Goal: Task Accomplishment & Management: Complete application form

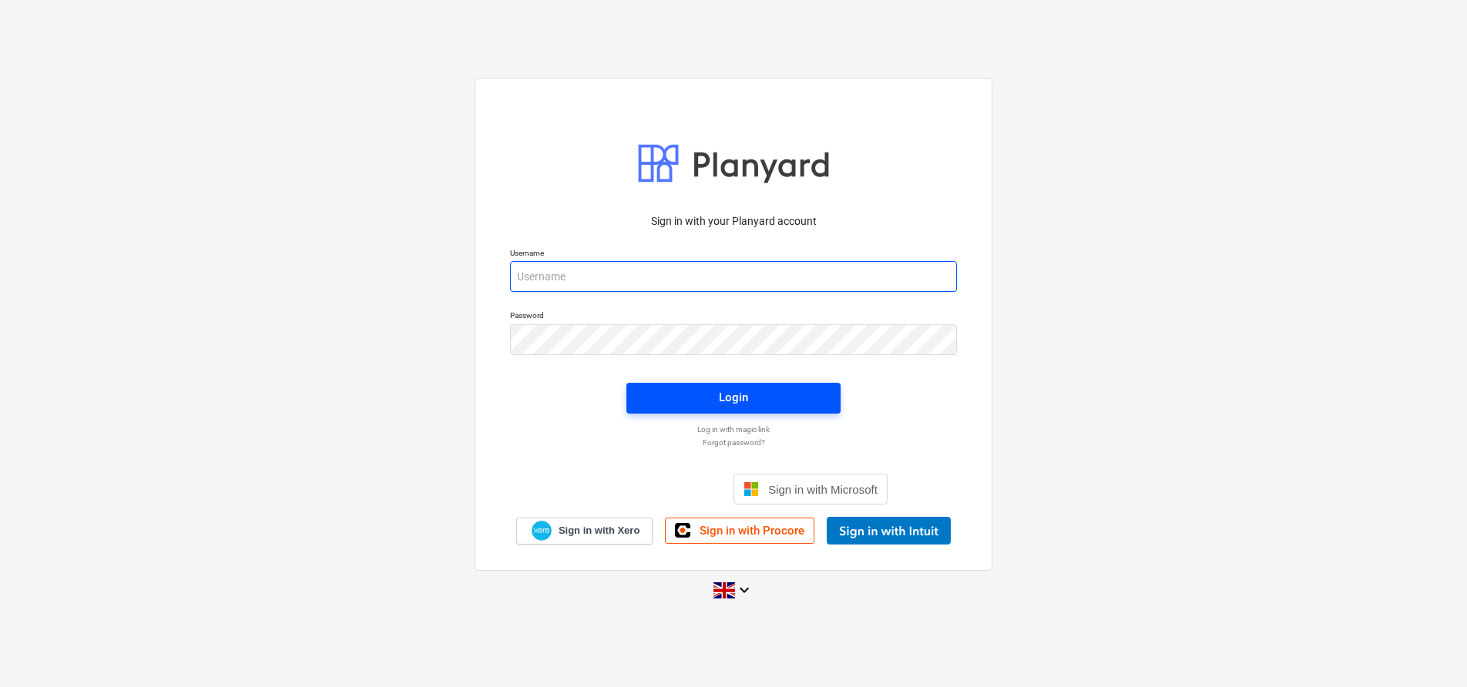
type input "jasmin@matfordconstruction.co.uk"
click at [713, 395] on span "Login" at bounding box center [733, 397] width 177 height 20
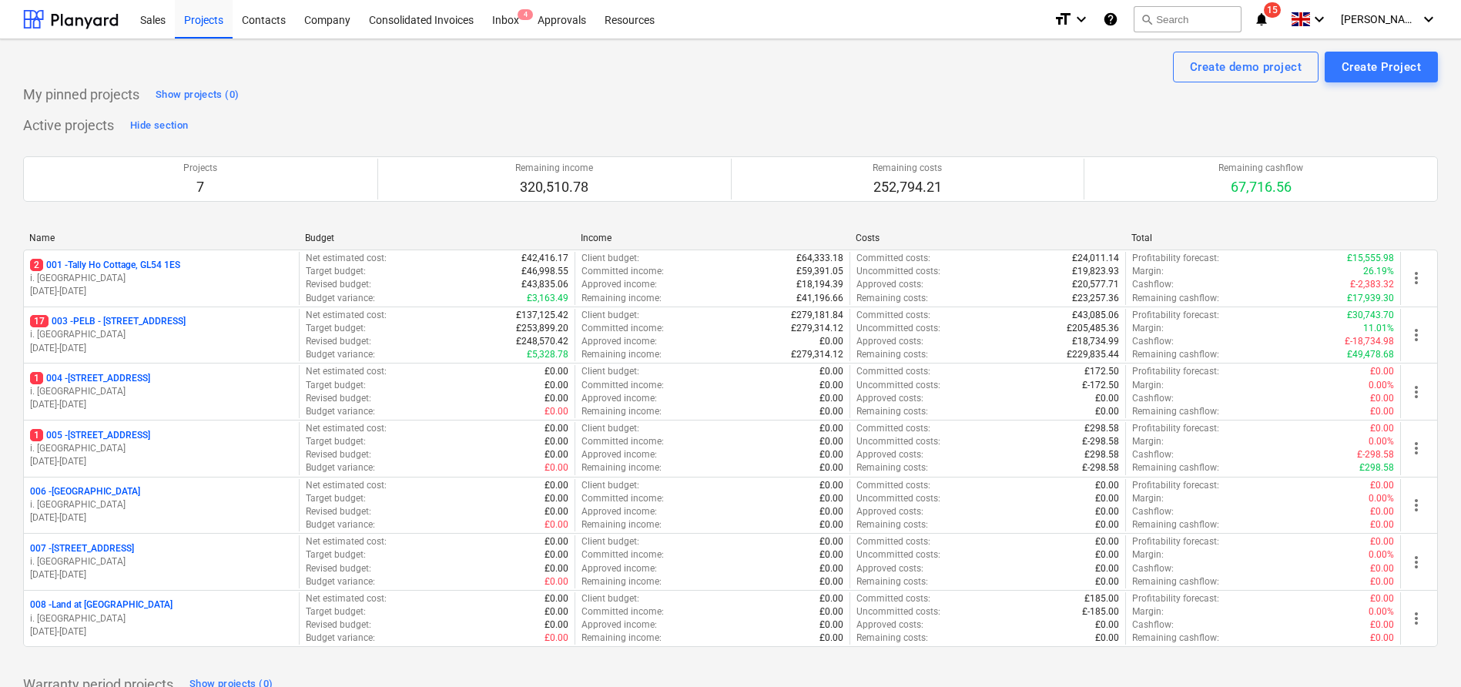
scroll to position [3, 0]
click at [570, 93] on div "My pinned projects Show projects (0)" at bounding box center [730, 91] width 1415 height 25
click at [420, 226] on div "Name Budget Income Costs Total 2 001 - Tally Ho Cottage, GL54 1ES i. montvydait…" at bounding box center [730, 439] width 1415 height 445
click at [144, 15] on div "Sales" at bounding box center [153, 15] width 44 height 39
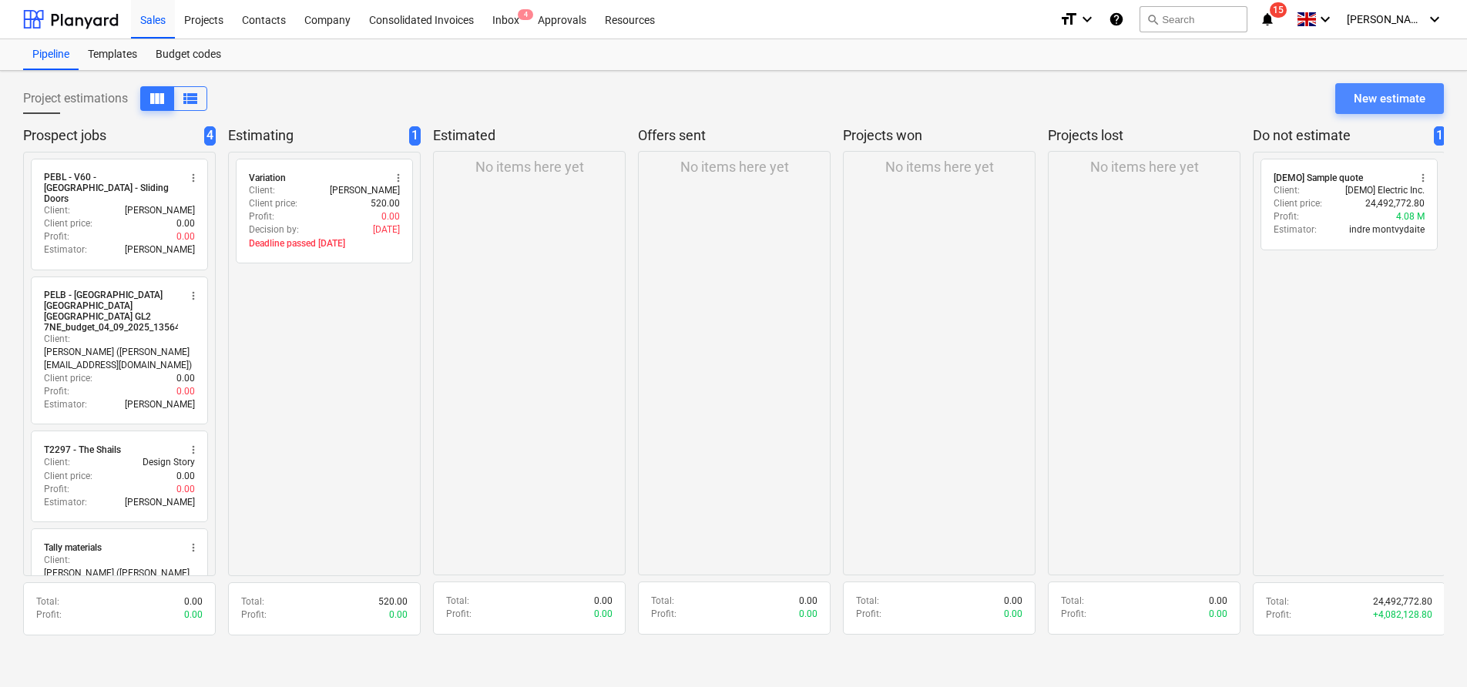
click at [1358, 98] on div "New estimate" at bounding box center [1389, 99] width 72 height 20
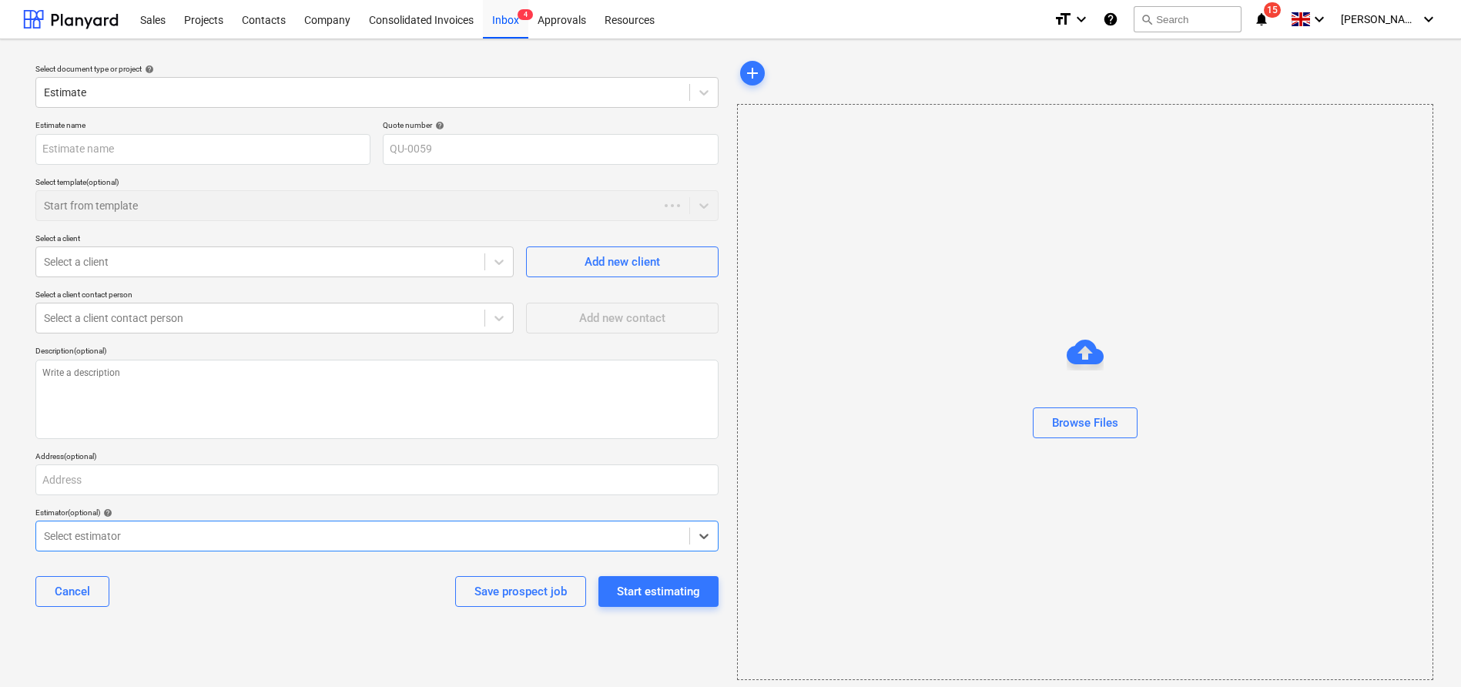
type textarea "x"
click at [58, 72] on div "Select document type or project help" at bounding box center [376, 69] width 683 height 10
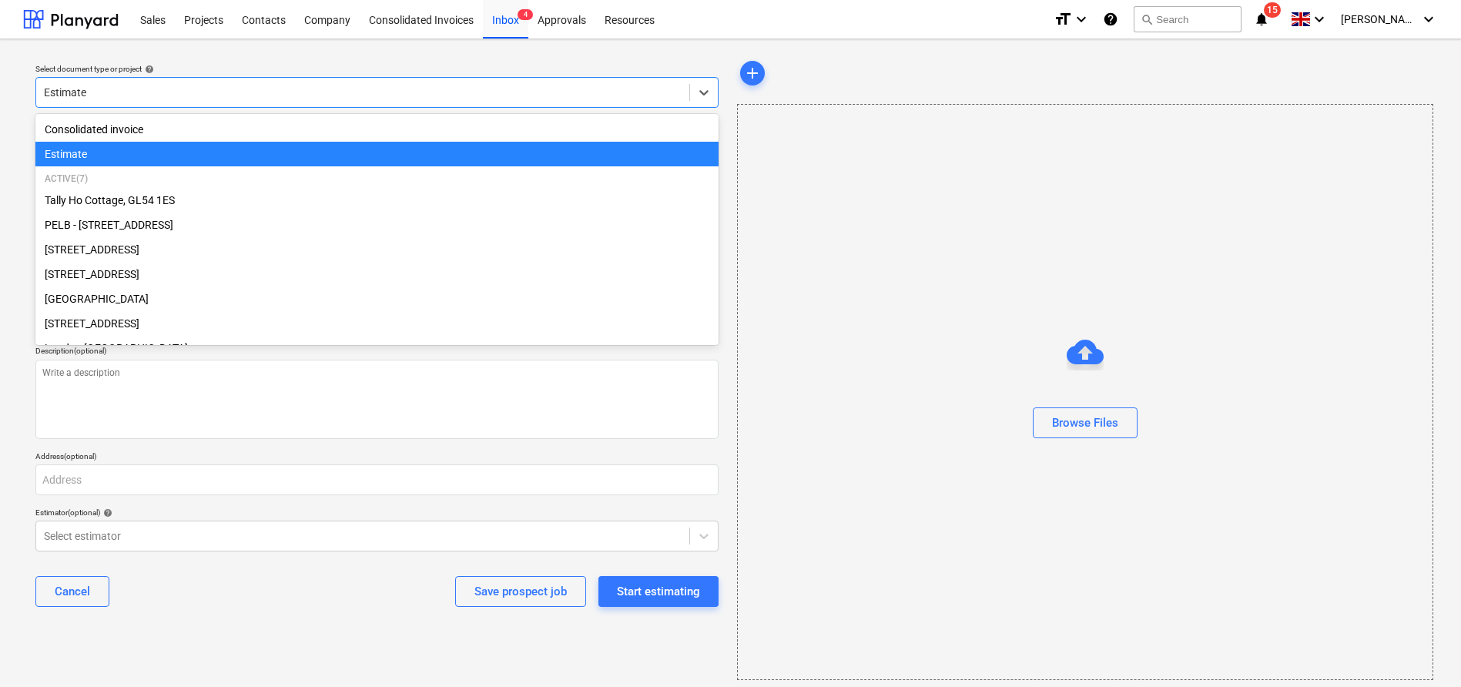
drag, startPoint x: 94, startPoint y: 92, endPoint x: 16, endPoint y: 91, distance: 77.8
click at [16, 91] on div "Select document type or project help option Estimate selected, 2 of 9. 9 result…" at bounding box center [730, 368] width 1461 height 659
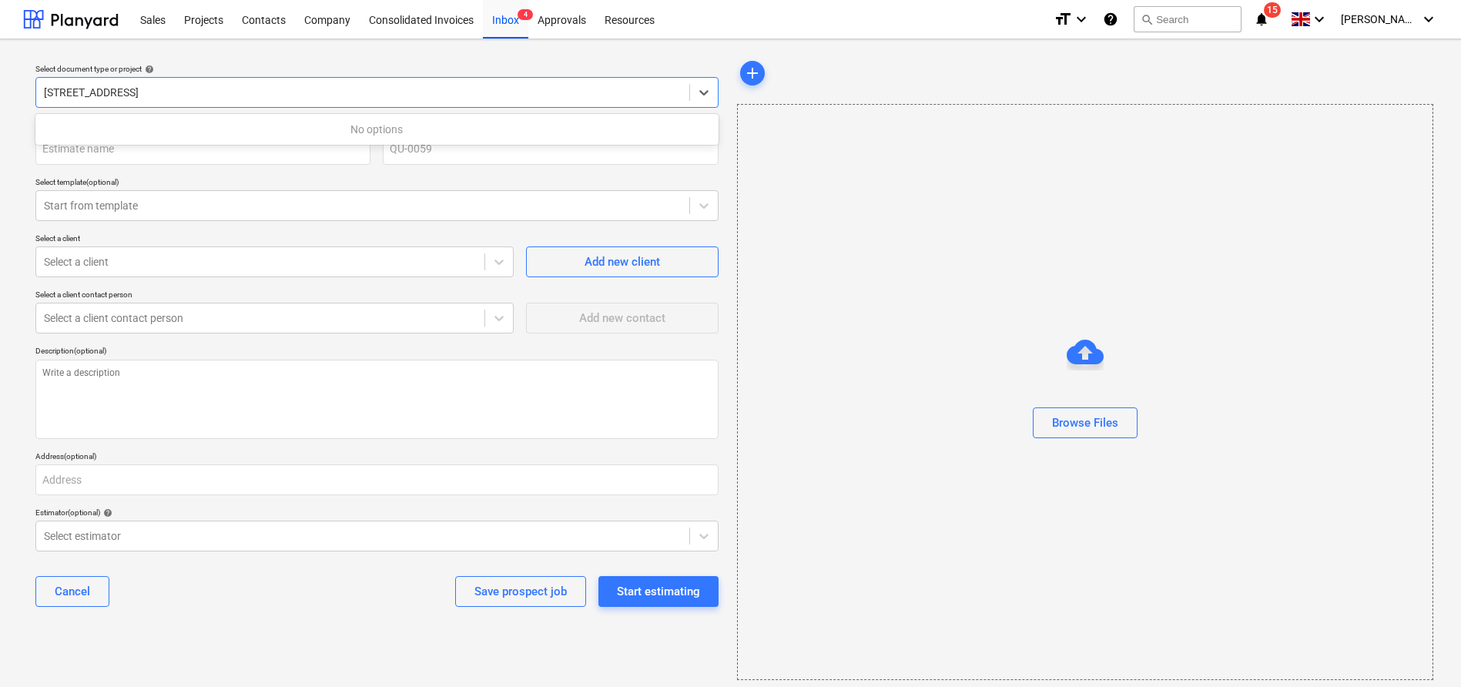
type input "6 Hatherley Court Road"
click at [28, 226] on div "Select document type or project help 0 results available for search term 6 Hath…" at bounding box center [377, 369] width 708 height 635
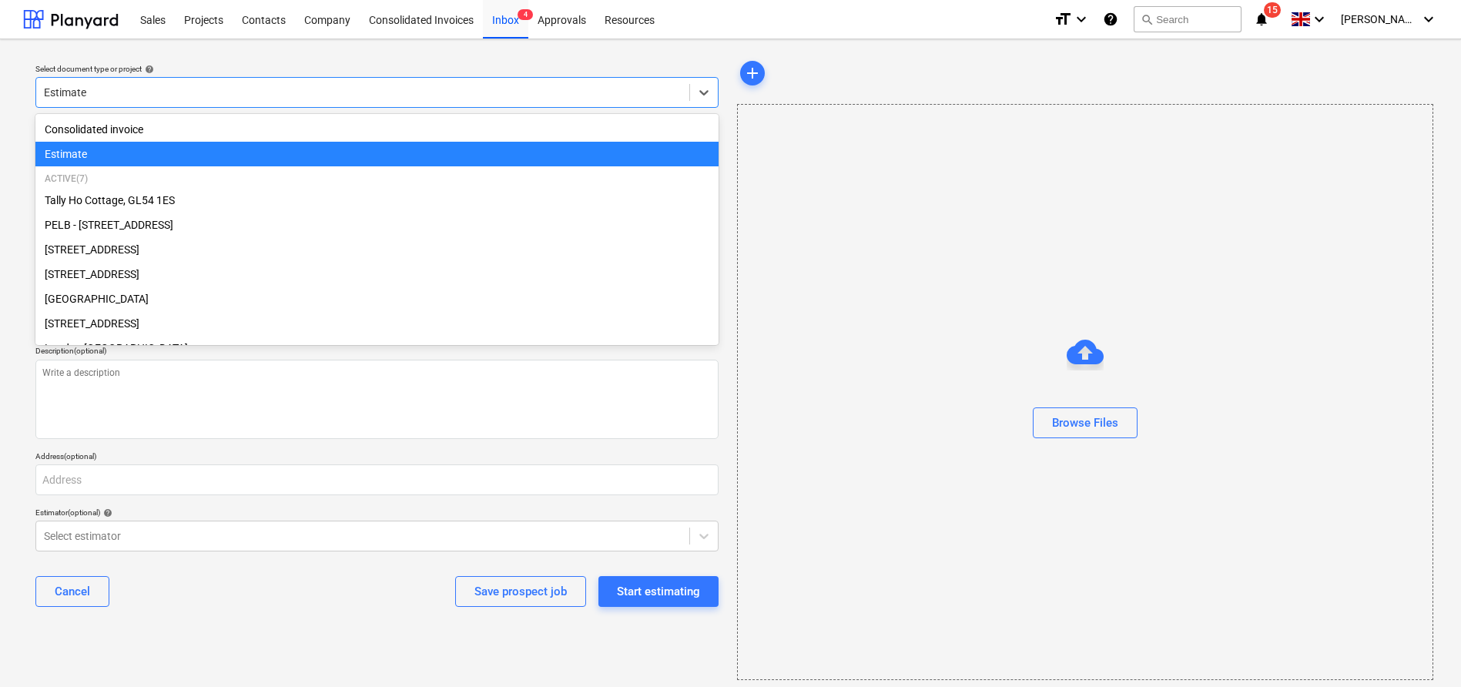
click at [178, 92] on div at bounding box center [363, 92] width 638 height 15
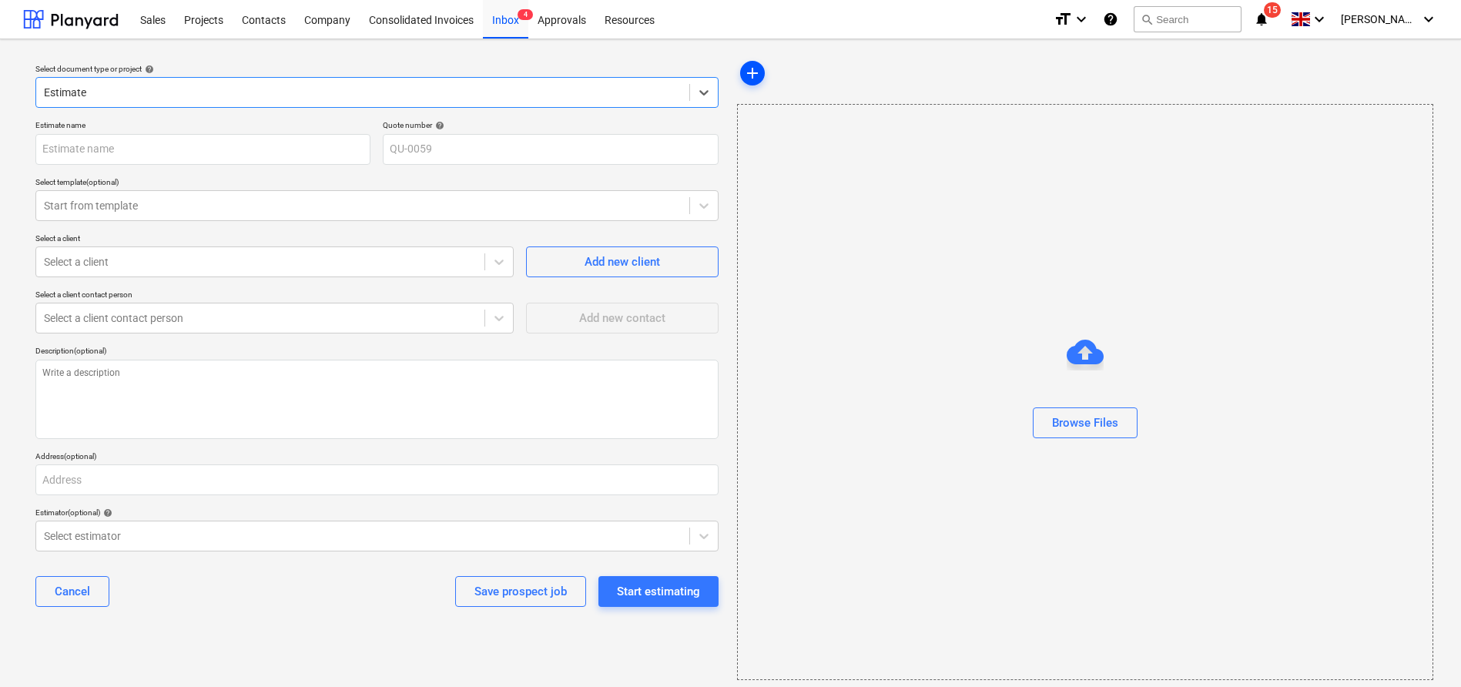
click at [753, 68] on span "add" at bounding box center [752, 73] width 18 height 18
click at [745, 74] on span "add" at bounding box center [752, 73] width 18 height 18
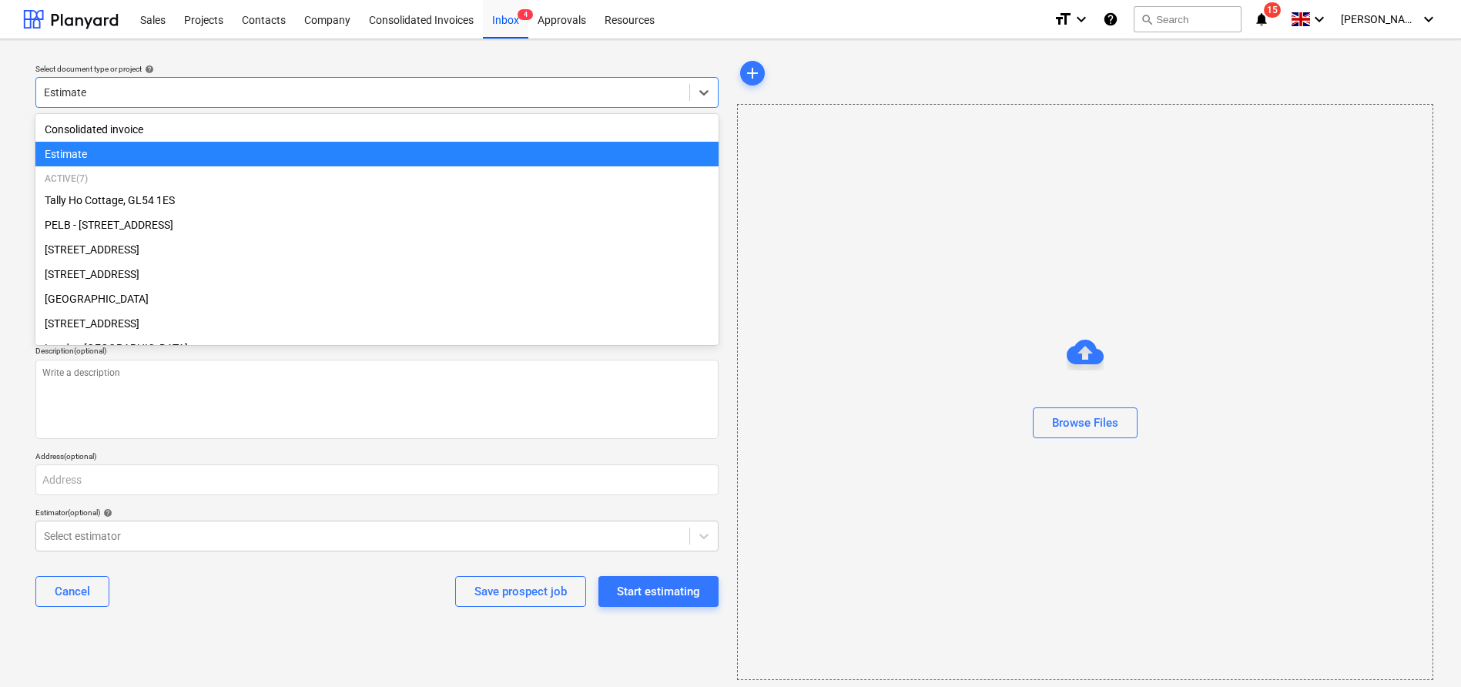
click at [686, 96] on div "Estimate" at bounding box center [362, 93] width 653 height 22
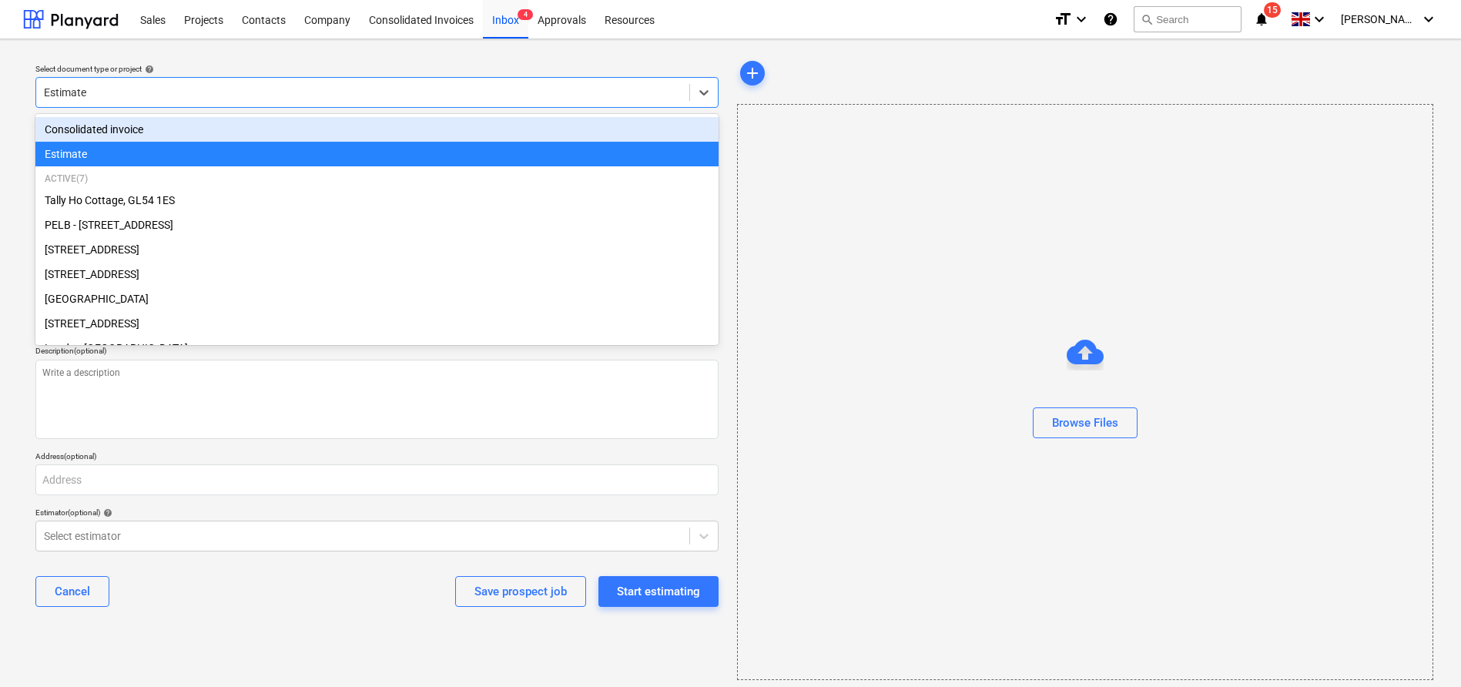
click at [878, 87] on div "add" at bounding box center [1085, 73] width 696 height 31
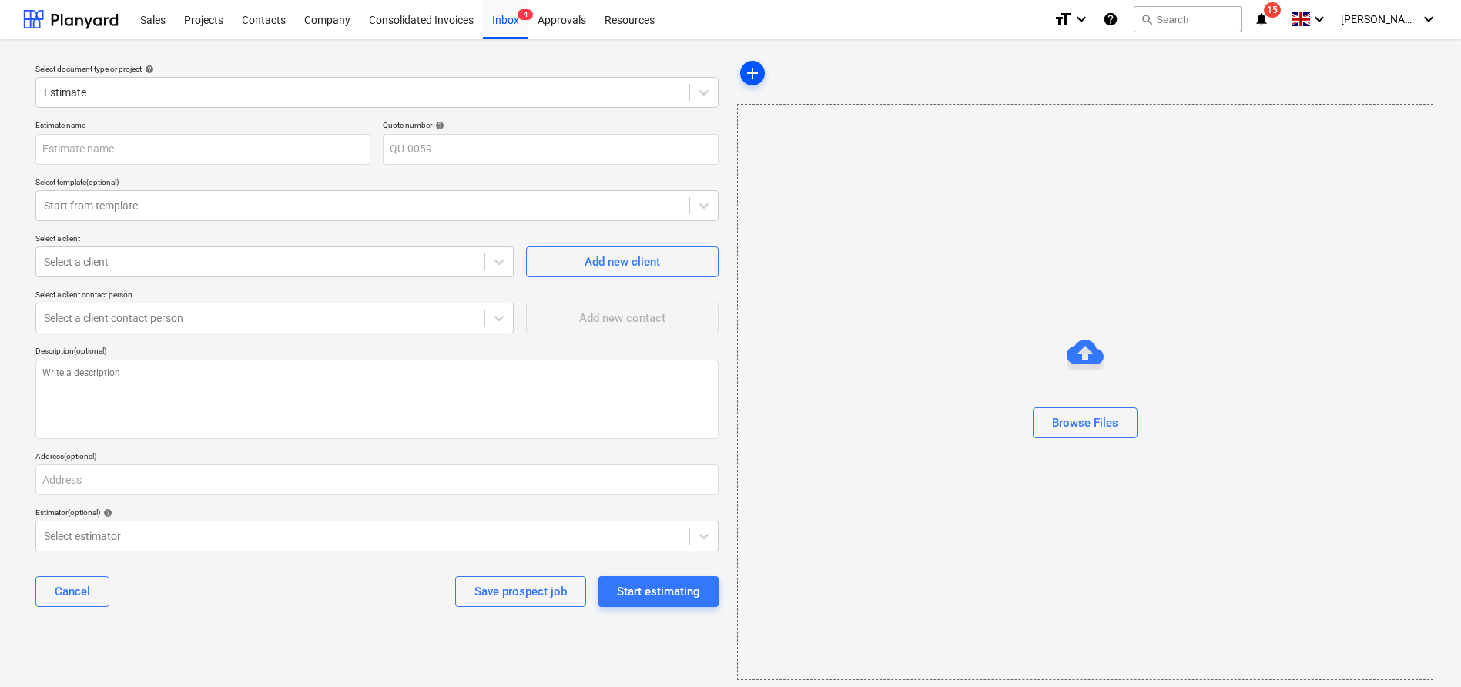
click at [754, 69] on span "add" at bounding box center [752, 73] width 18 height 18
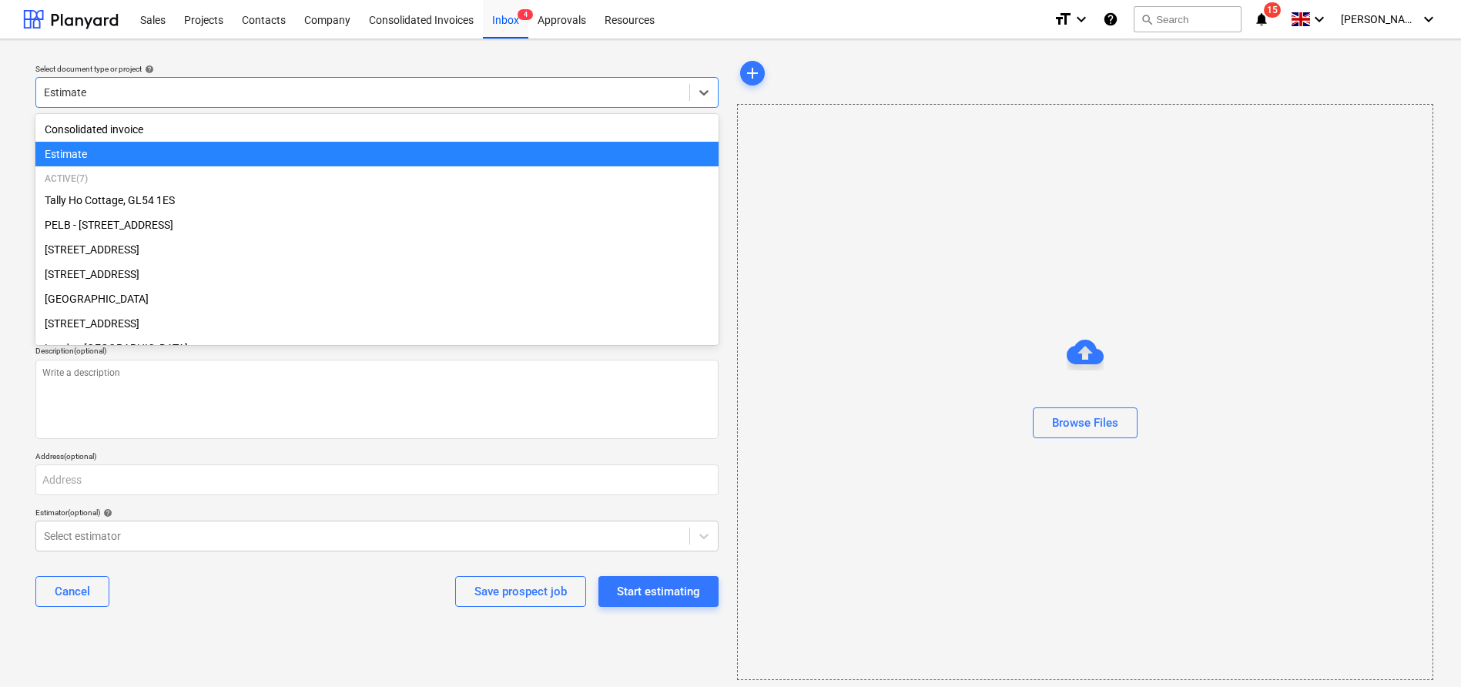
click at [637, 102] on div "Estimate" at bounding box center [362, 93] width 653 height 22
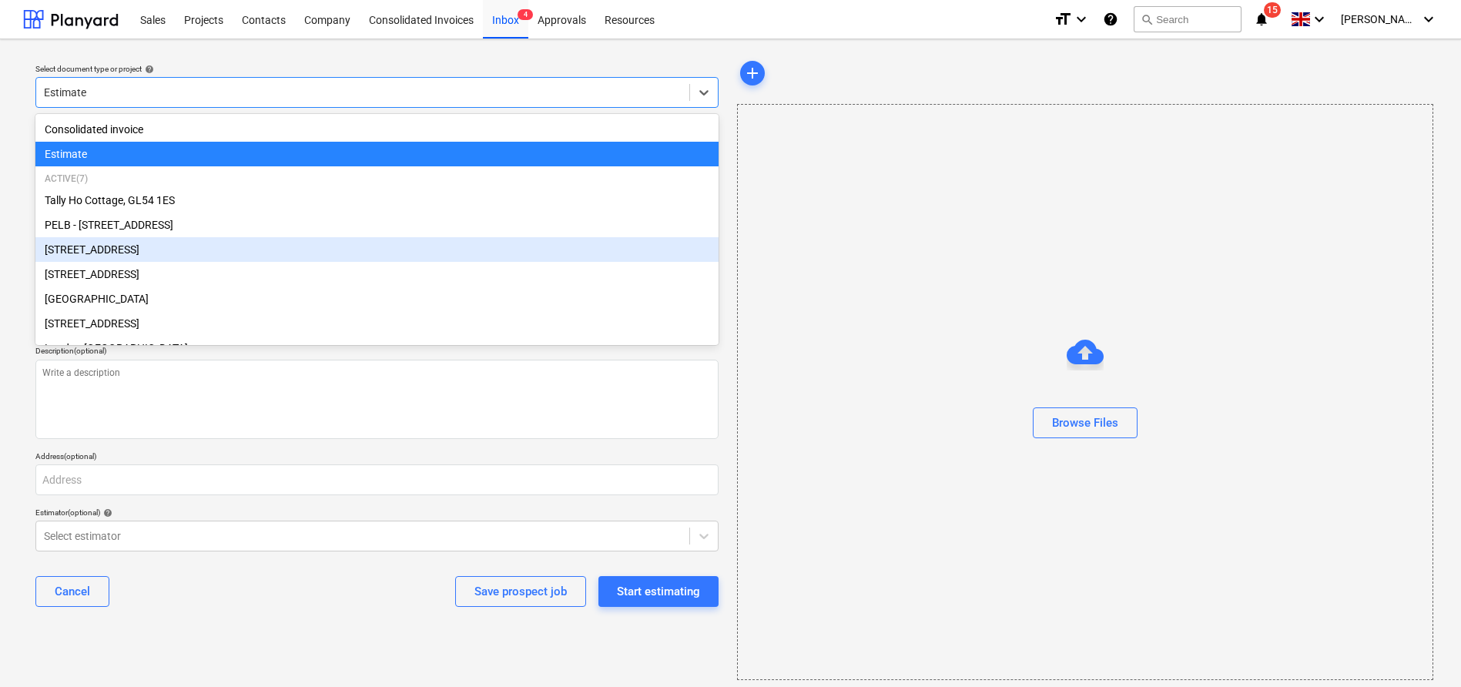
scroll to position [25, 0]
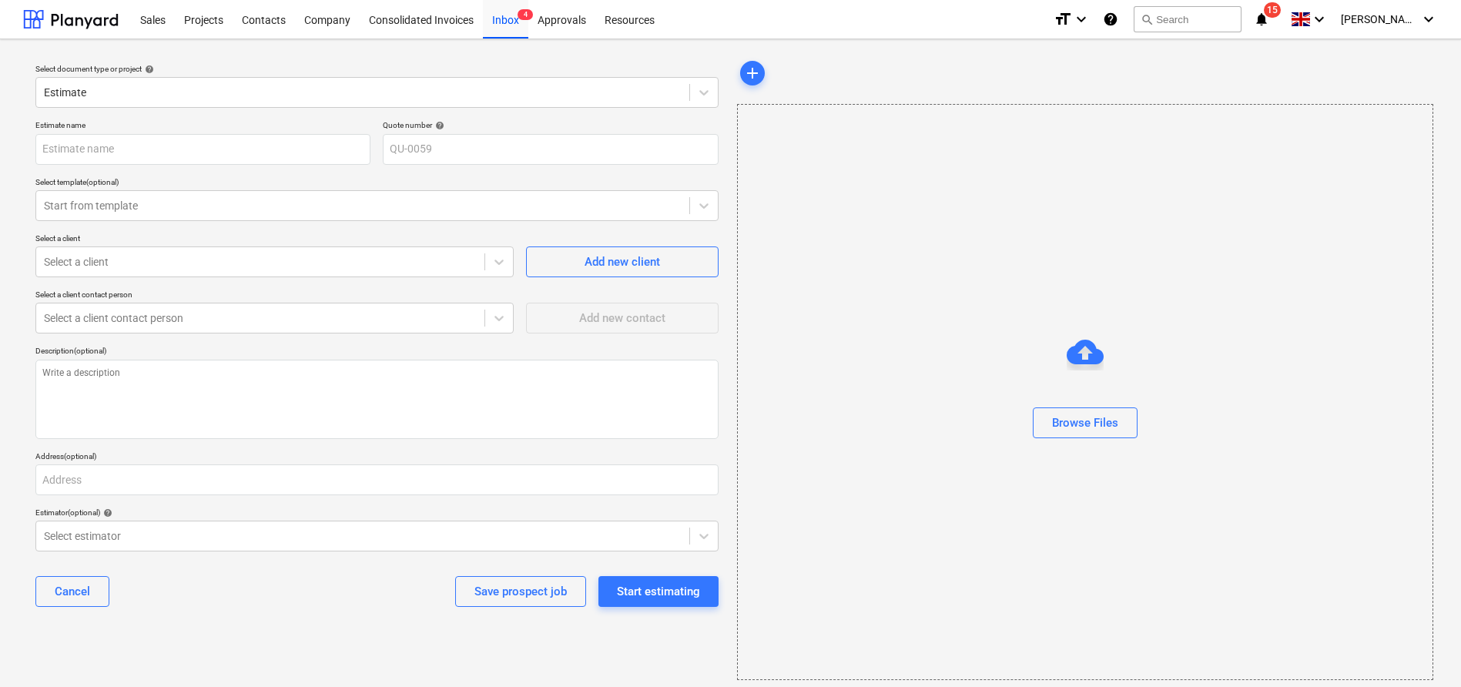
click at [407, 65] on div "Select document type or project help" at bounding box center [376, 69] width 683 height 10
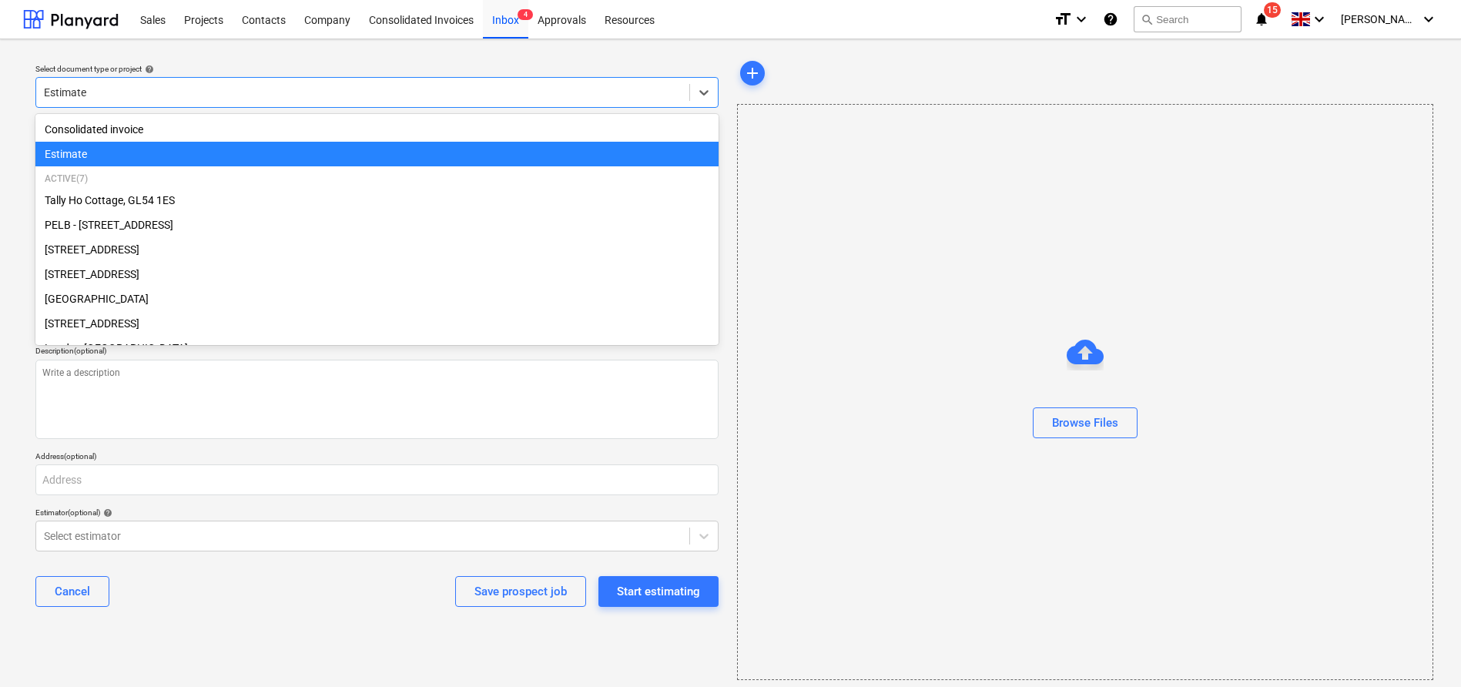
click at [434, 90] on div at bounding box center [363, 92] width 638 height 15
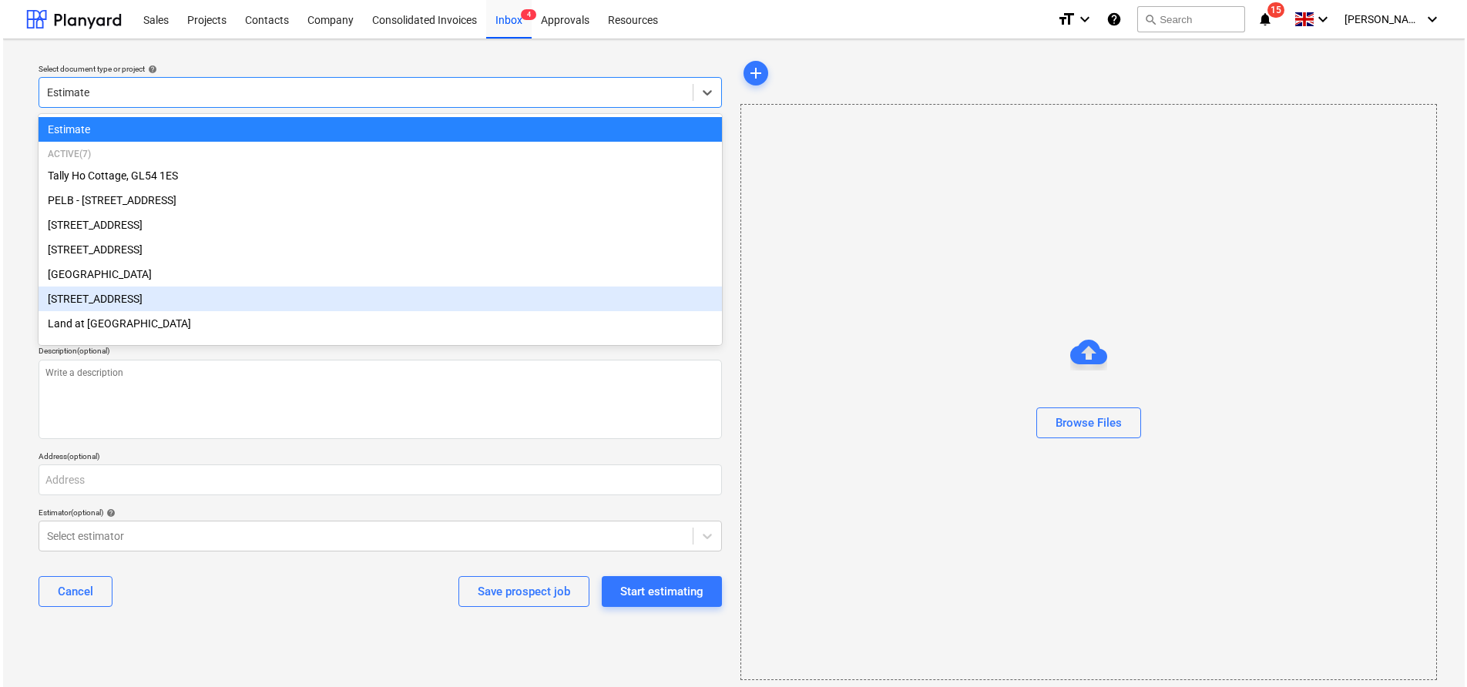
scroll to position [0, 0]
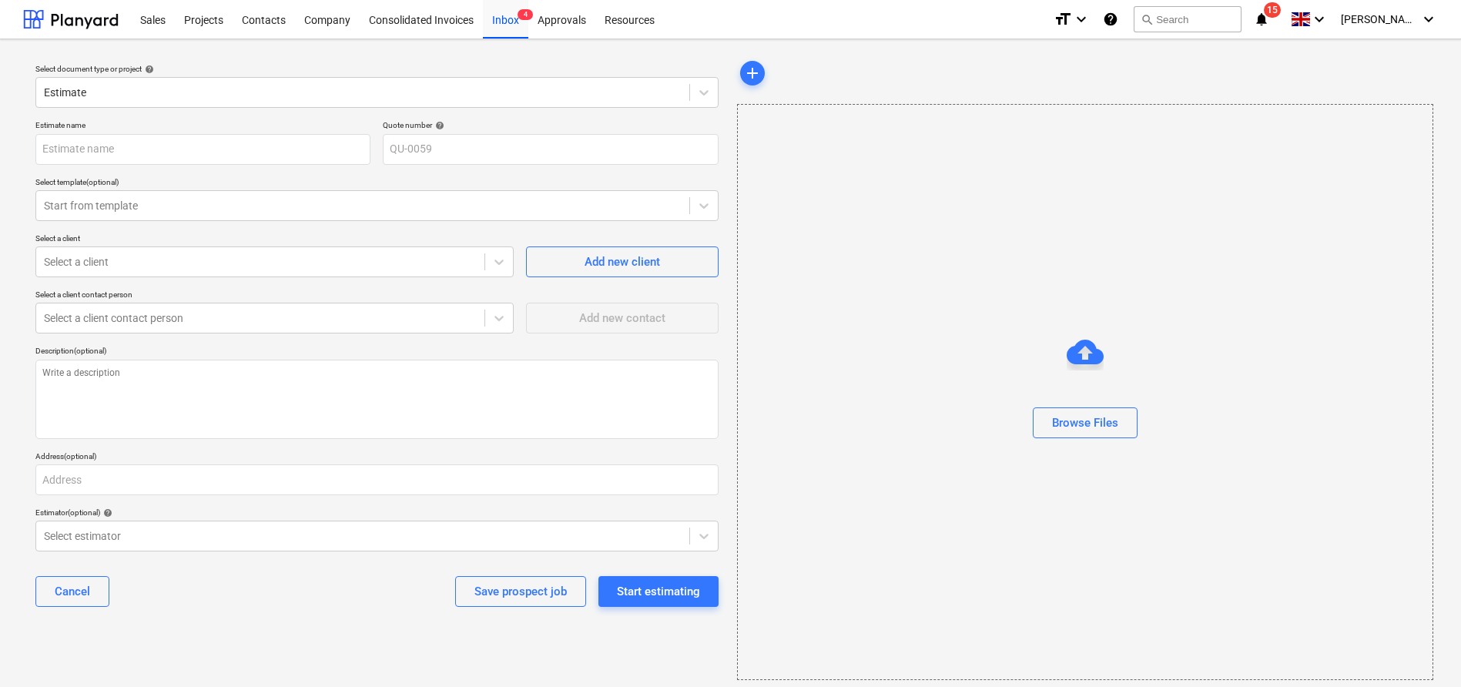
click at [9, 293] on div "Select document type or project help Estimate Estimate name Quote number help Q…" at bounding box center [730, 368] width 1461 height 659
click at [166, 25] on div "Sales" at bounding box center [153, 18] width 44 height 39
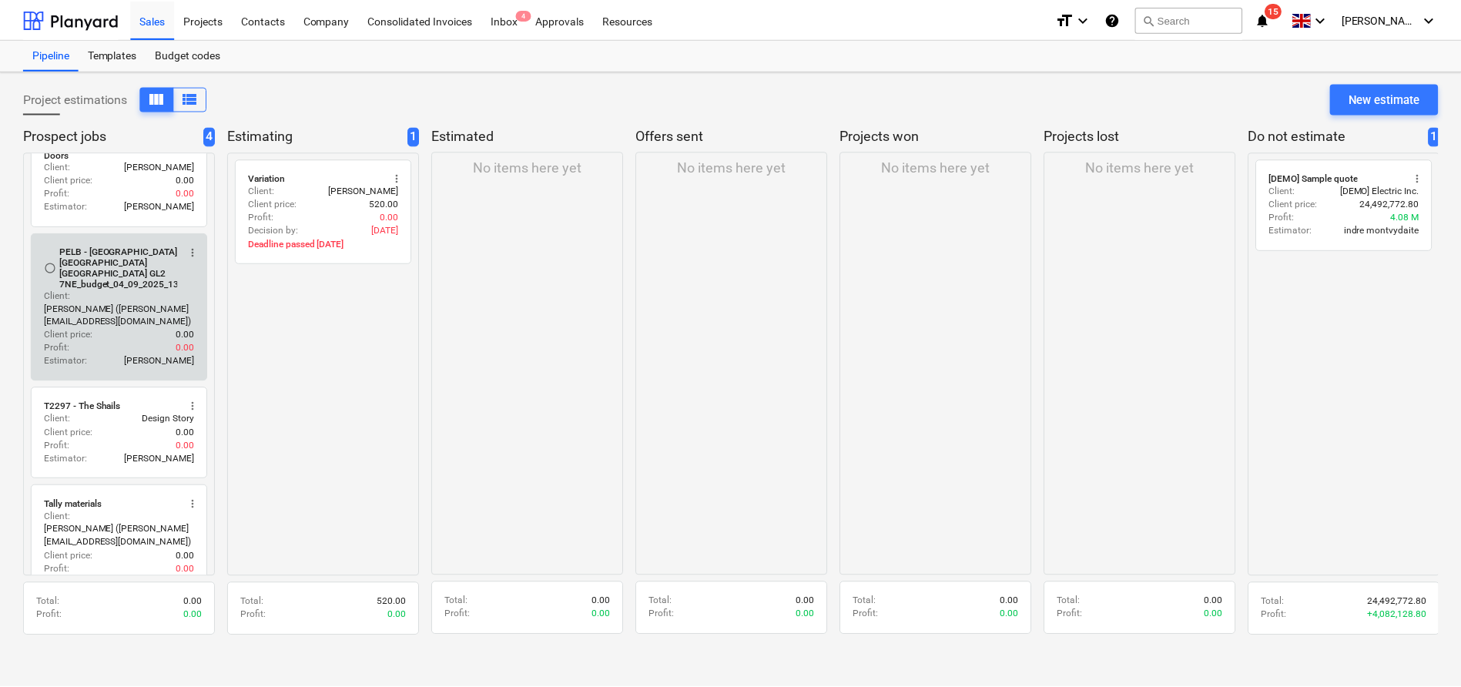
scroll to position [55, 0]
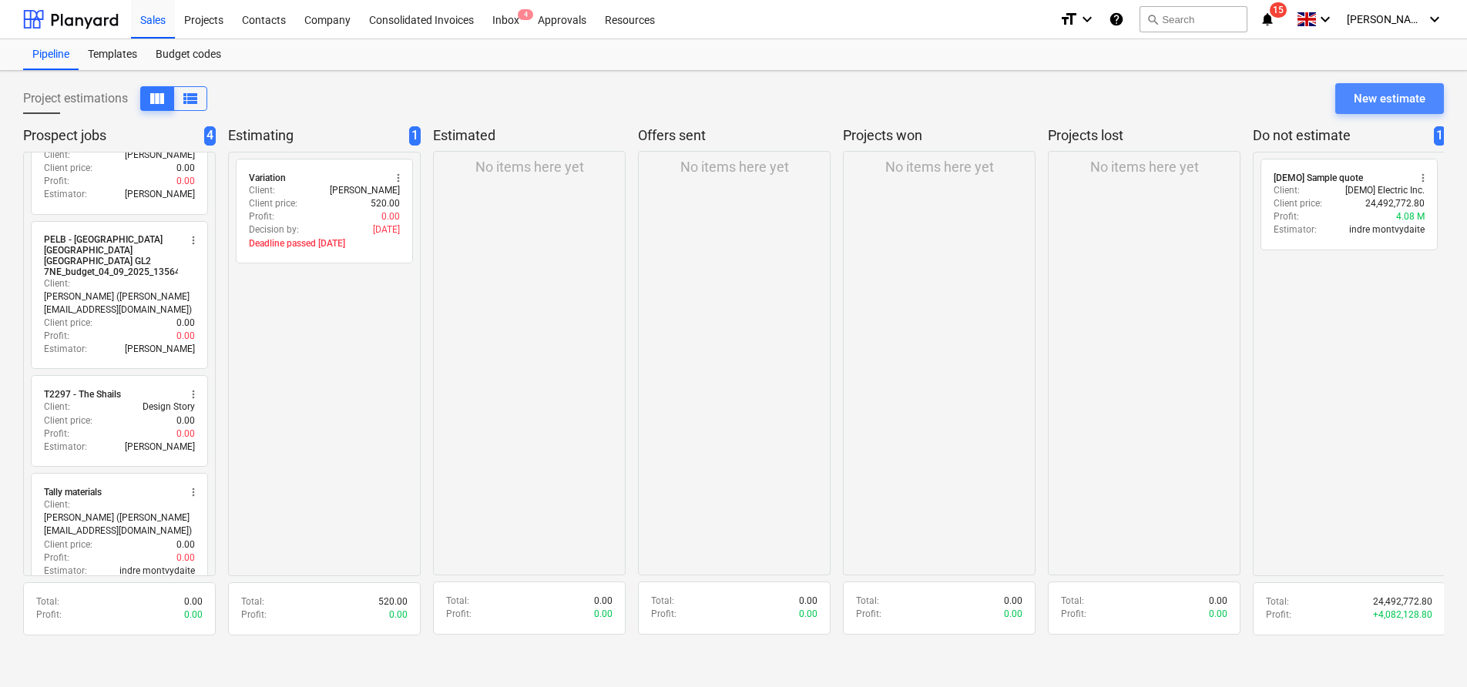
click at [1401, 85] on button "New estimate" at bounding box center [1389, 98] width 109 height 31
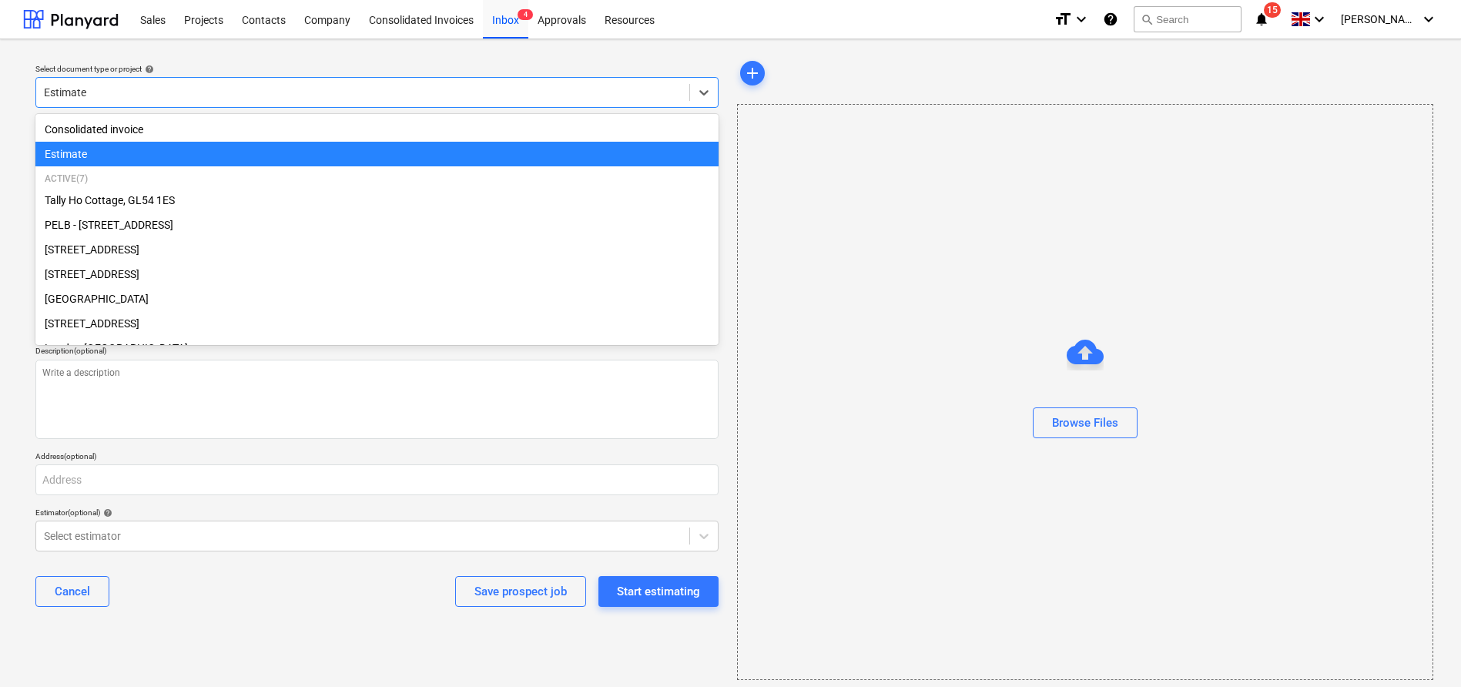
click at [393, 106] on div "Estimate" at bounding box center [376, 92] width 683 height 31
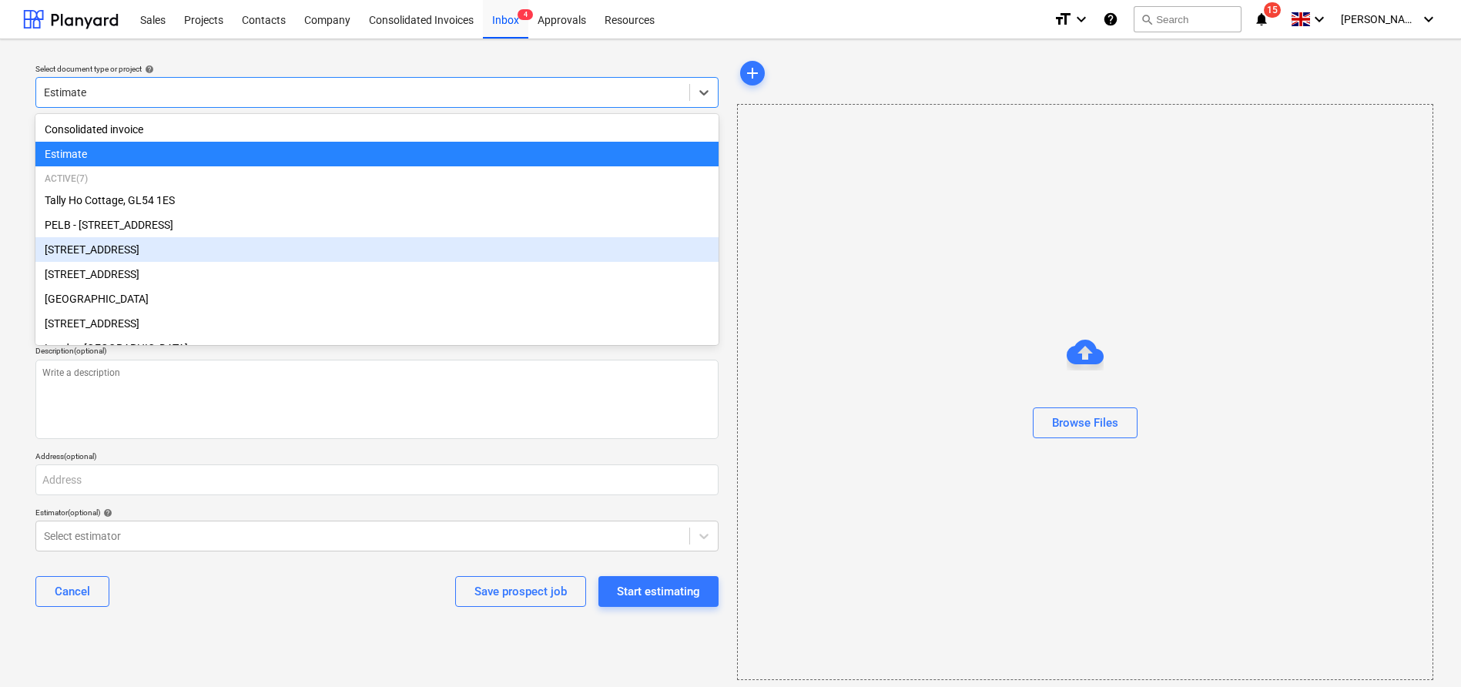
scroll to position [25, 0]
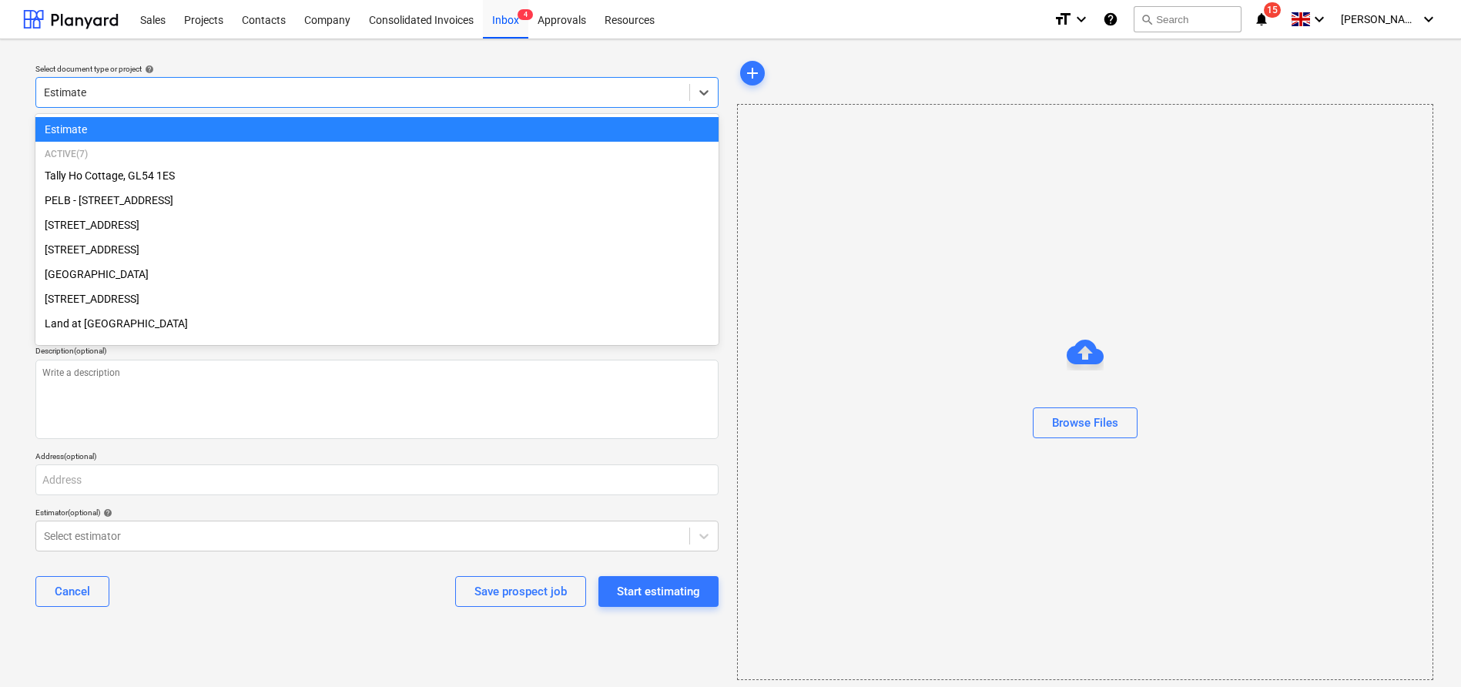
click at [380, 48] on div "Select document type or project help option Estimate selected, 2 of 9. 9 result…" at bounding box center [730, 368] width 1461 height 659
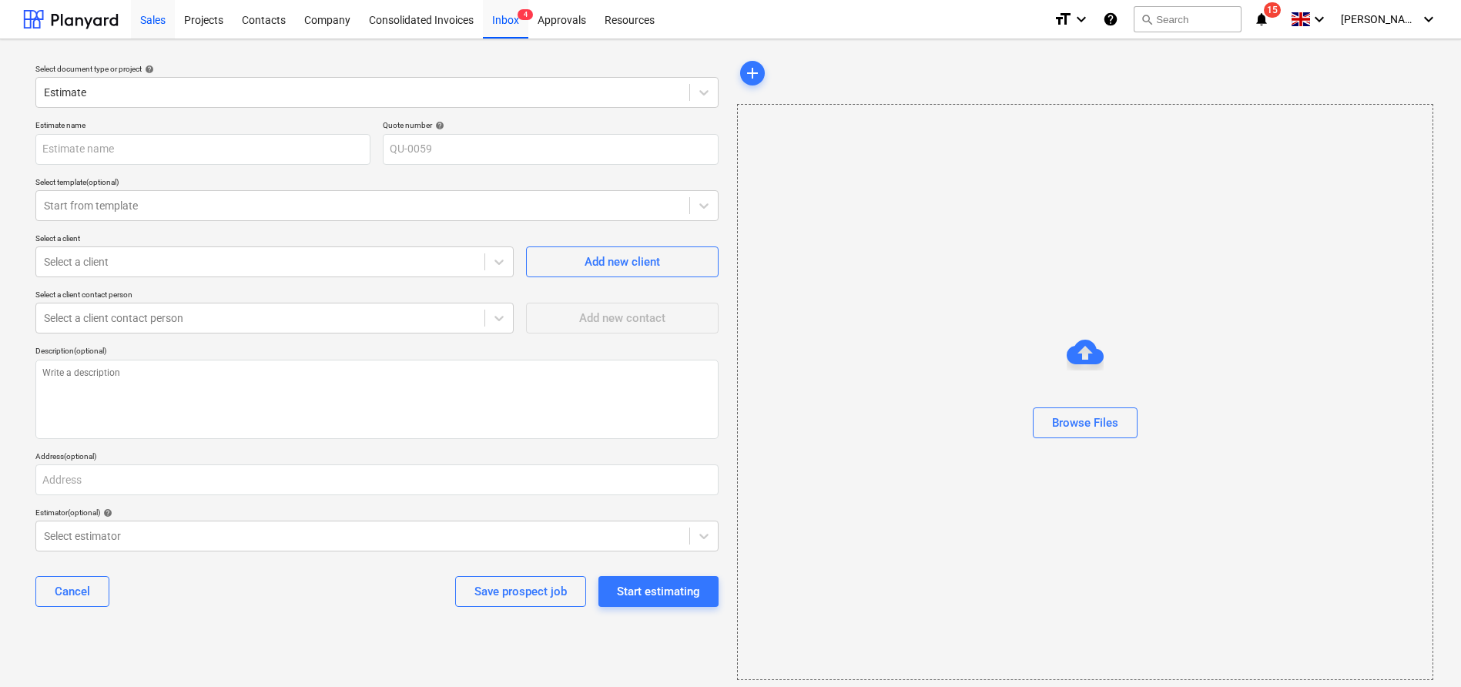
click at [146, 15] on div "Sales" at bounding box center [153, 18] width 44 height 39
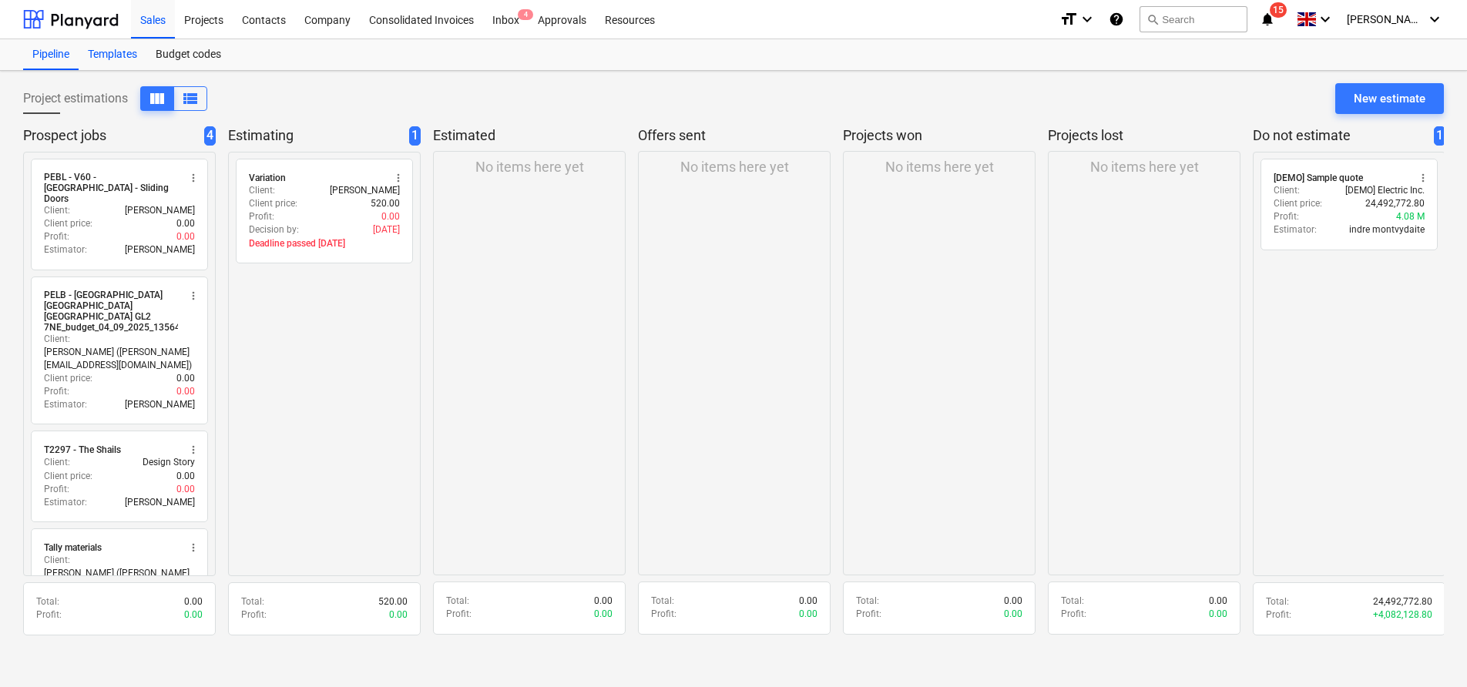
click at [112, 57] on div "Templates" at bounding box center [113, 54] width 68 height 31
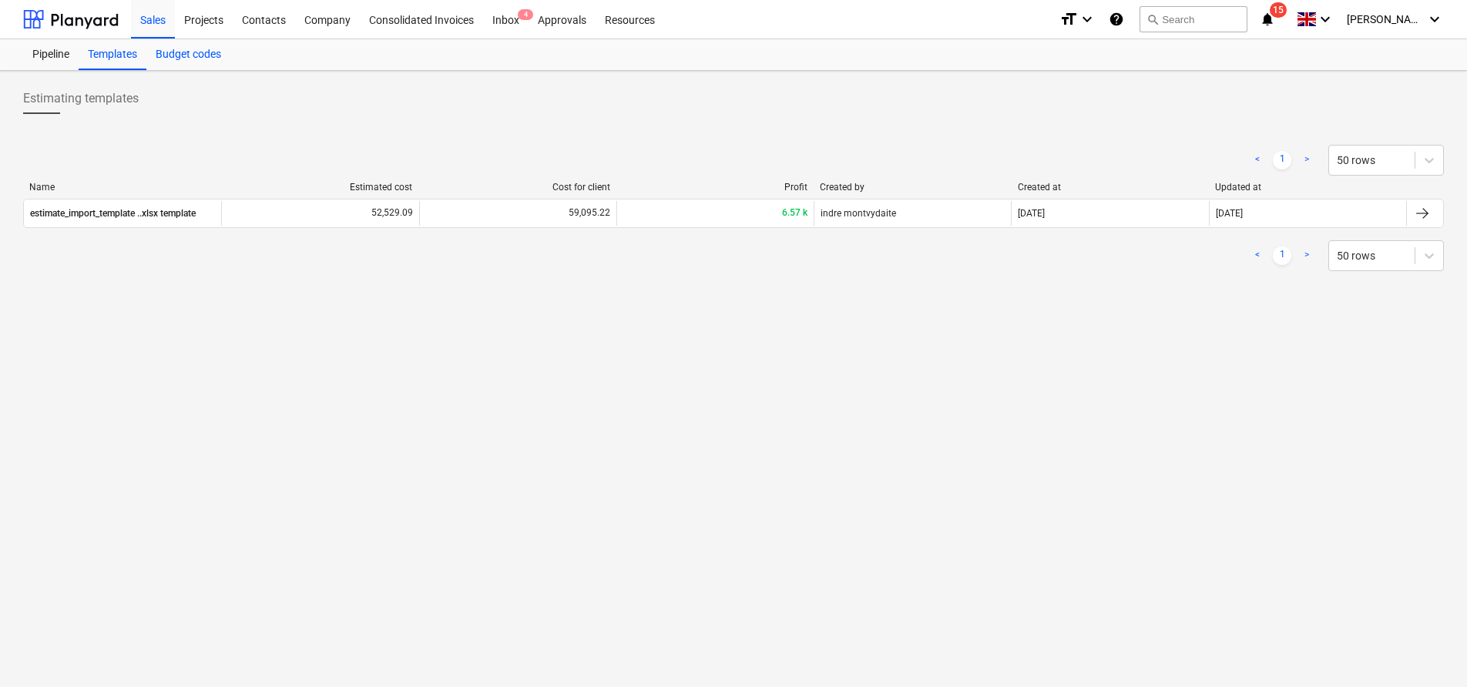
click at [169, 50] on div "Budget codes" at bounding box center [188, 54] width 84 height 31
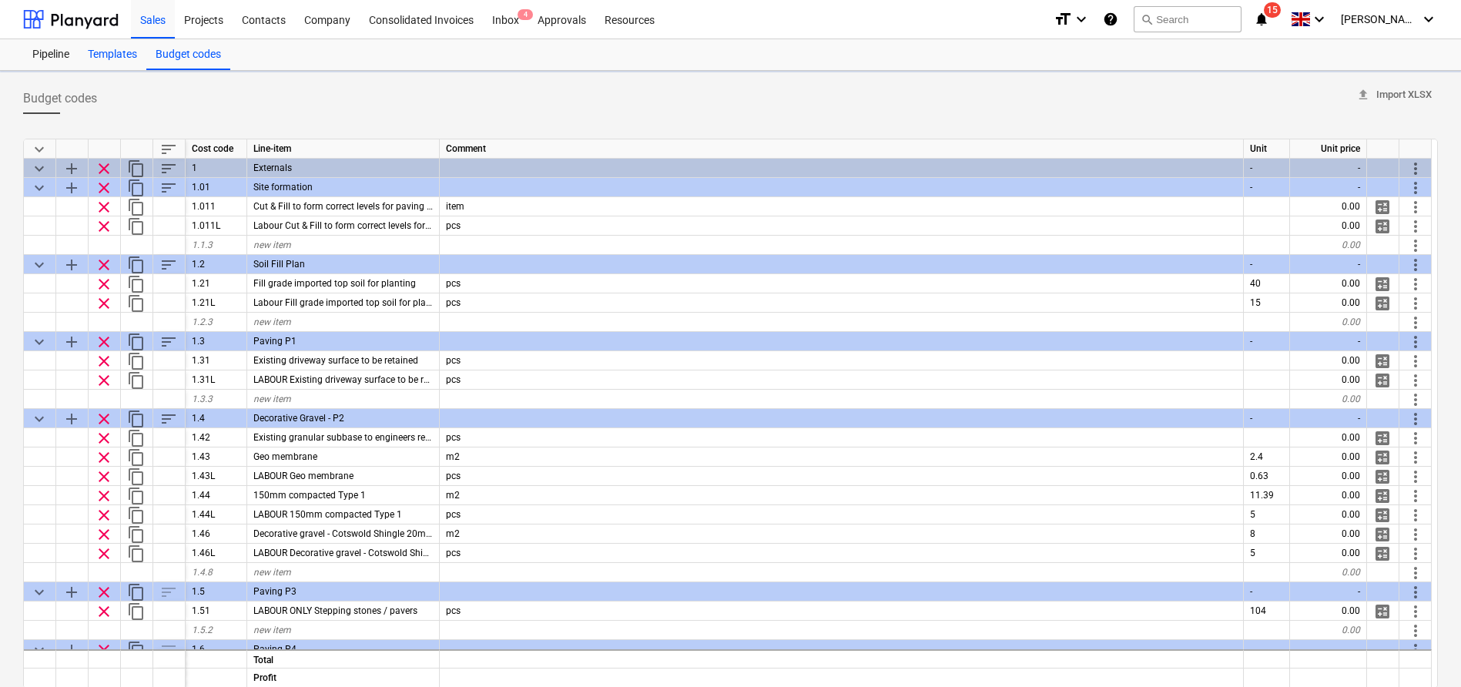
type textarea "x"
click at [85, 51] on div "Templates" at bounding box center [113, 54] width 68 height 31
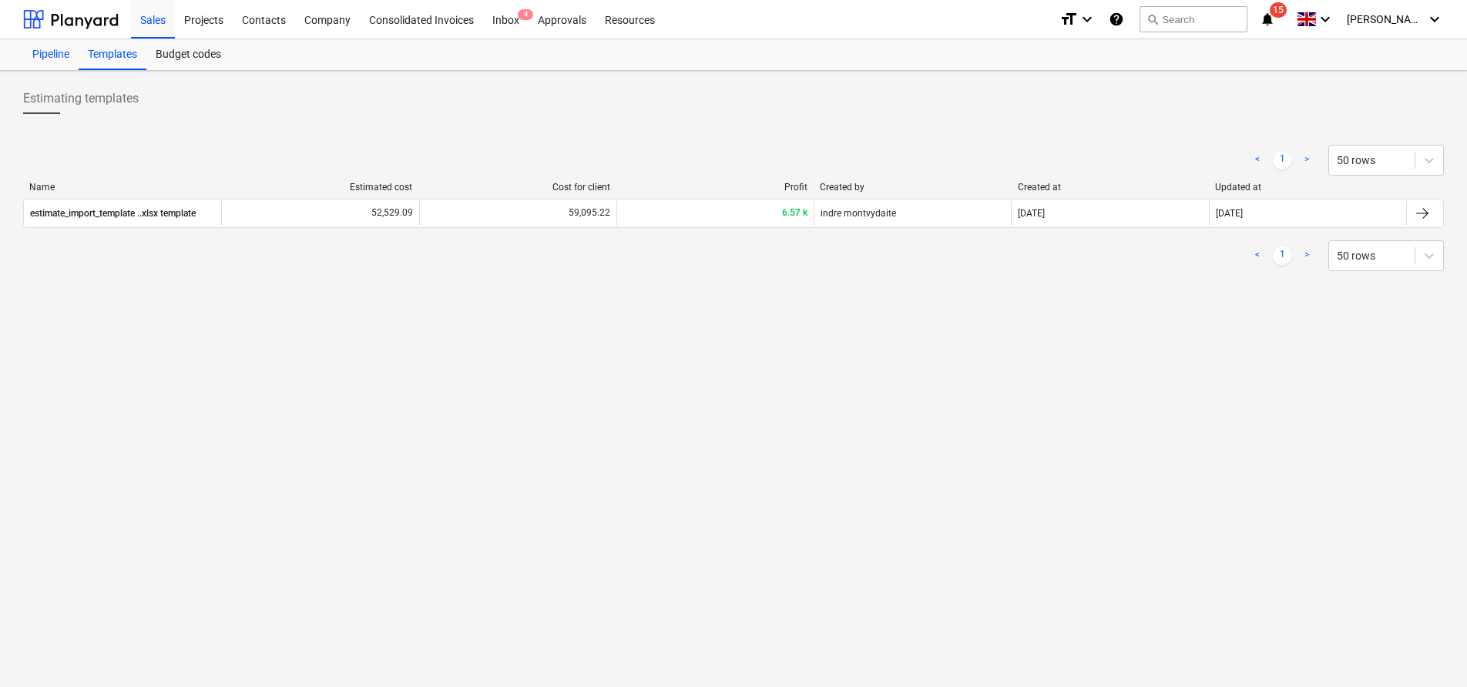
click at [35, 48] on div "Pipeline" at bounding box center [50, 54] width 55 height 31
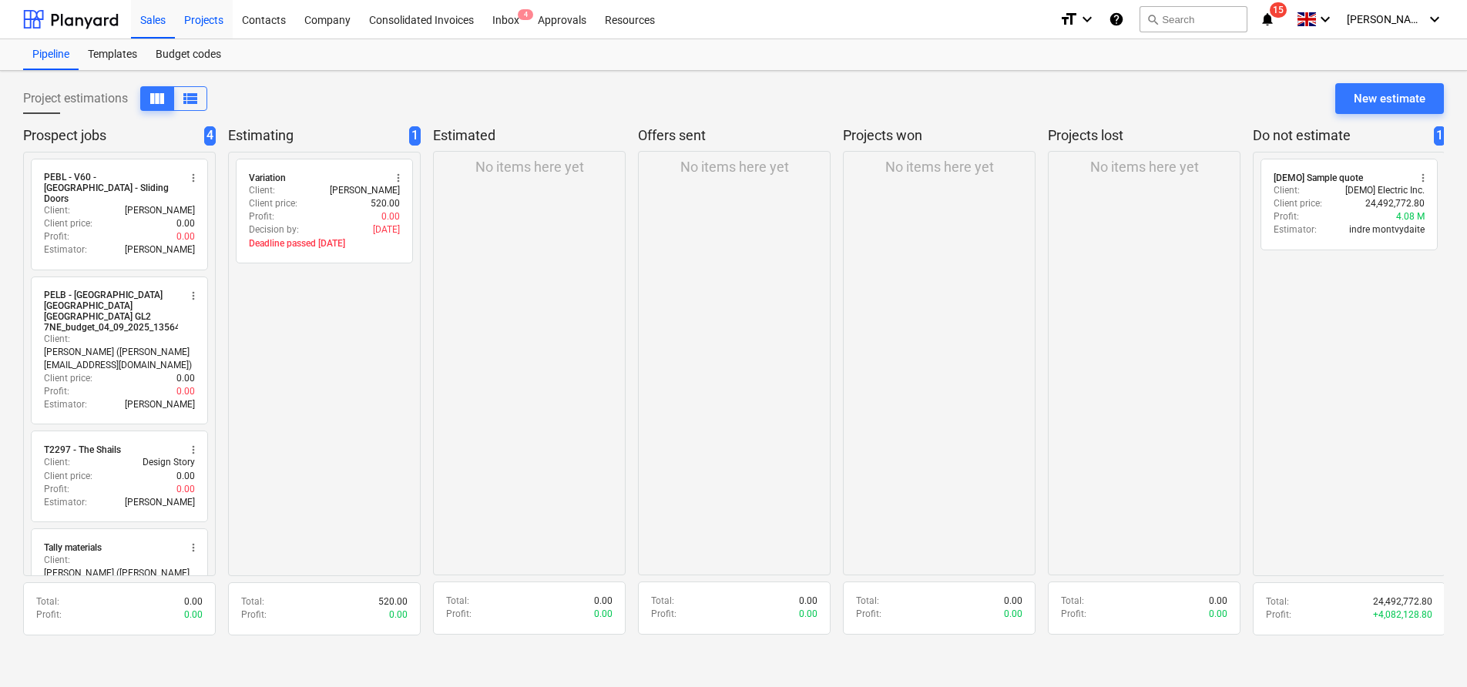
click at [217, 12] on div "Projects" at bounding box center [204, 18] width 58 height 39
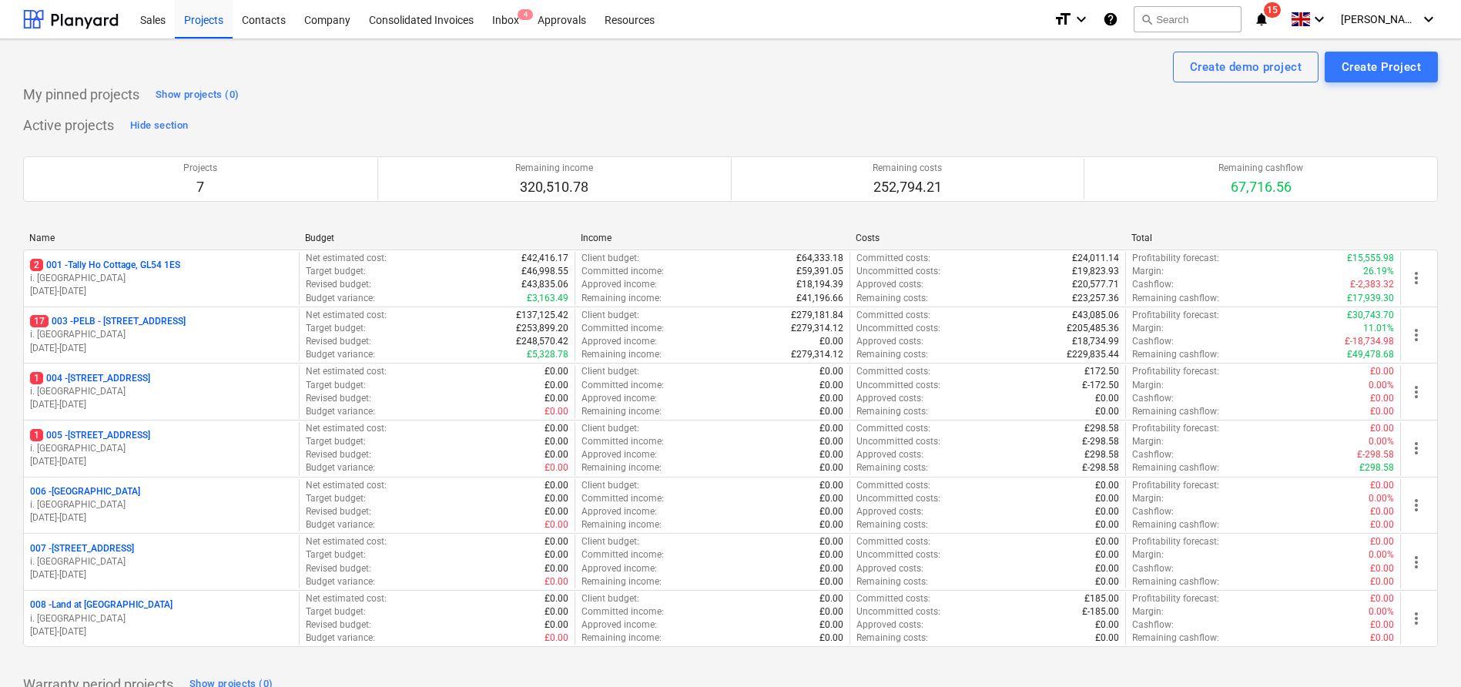
drag, startPoint x: 738, startPoint y: 99, endPoint x: 1338, endPoint y: 91, distance: 600.1
click at [738, 99] on div "My pinned projects Show projects (0)" at bounding box center [730, 94] width 1415 height 25
click at [1373, 72] on div "Create Project" at bounding box center [1381, 67] width 79 height 20
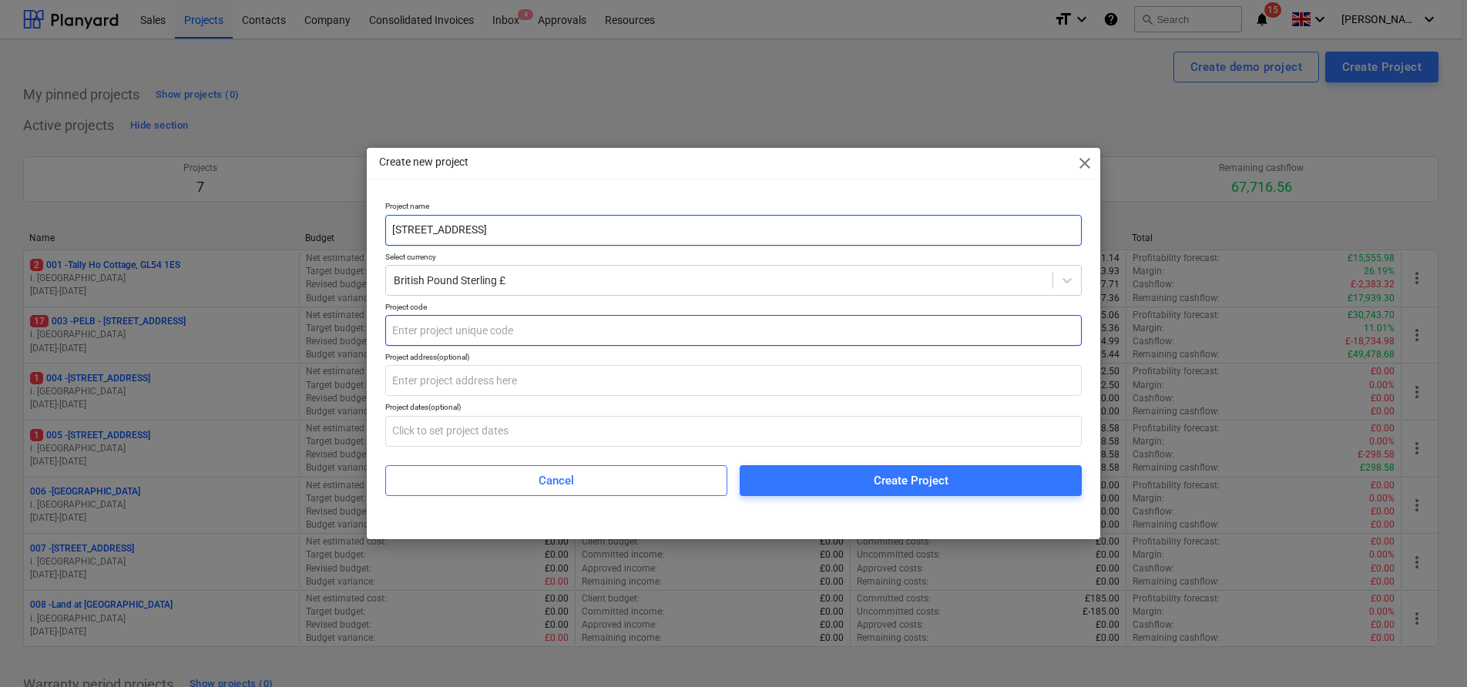
type input "6 Hatherley Court Road - Phase 2"
click at [533, 329] on input "text" at bounding box center [733, 330] width 696 height 31
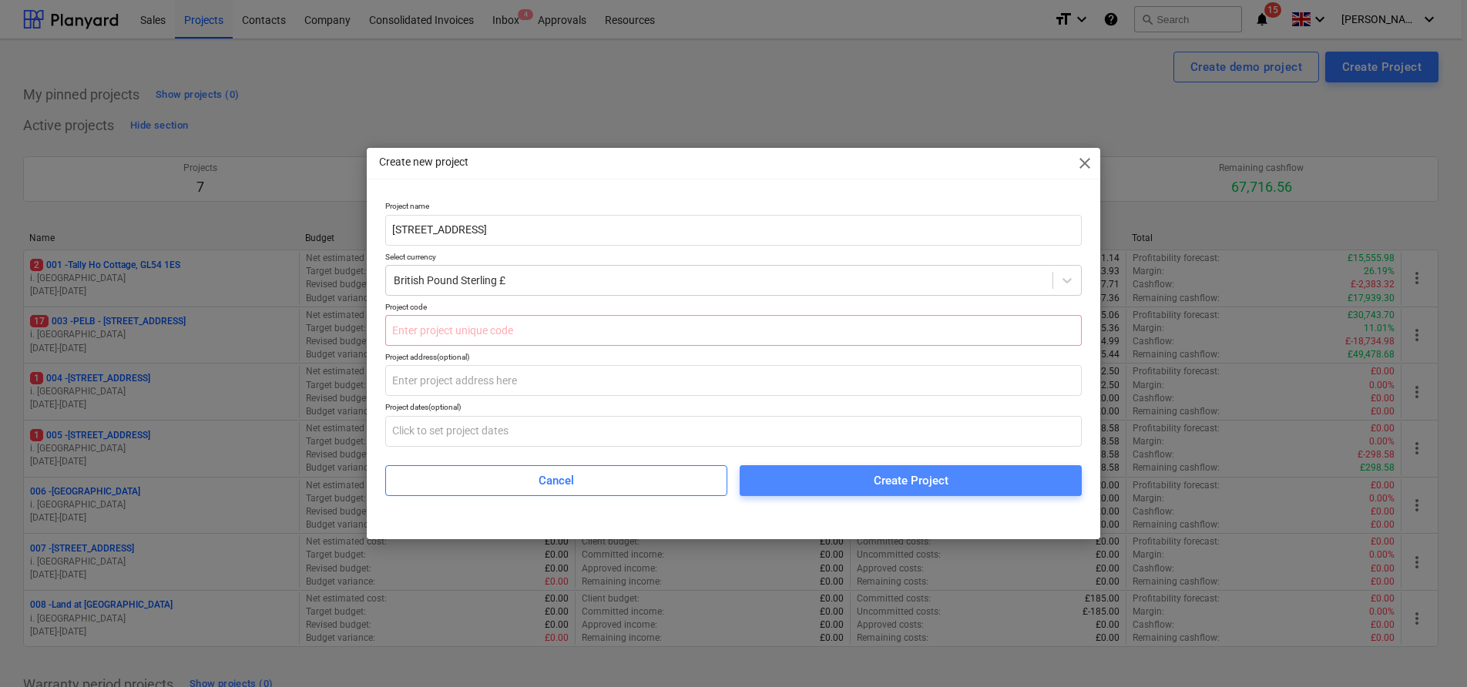
click at [796, 479] on span "Create Project" at bounding box center [910, 481] width 305 height 20
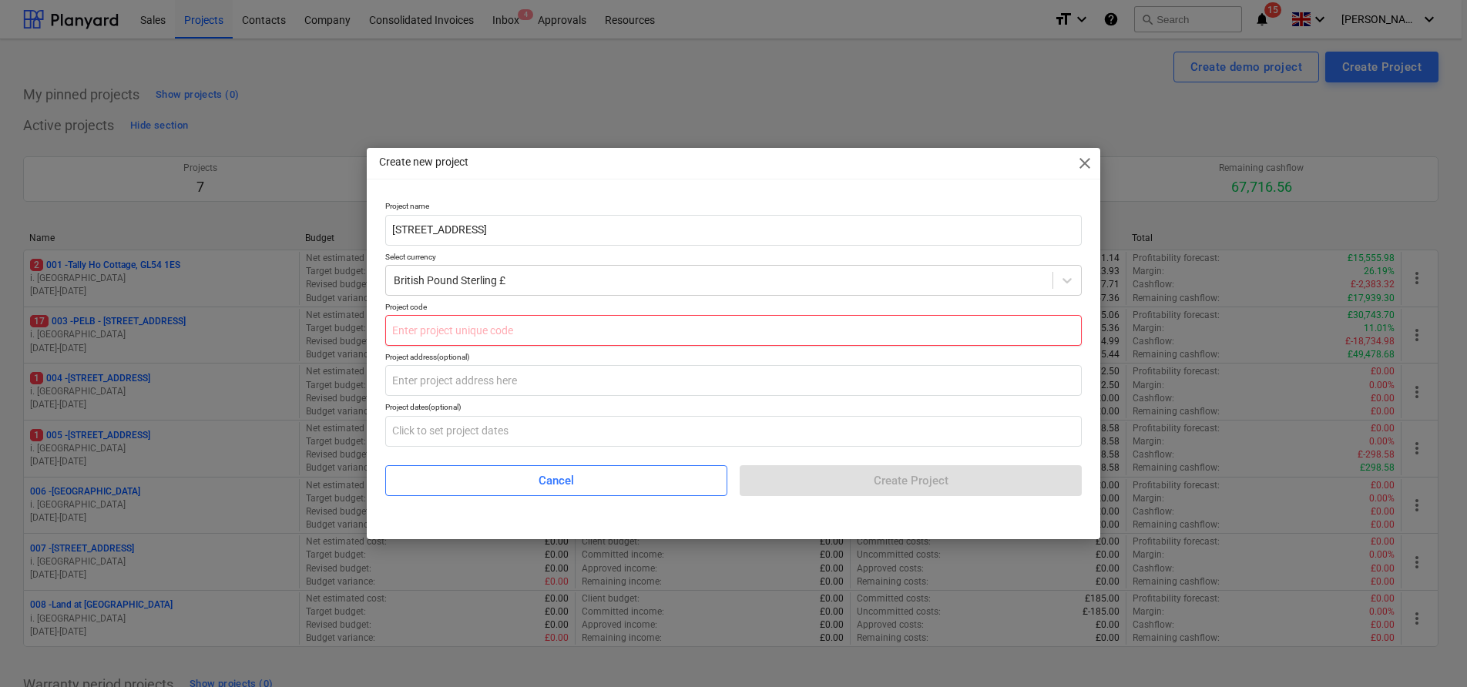
click at [555, 330] on input "text" at bounding box center [733, 330] width 696 height 31
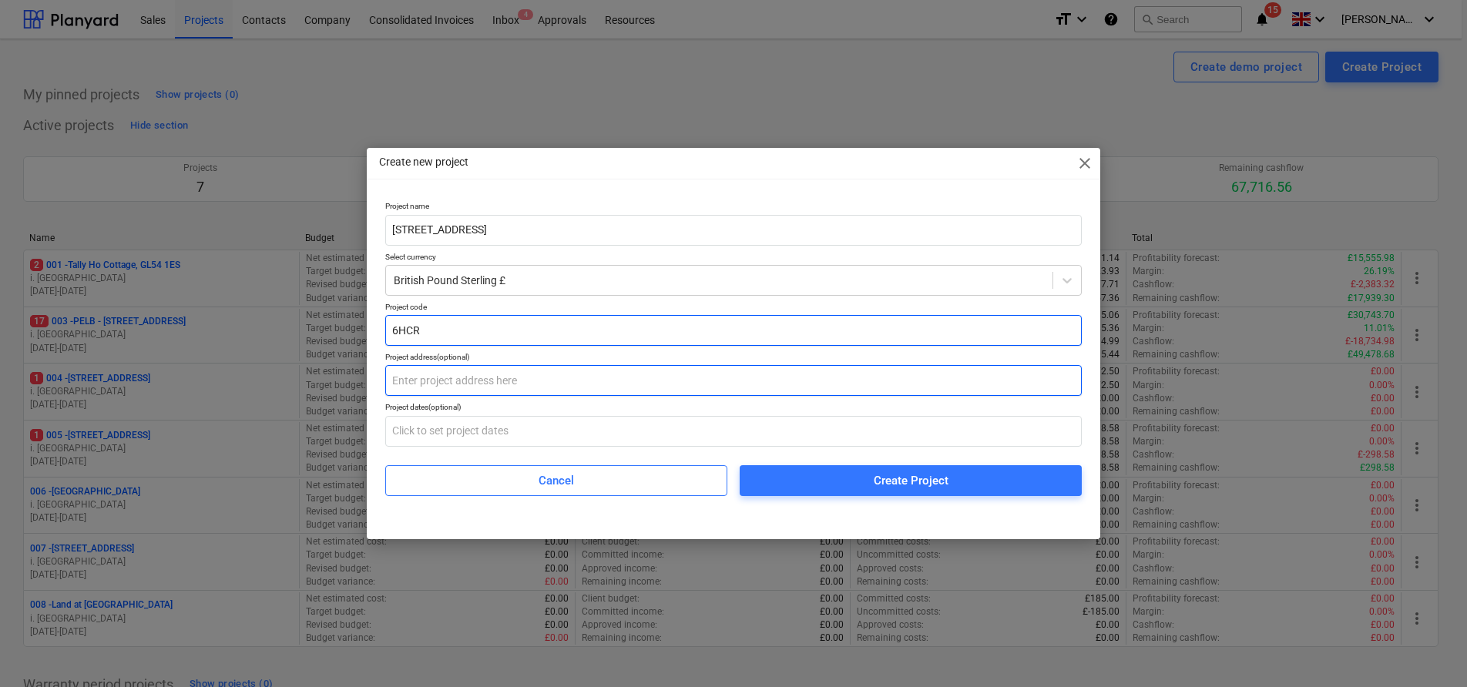
type input "6HCR"
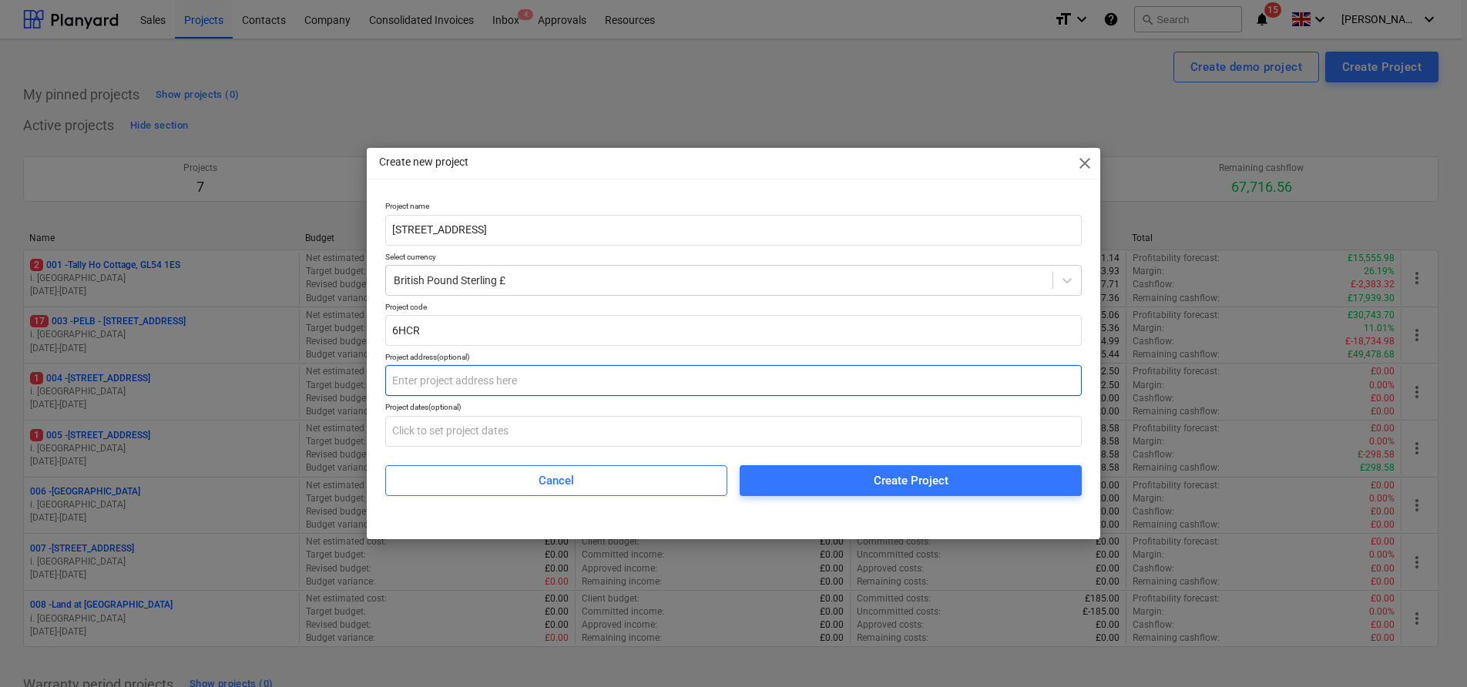
click at [575, 387] on input "text" at bounding box center [733, 380] width 696 height 31
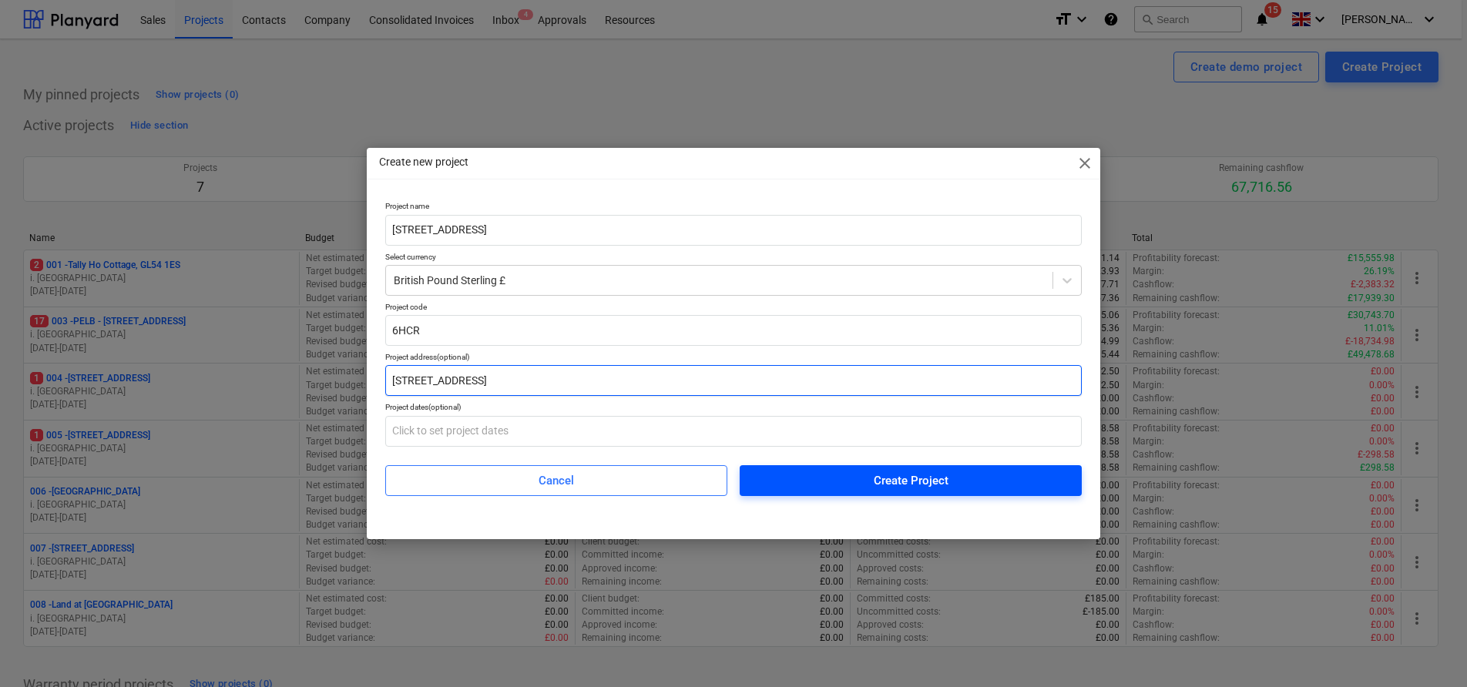
type input "6 Hatherley Court Road, Cheltenham, GL51 3AQ"
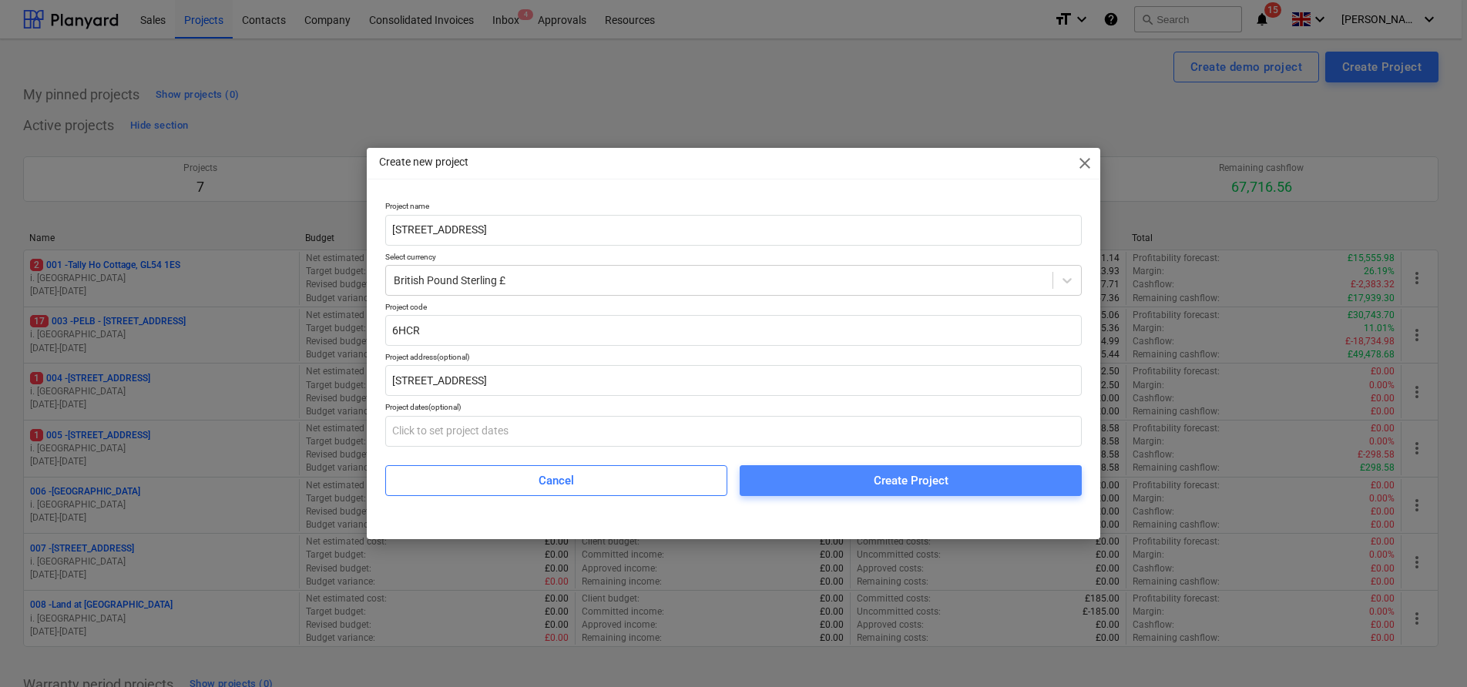
click at [865, 484] on span "Create Project" at bounding box center [910, 481] width 305 height 20
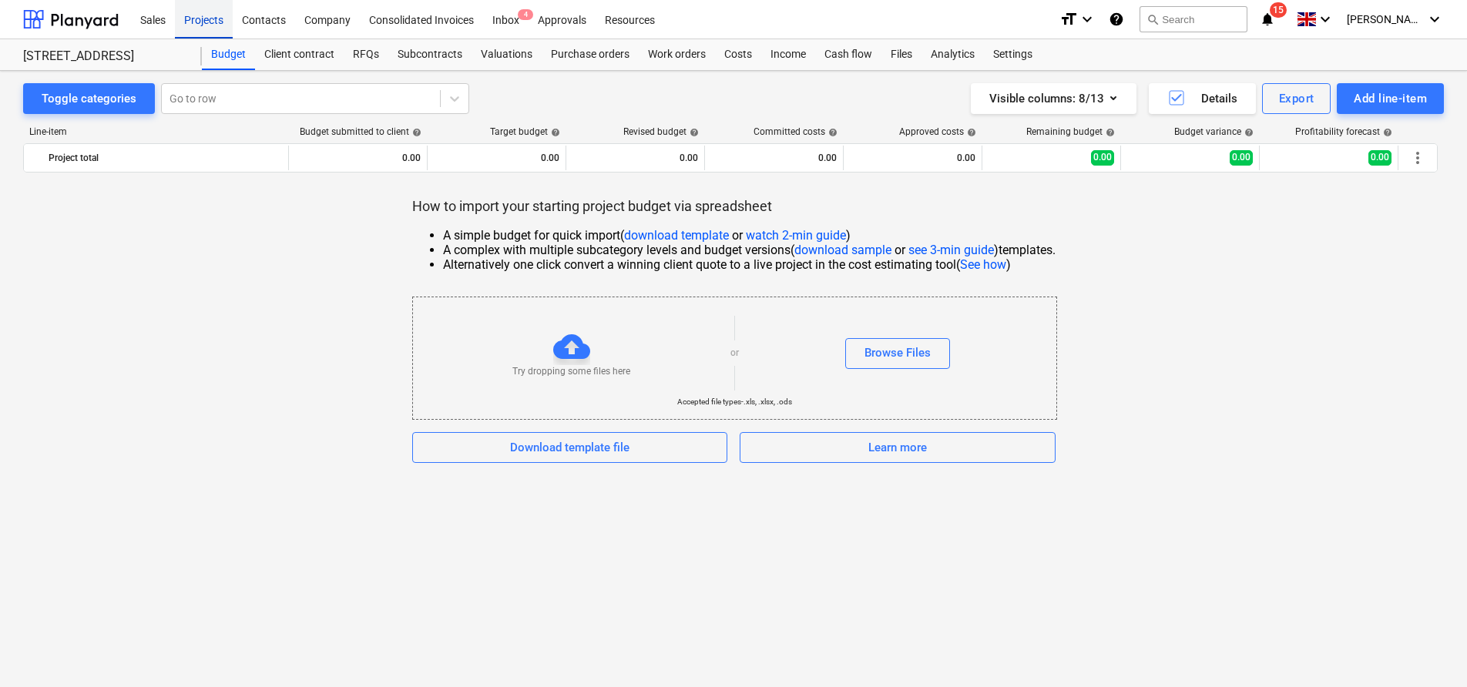
click at [193, 16] on div "Projects" at bounding box center [204, 18] width 58 height 39
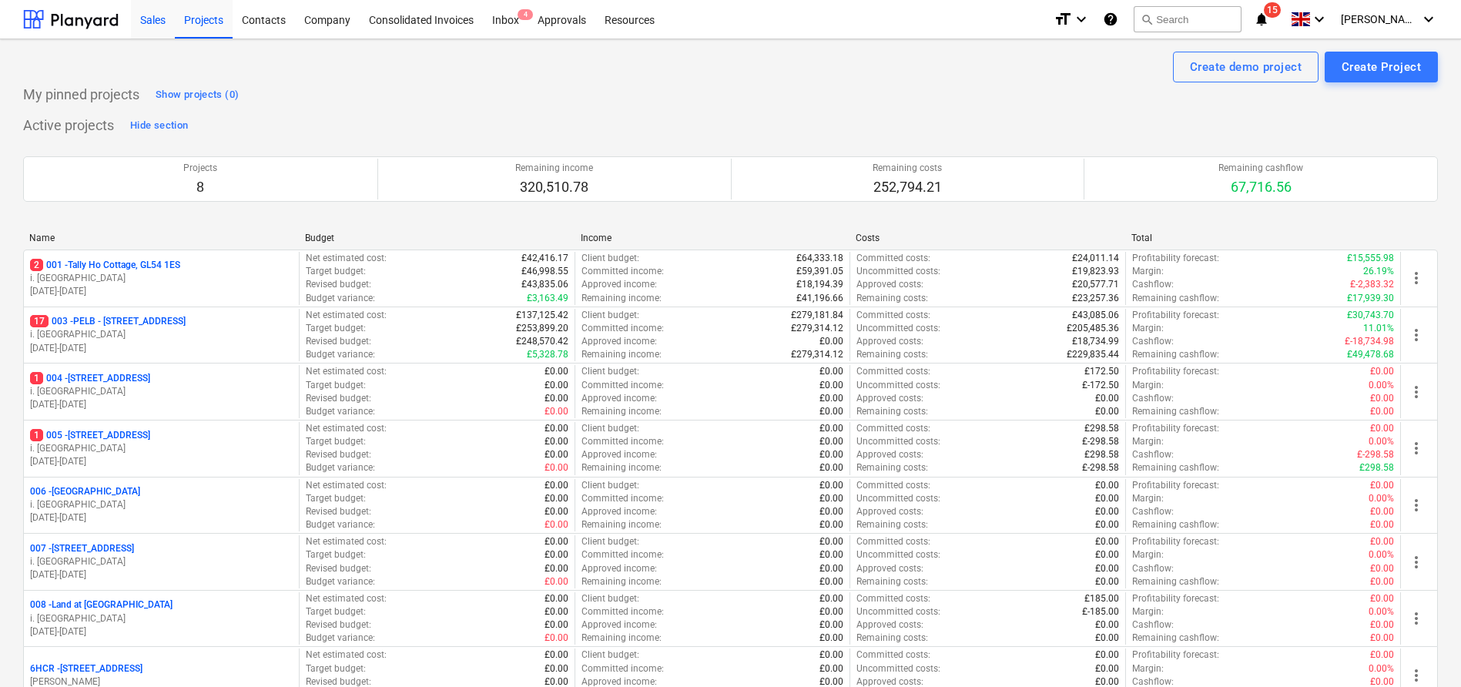
click at [154, 18] on div "Sales" at bounding box center [153, 18] width 44 height 39
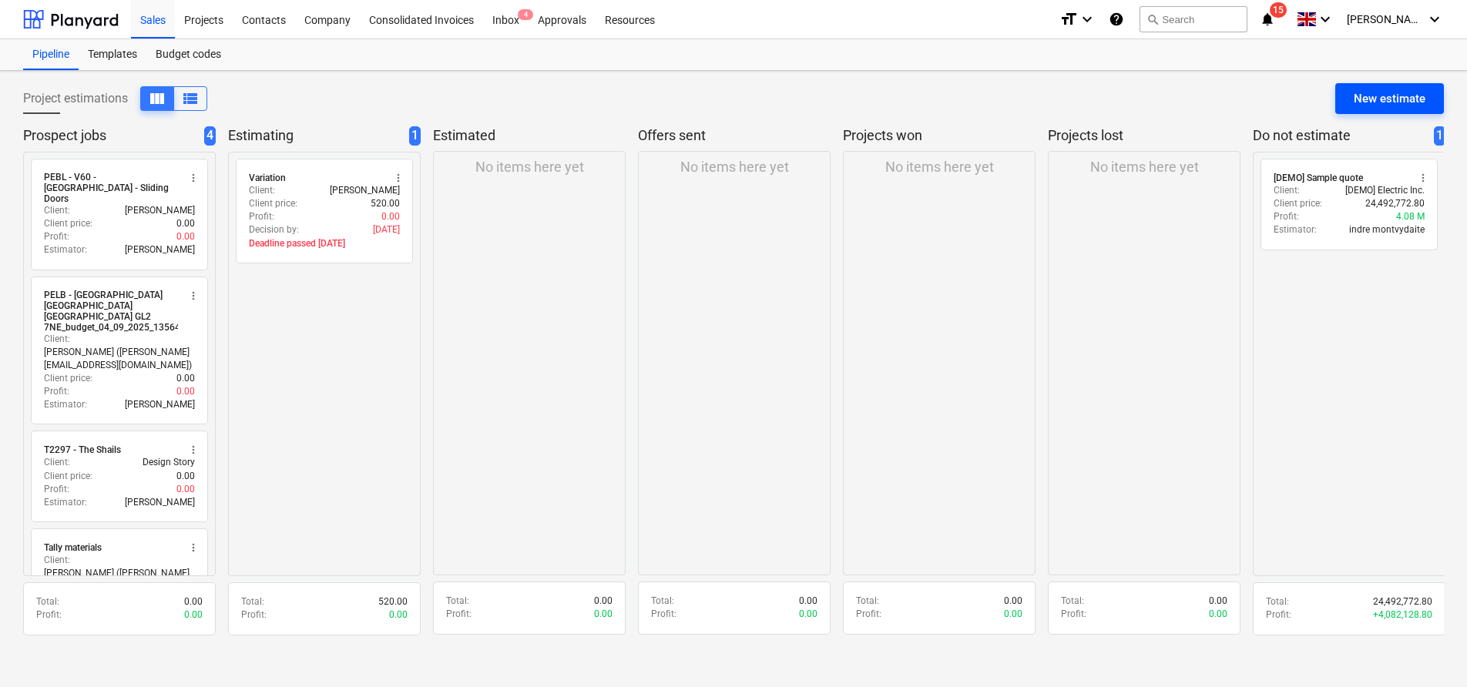
click at [1349, 92] on button "New estimate" at bounding box center [1389, 98] width 109 height 31
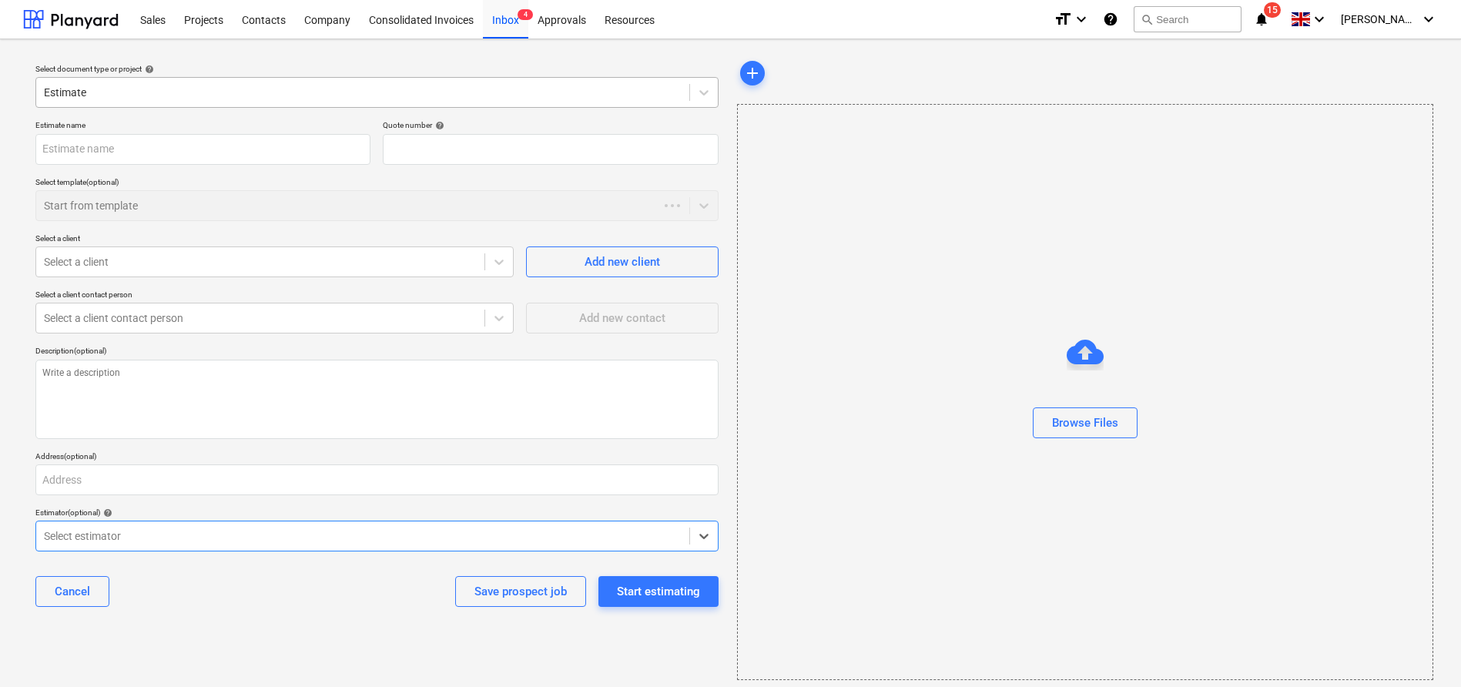
type textarea "x"
type input "QU-0061"
type textarea "x"
click at [360, 106] on div "Estimate" at bounding box center [376, 92] width 683 height 31
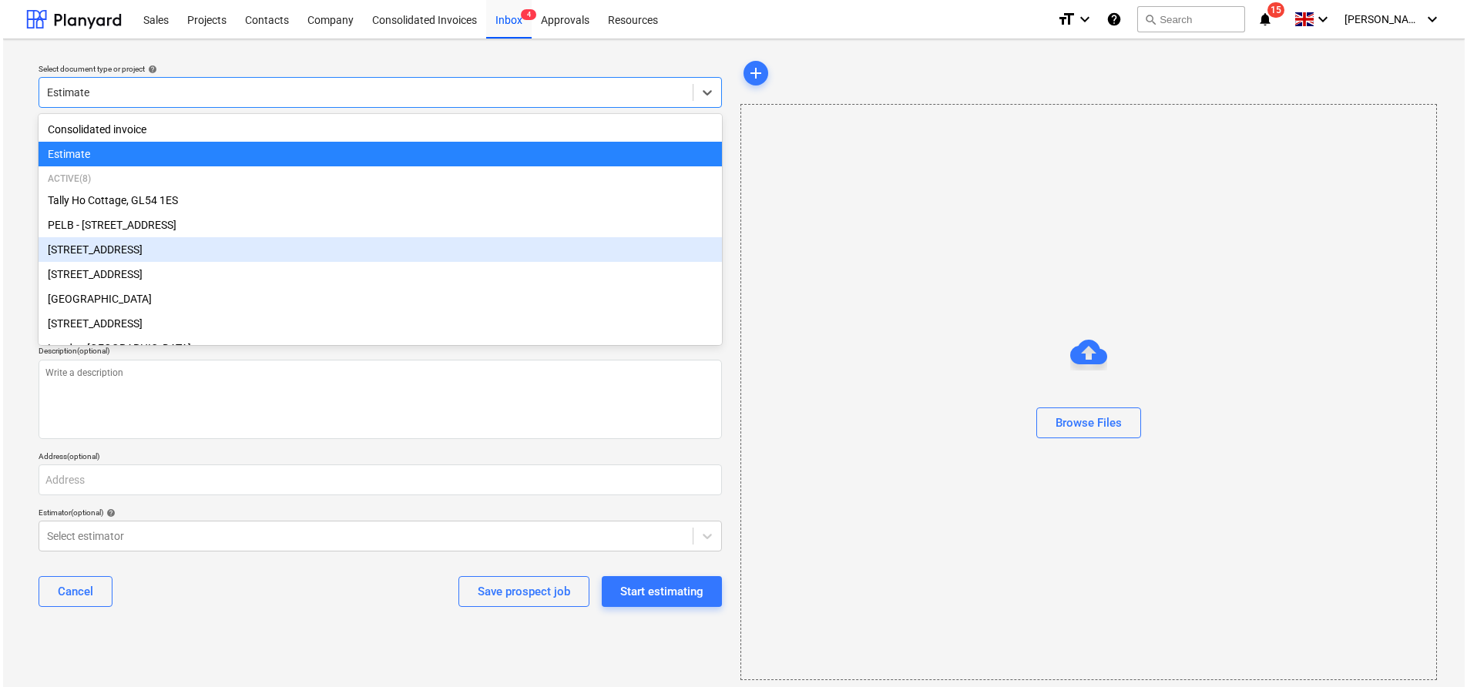
scroll to position [49, 0]
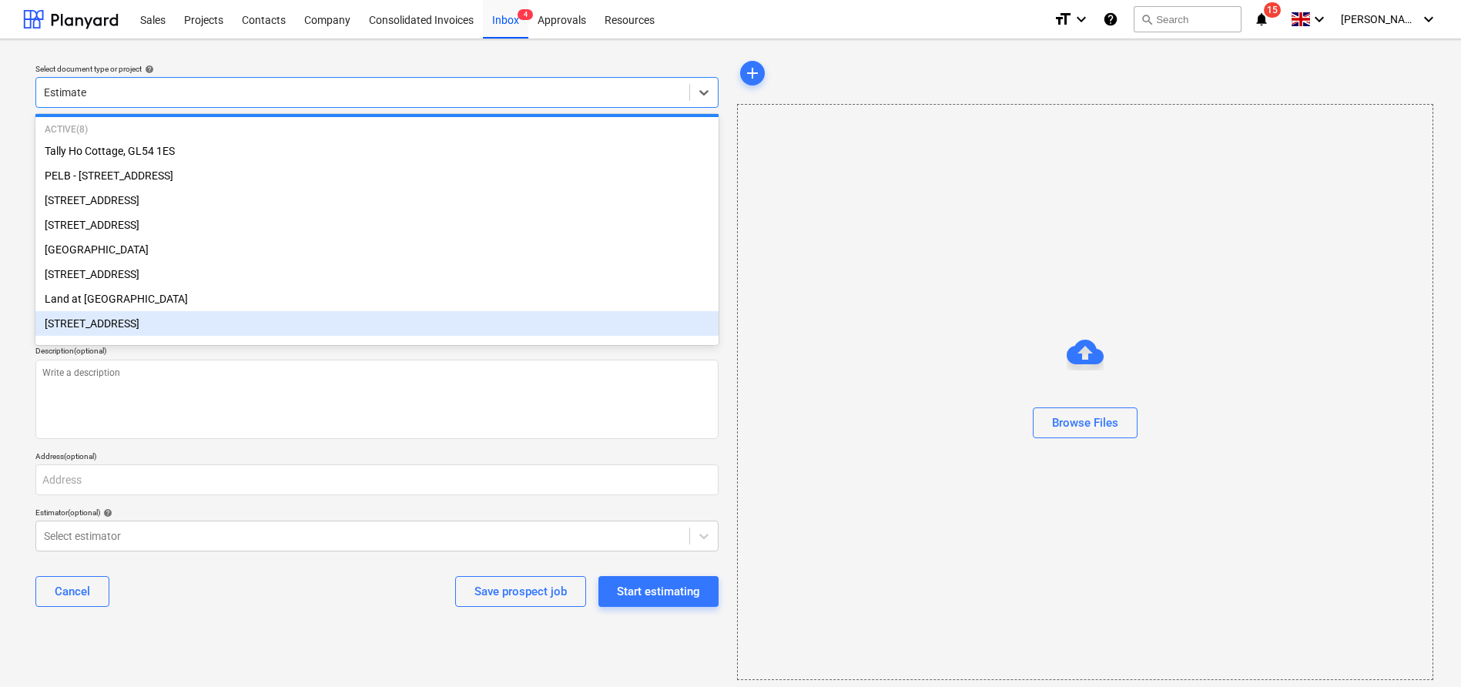
click at [327, 334] on div "6 Hatherley Court Road - Phase 2" at bounding box center [376, 323] width 683 height 25
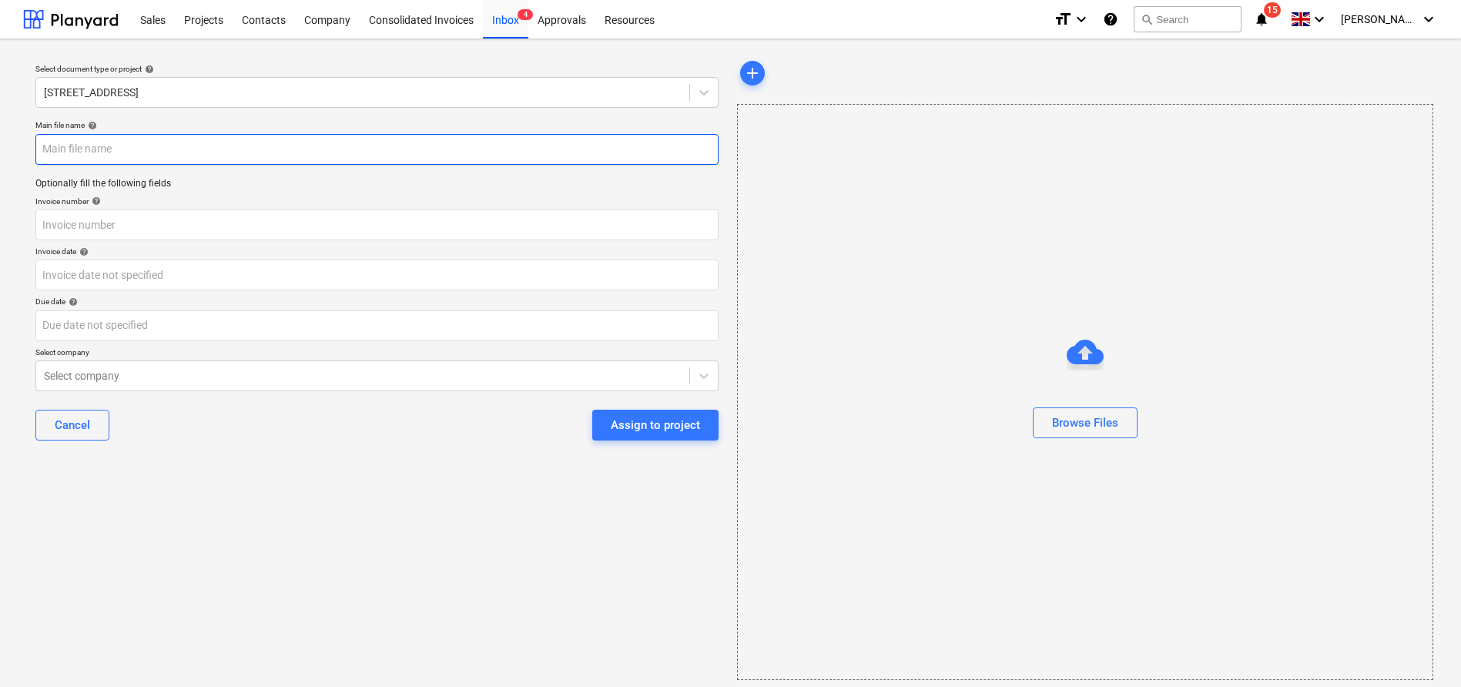
click at [250, 144] on input "text" at bounding box center [376, 149] width 683 height 31
type input "M"
type input "6 Hatherley Court Road - Matford Construction Group tender"
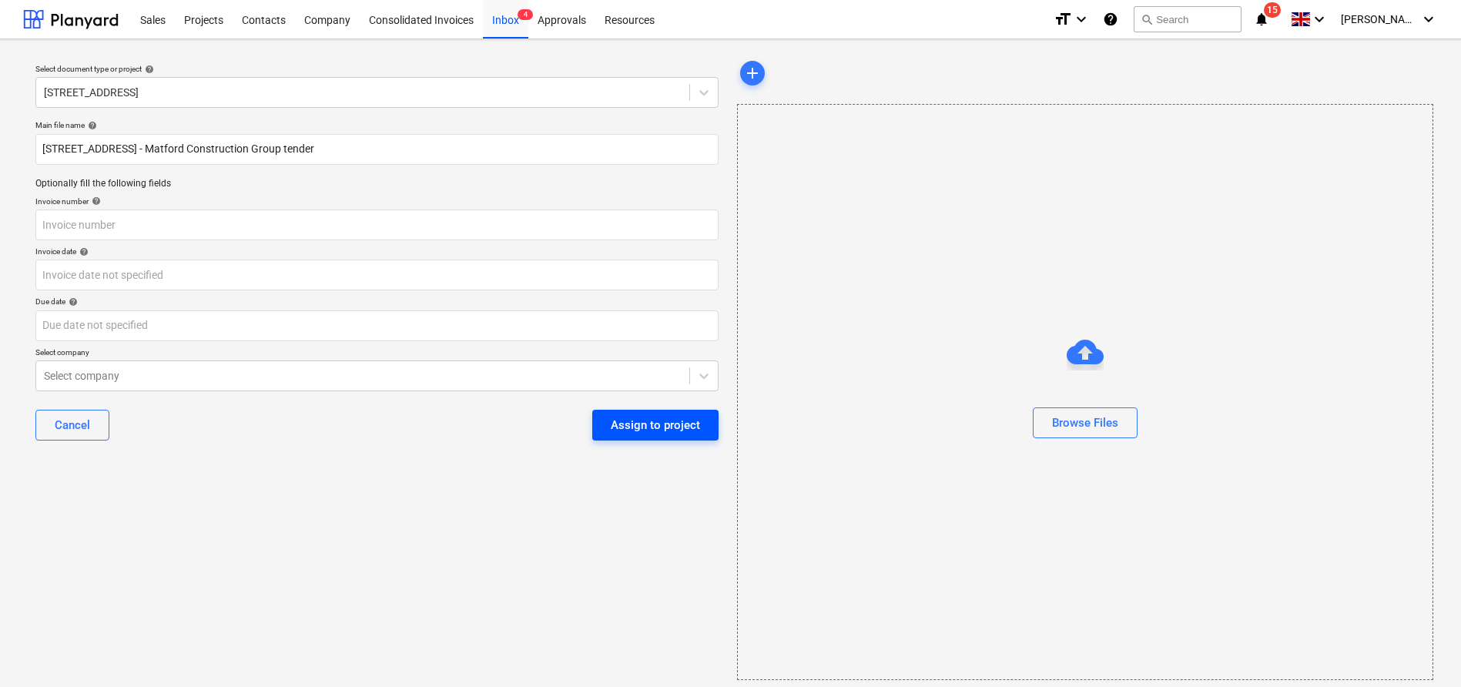
click at [655, 435] on button "Assign to project" at bounding box center [655, 425] width 126 height 31
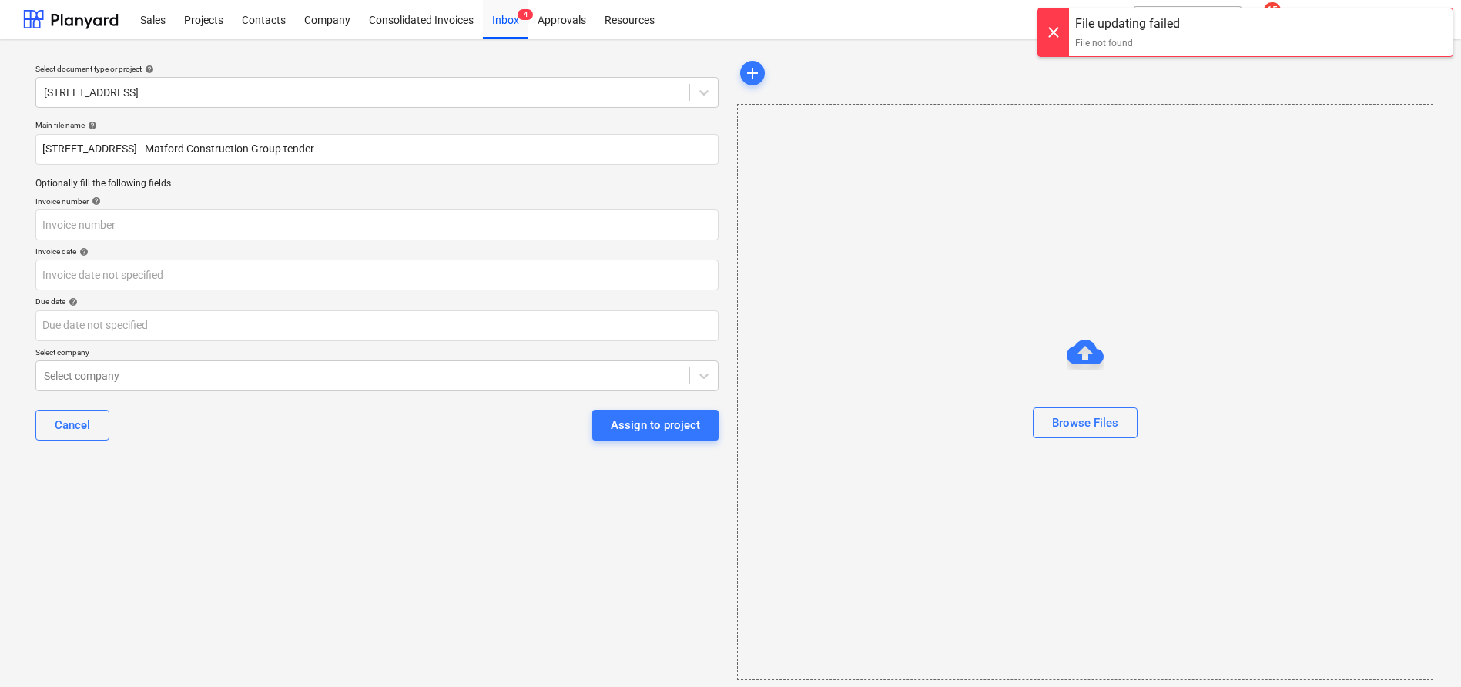
click at [1071, 334] on div at bounding box center [1085, 352] width 37 height 37
click at [1101, 421] on div "Browse Files" at bounding box center [1085, 423] width 66 height 20
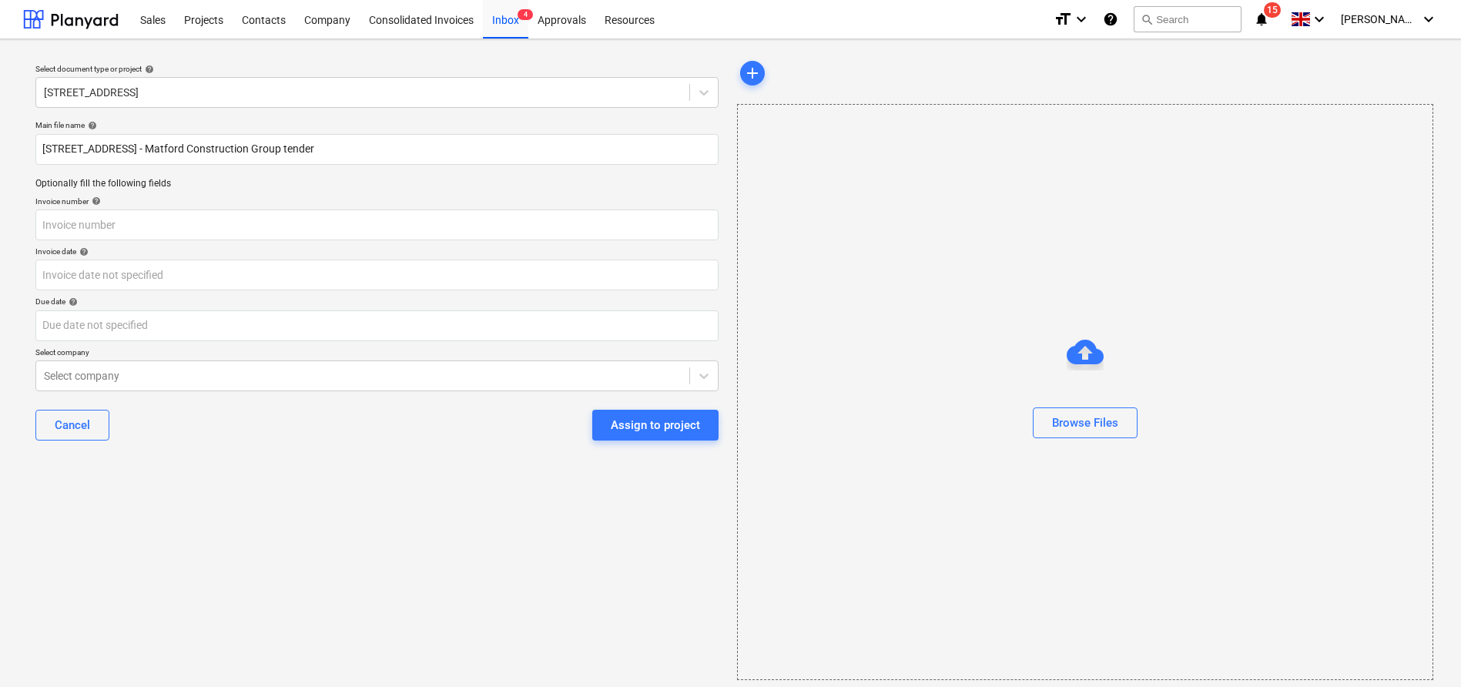
click at [341, 484] on div "Select document type or project help 6 Hatherley Court Road - Phase 2 Main file…" at bounding box center [377, 369] width 708 height 635
click at [146, 19] on div "Sales" at bounding box center [153, 18] width 44 height 39
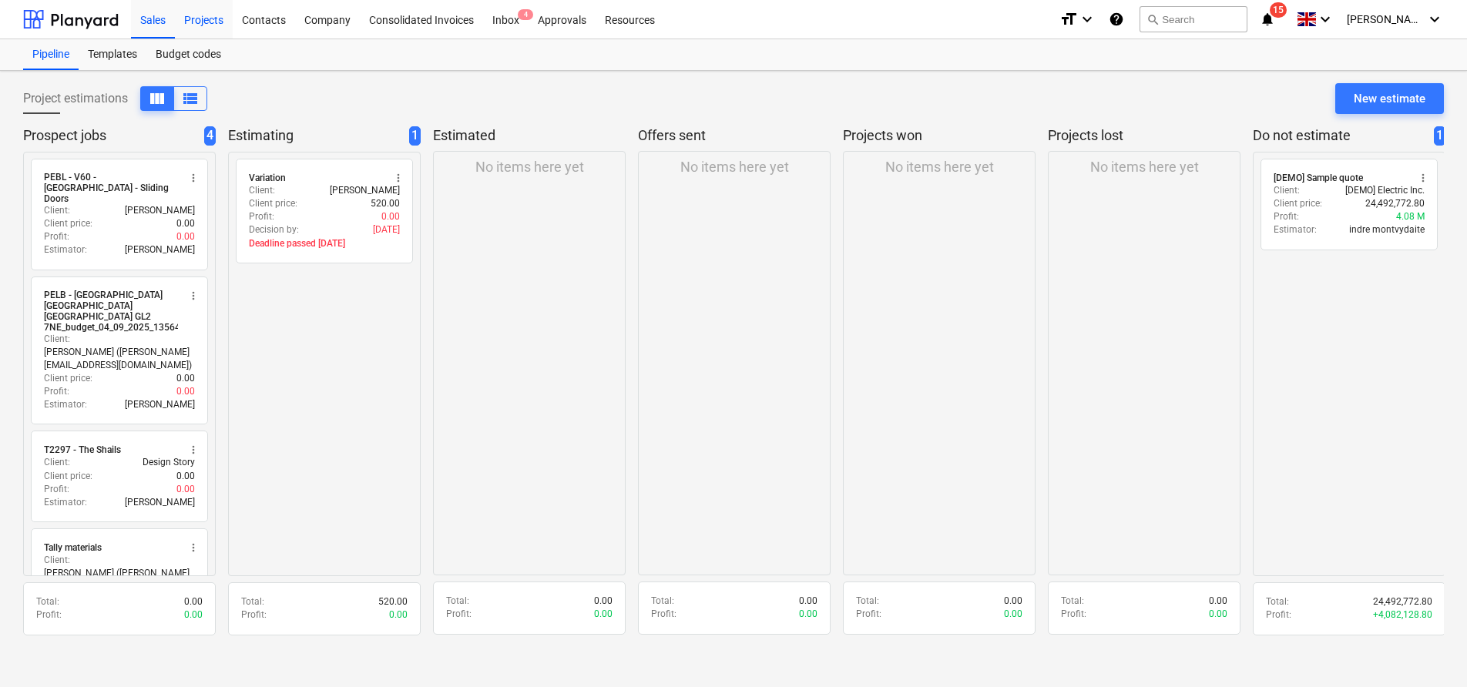
click at [216, 21] on div "Projects" at bounding box center [204, 18] width 58 height 39
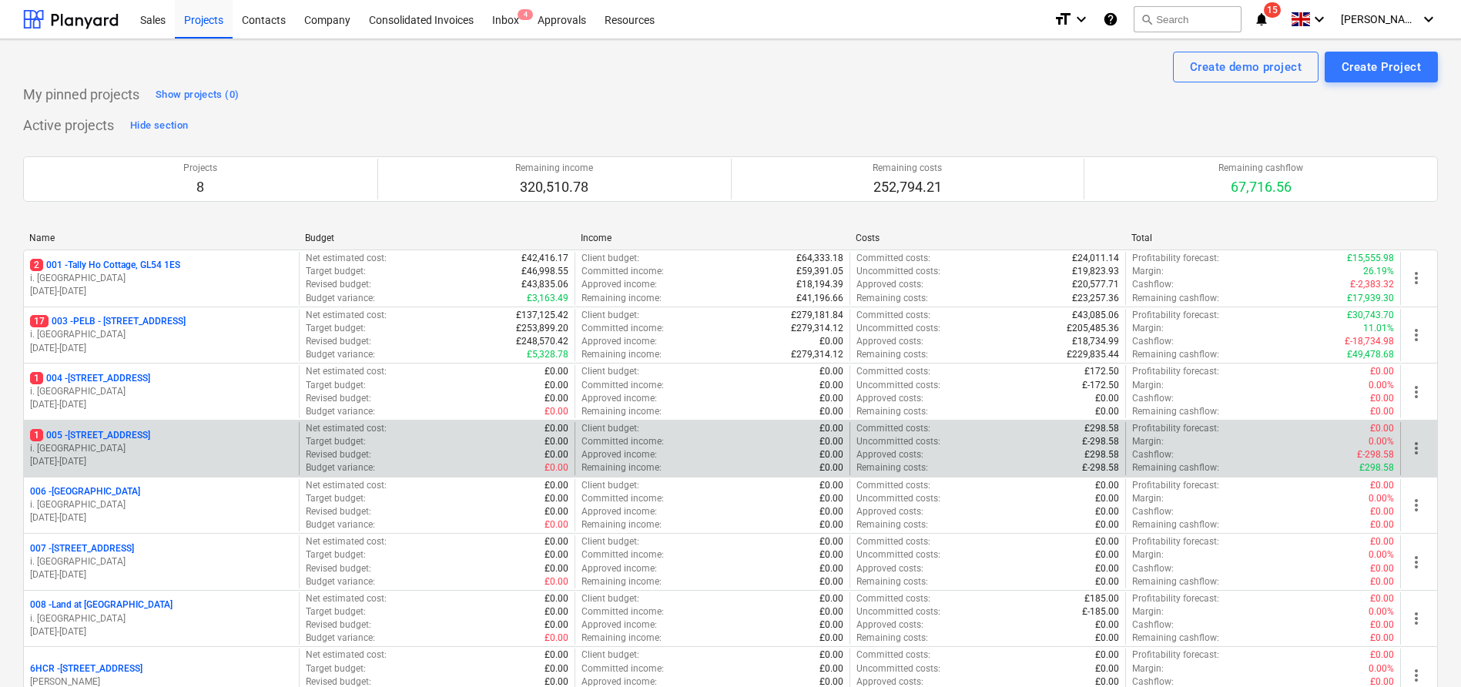
scroll to position [140, 0]
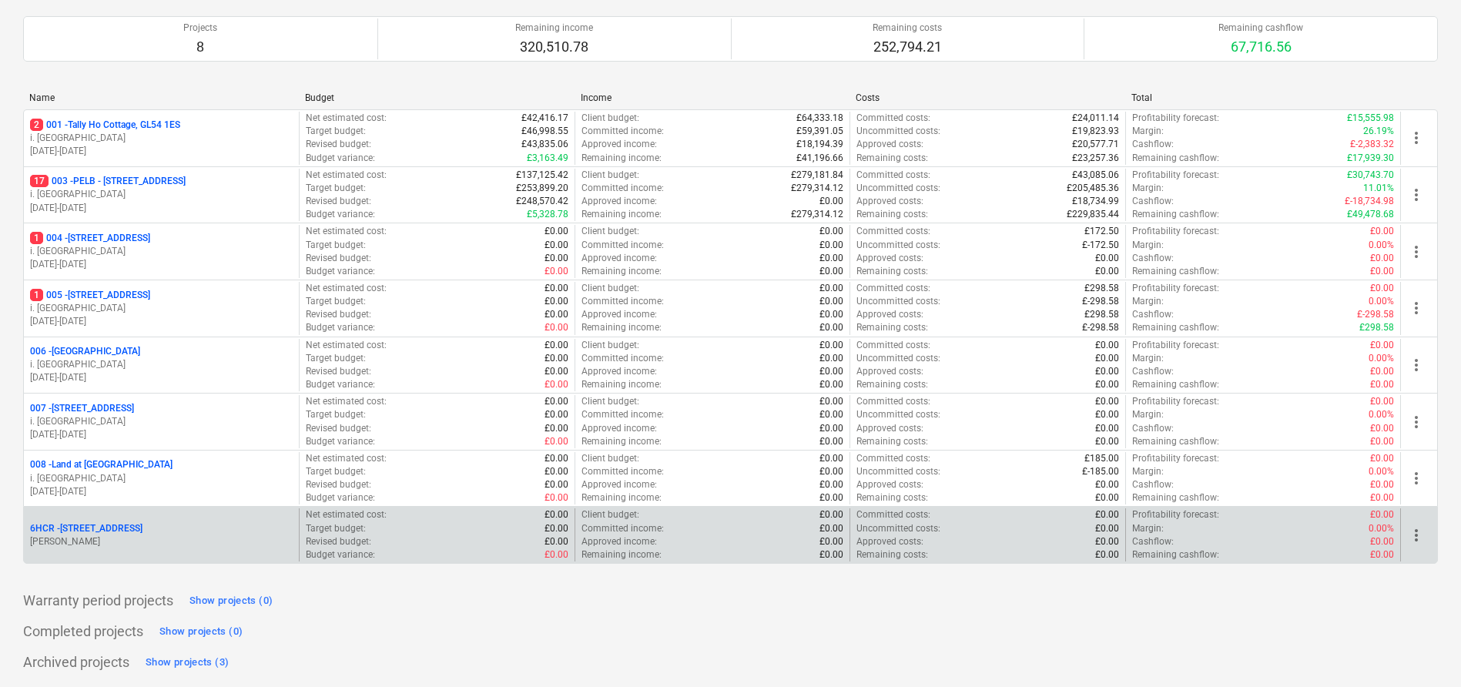
click at [142, 533] on p "6HCR - 6 Hatherley Court Road - Phase 2" at bounding box center [86, 528] width 112 height 13
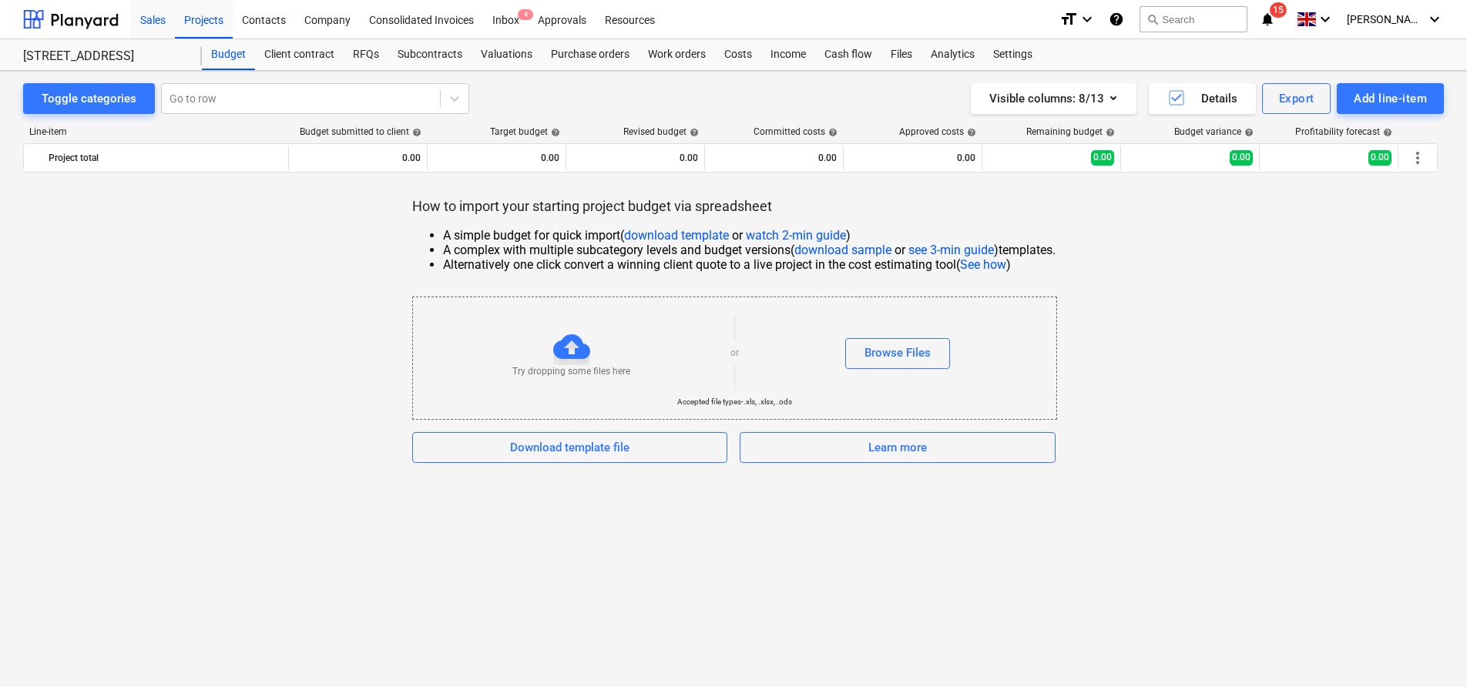
click at [141, 18] on div "Sales" at bounding box center [153, 18] width 44 height 39
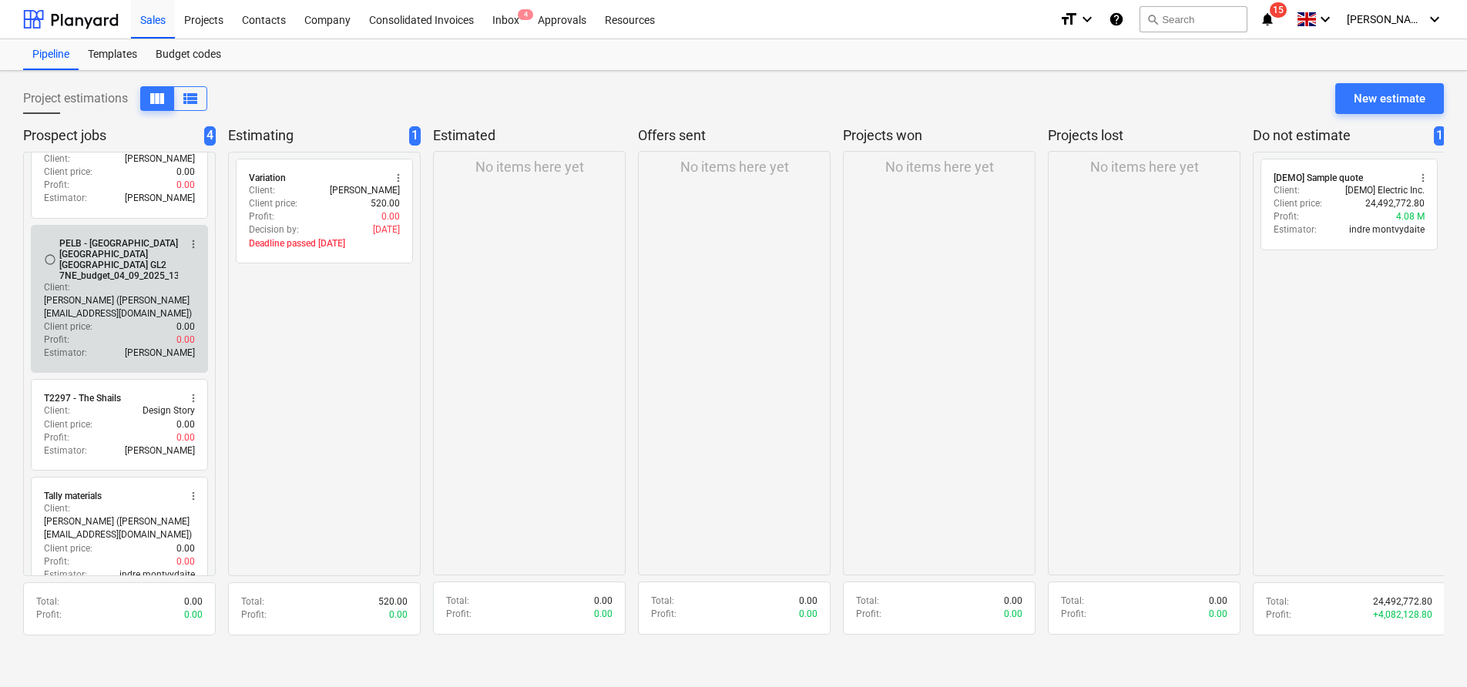
scroll to position [55, 0]
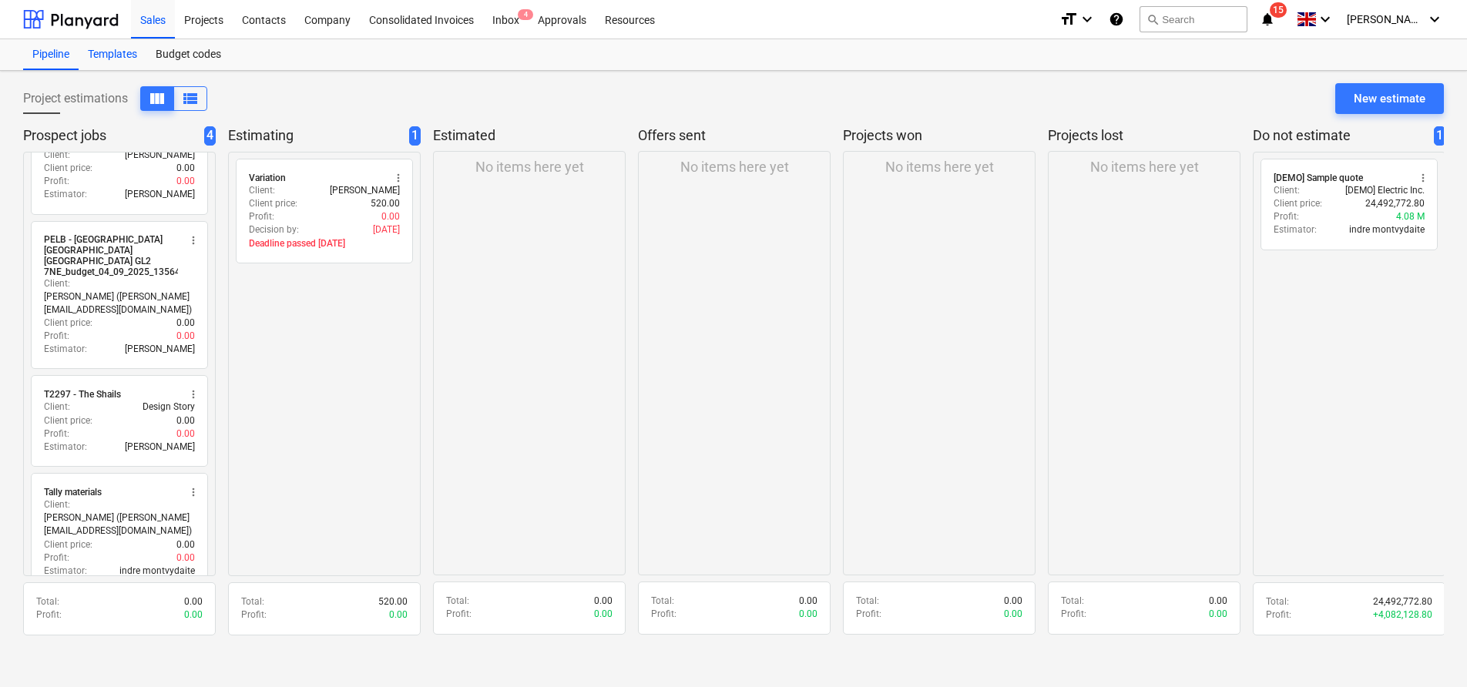
click at [116, 55] on div "Templates" at bounding box center [113, 54] width 68 height 31
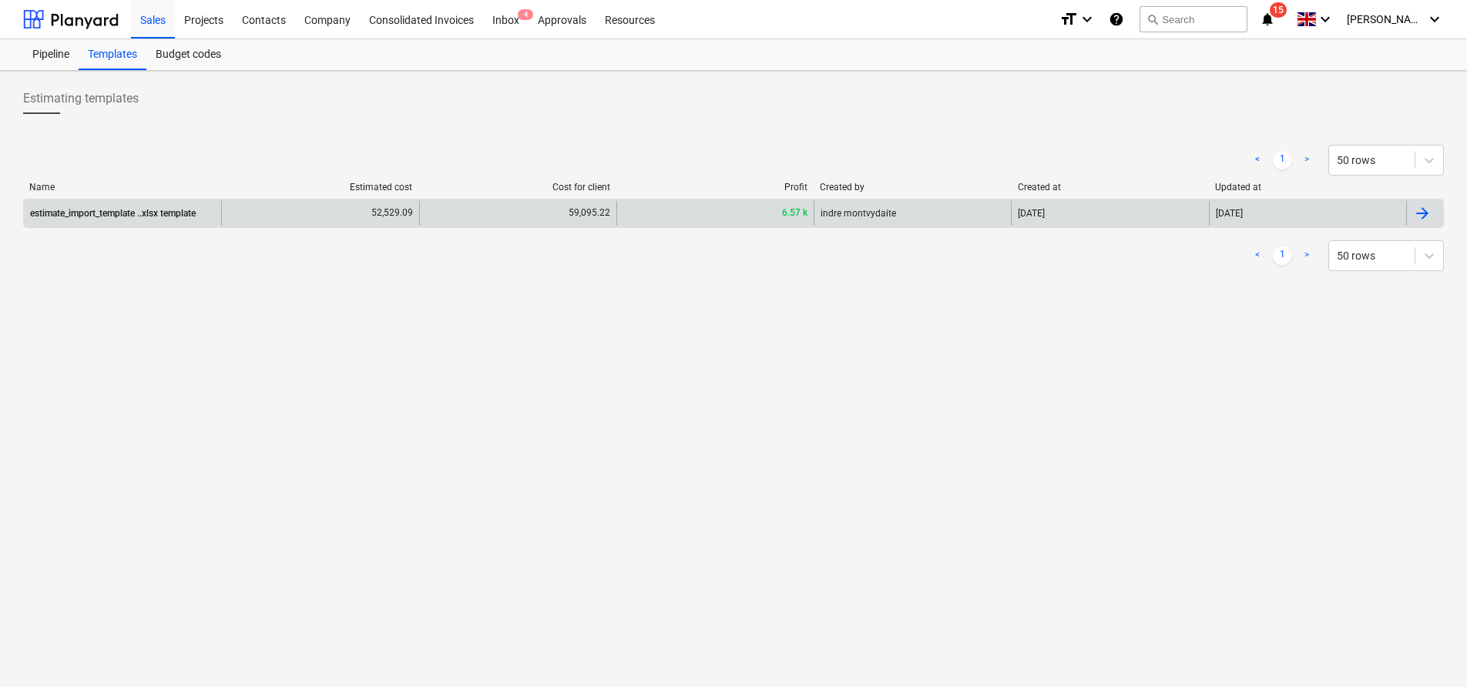
click at [167, 223] on div "estimate_import_template ..xlsx template" at bounding box center [122, 213] width 197 height 25
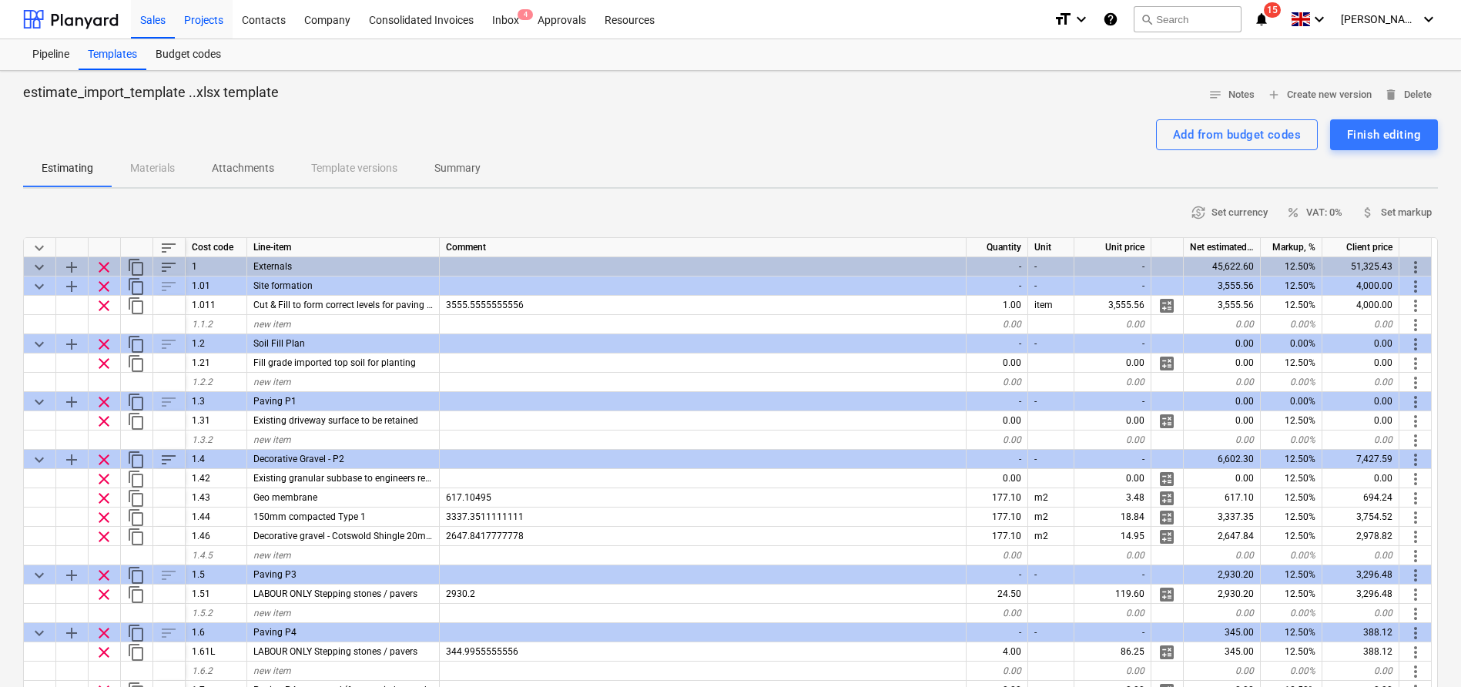
click at [220, 13] on div "Projects" at bounding box center [204, 18] width 58 height 39
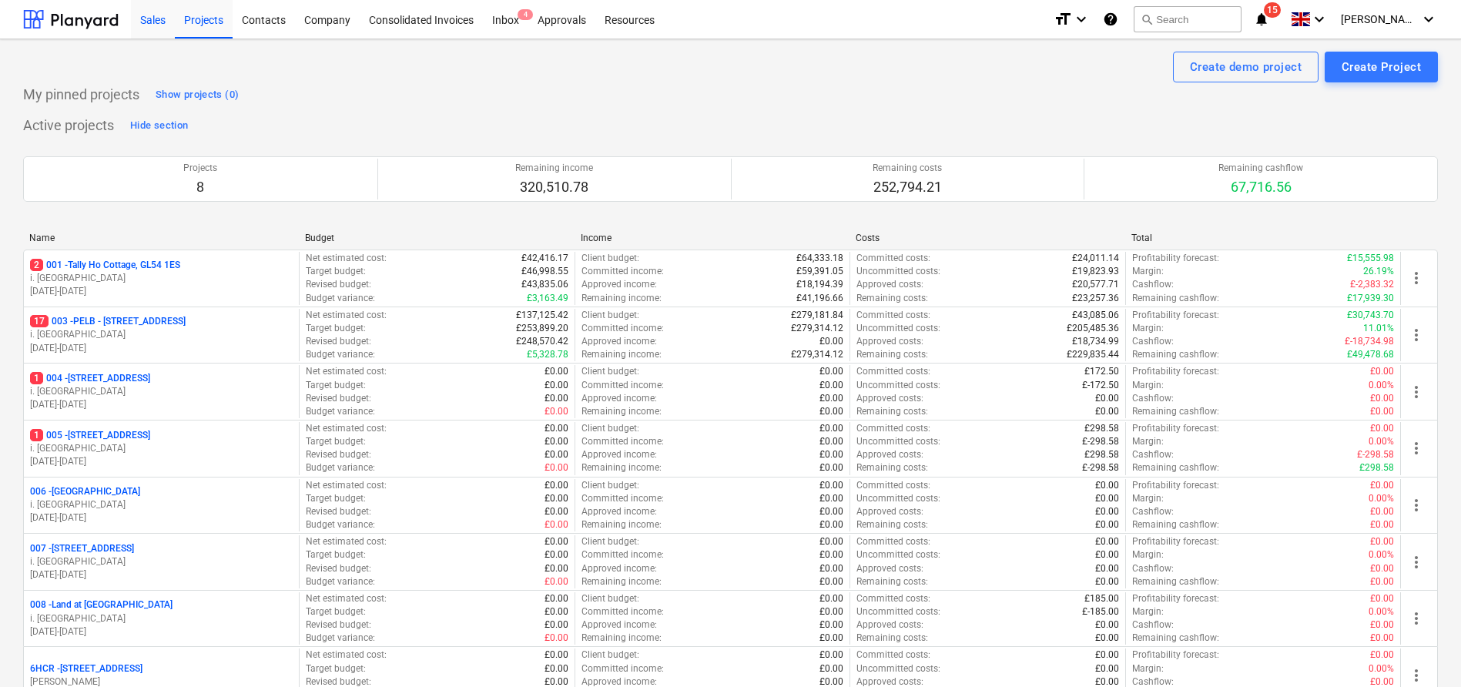
click at [169, 17] on div "Sales" at bounding box center [153, 18] width 44 height 39
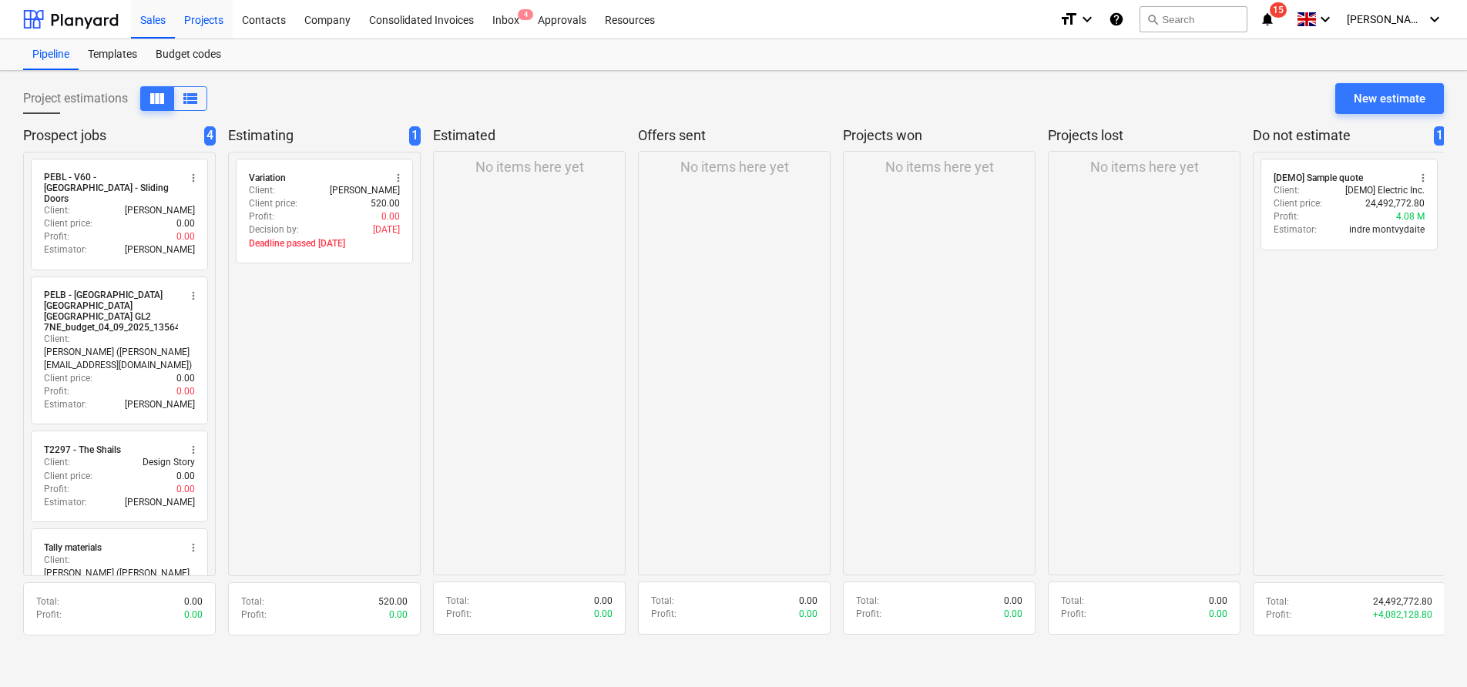
click at [196, 21] on div "Projects" at bounding box center [204, 18] width 58 height 39
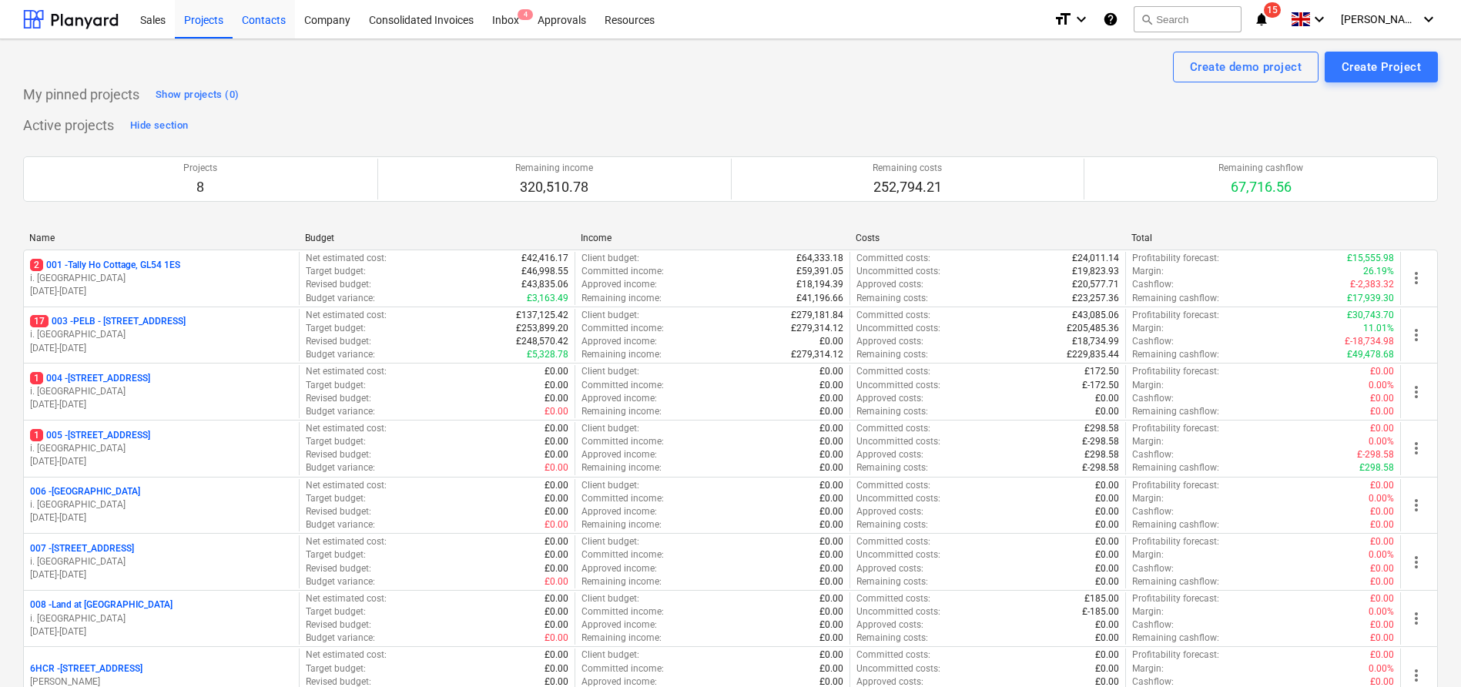
click at [270, 19] on div "Contacts" at bounding box center [264, 18] width 62 height 39
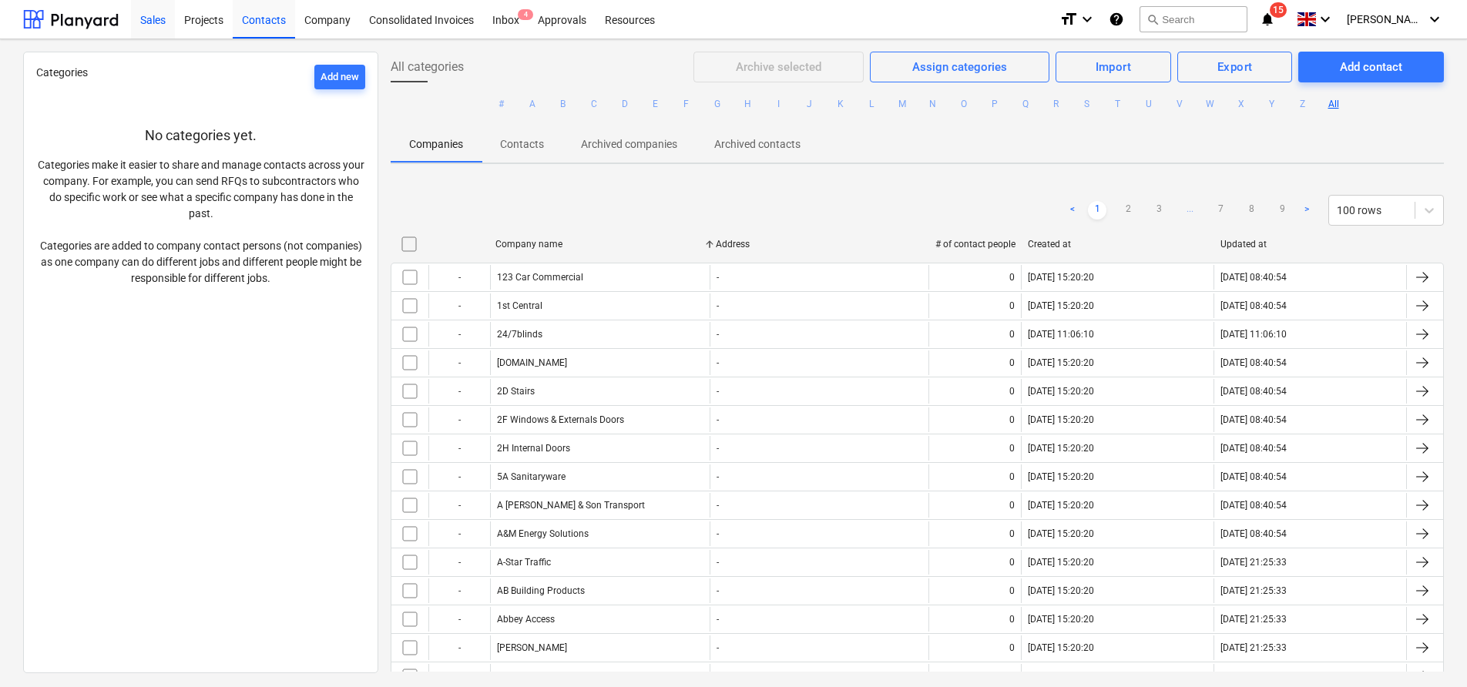
click at [158, 15] on div "Sales" at bounding box center [153, 18] width 44 height 39
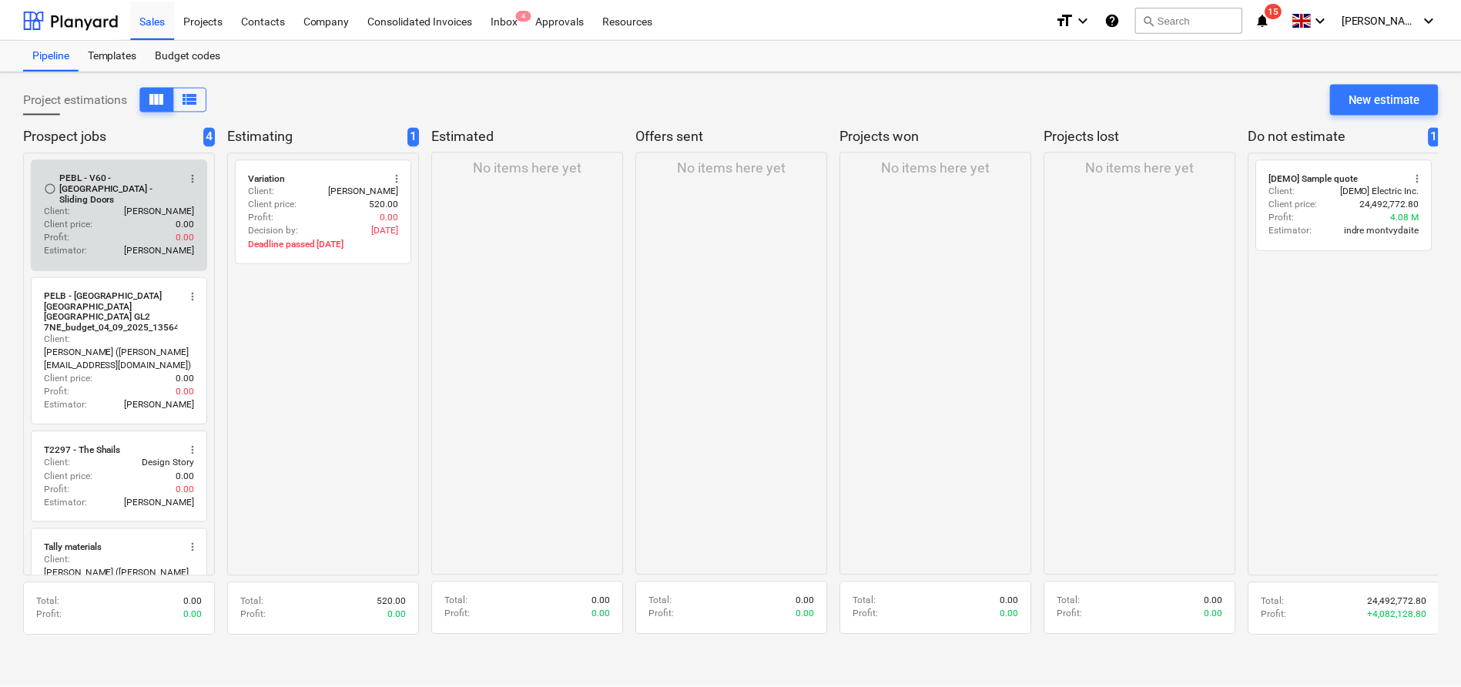
scroll to position [55, 0]
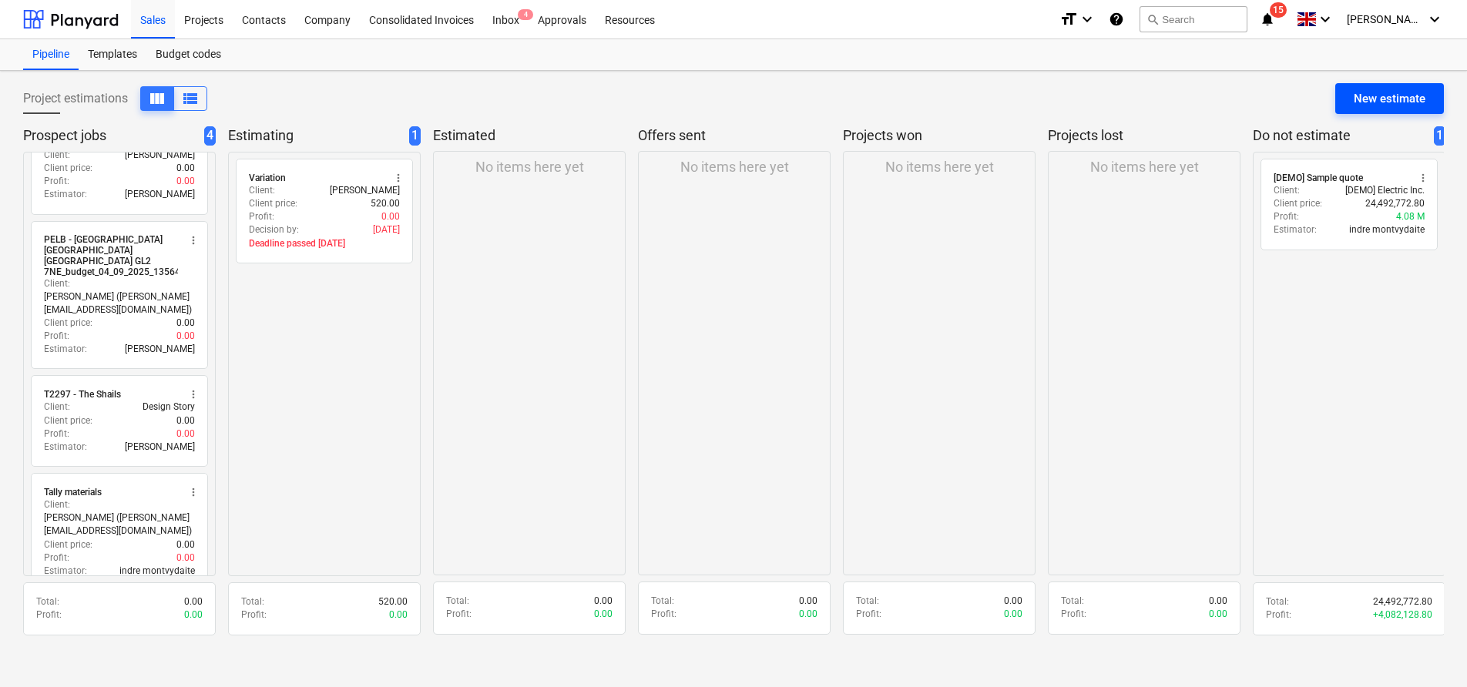
click at [1389, 92] on div "New estimate" at bounding box center [1389, 99] width 72 height 20
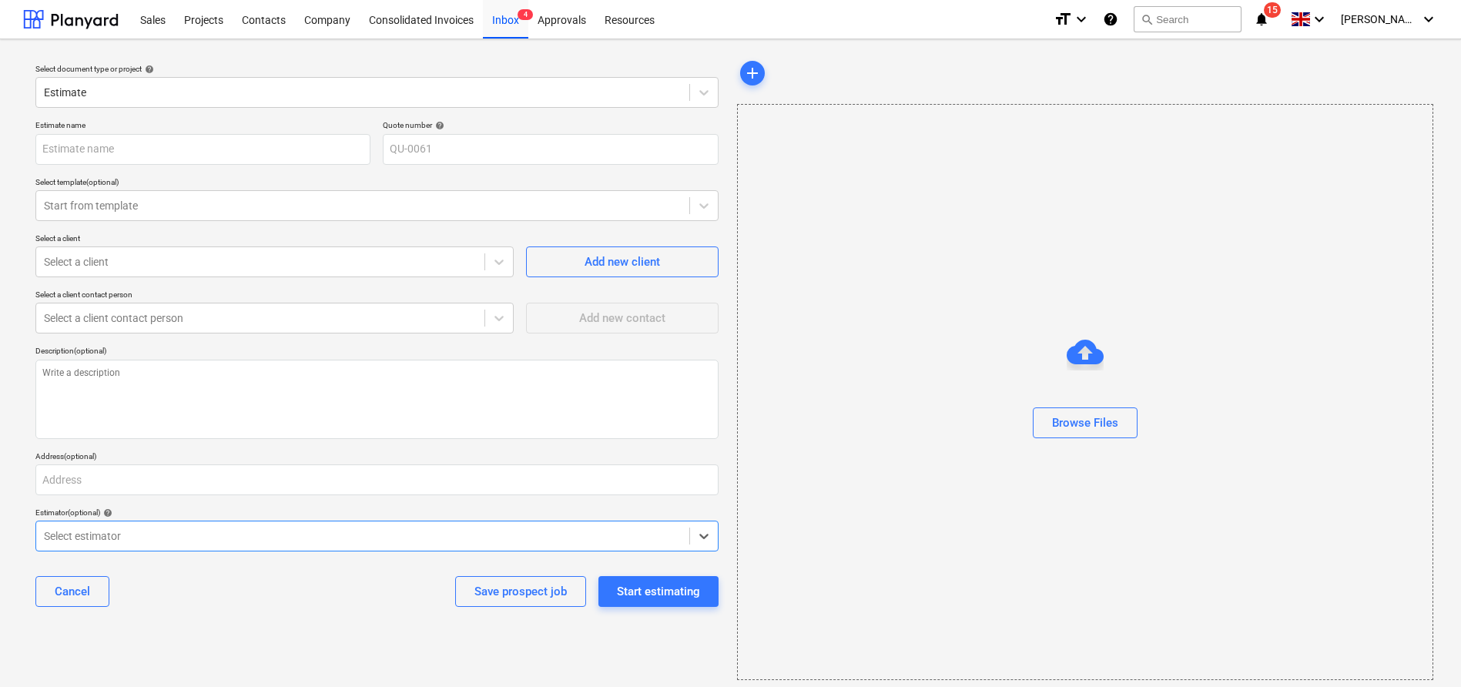
click at [381, 75] on p "Select document type or project help" at bounding box center [376, 70] width 683 height 13
click at [377, 99] on div at bounding box center [363, 92] width 638 height 15
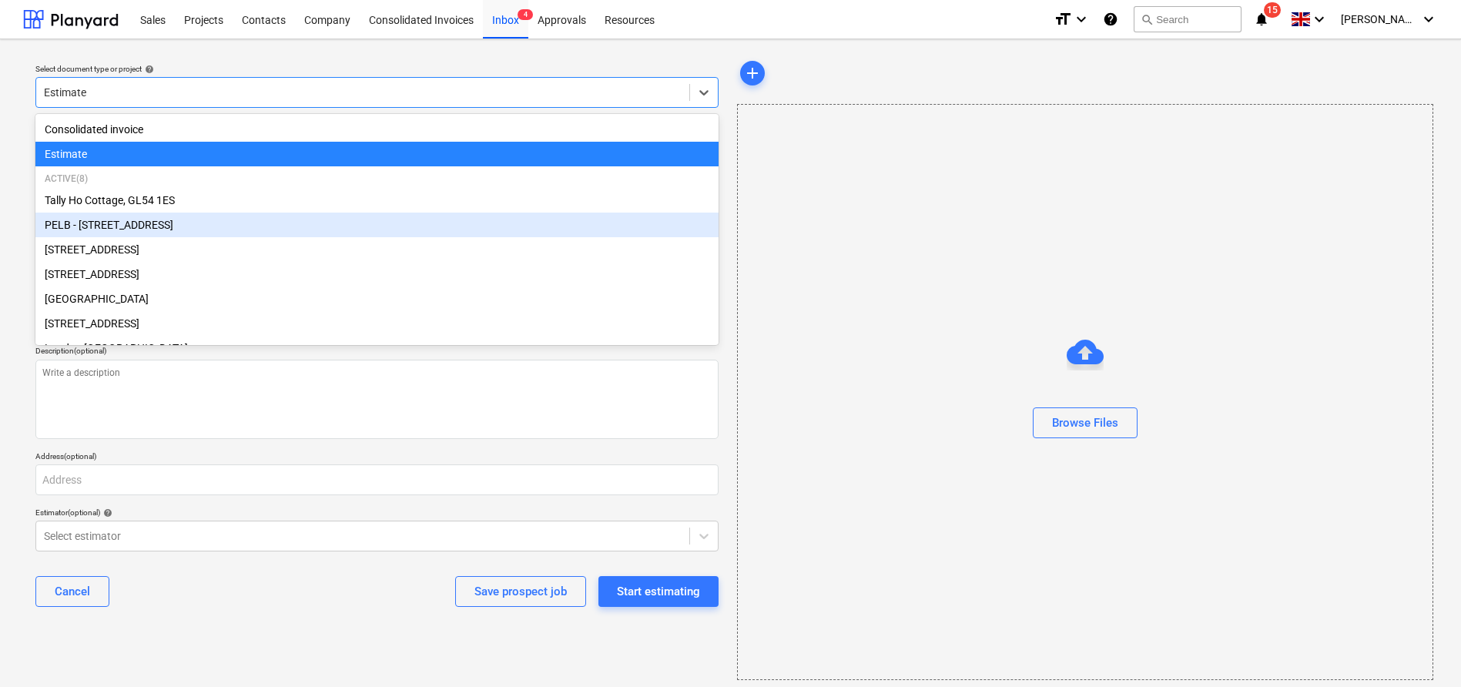
scroll to position [49, 0]
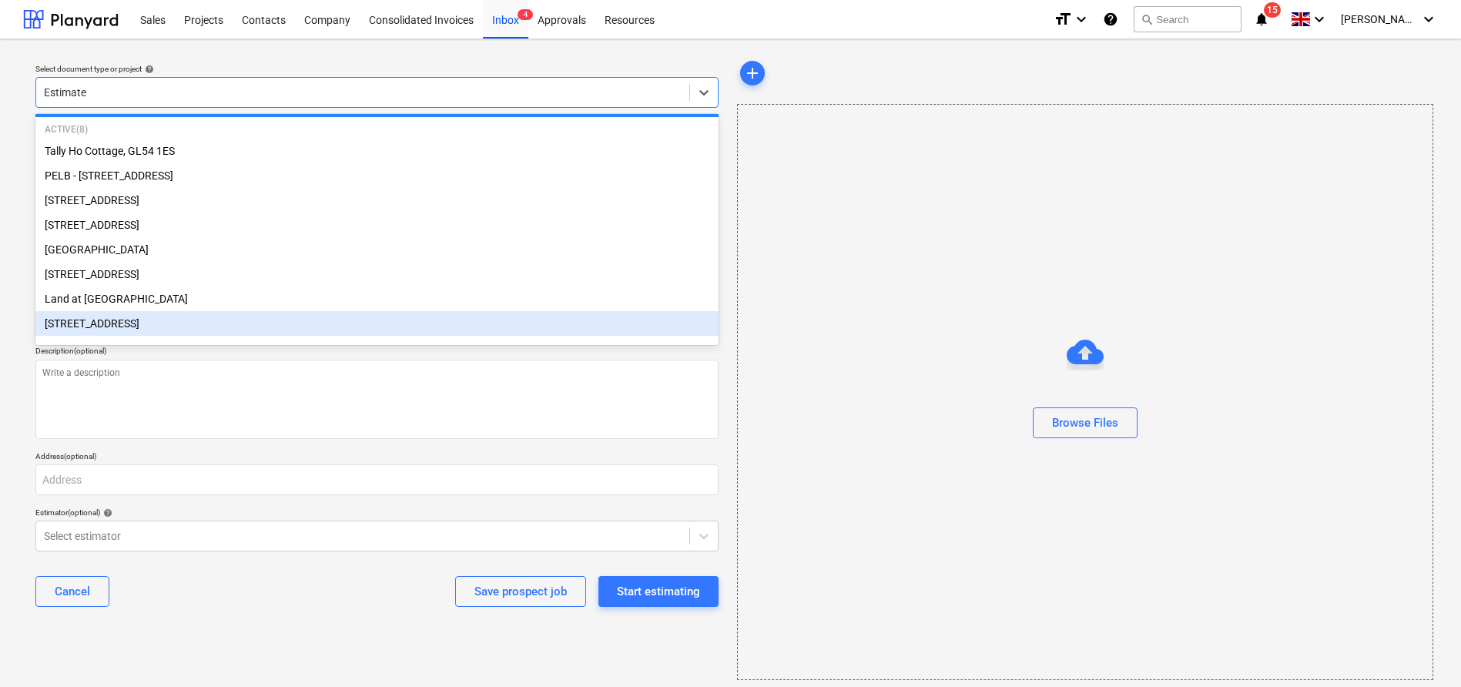
click at [397, 314] on div "6 Hatherley Court Road - Phase 2" at bounding box center [376, 323] width 683 height 25
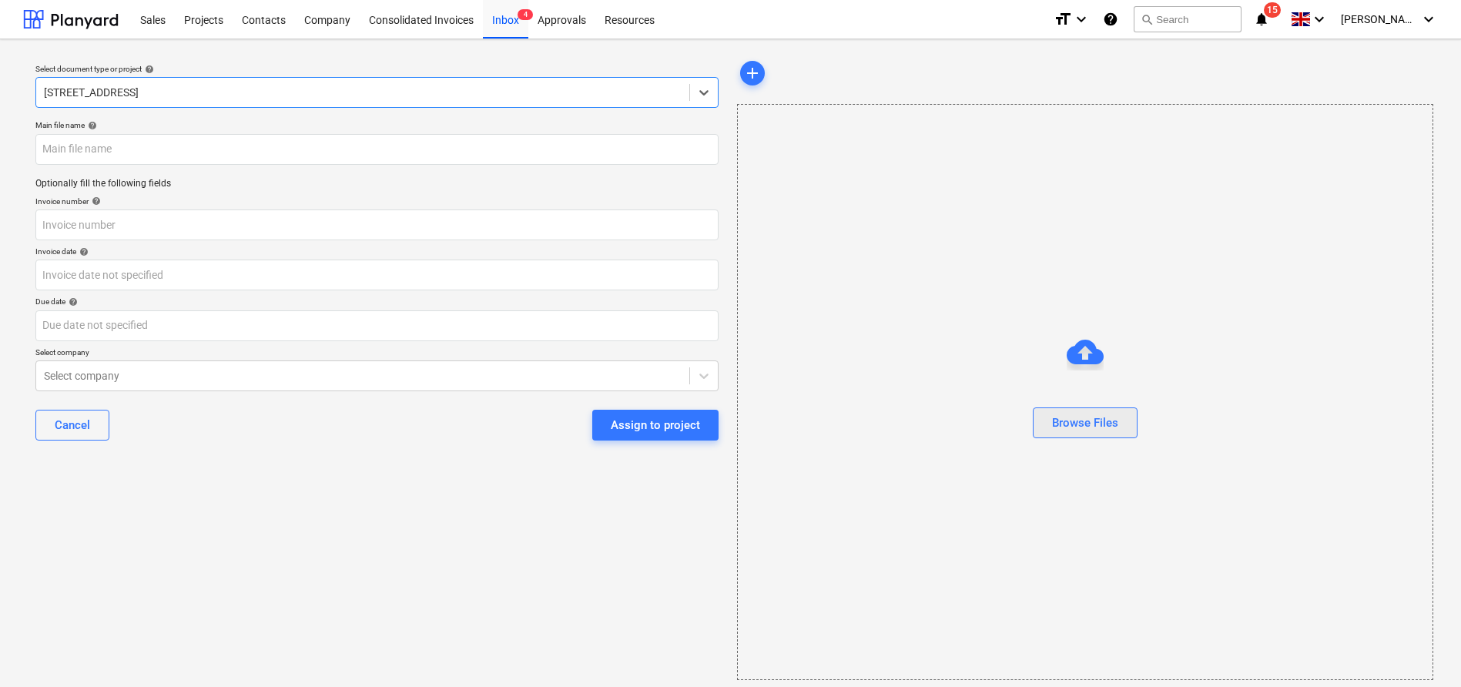
click at [1053, 428] on div "Browse Files" at bounding box center [1085, 423] width 66 height 20
click at [654, 429] on div "Assign to project" at bounding box center [655, 425] width 89 height 20
click at [331, 404] on div "Cancel Assign to project" at bounding box center [376, 424] width 683 height 55
click at [150, 19] on div "Sales" at bounding box center [153, 18] width 44 height 39
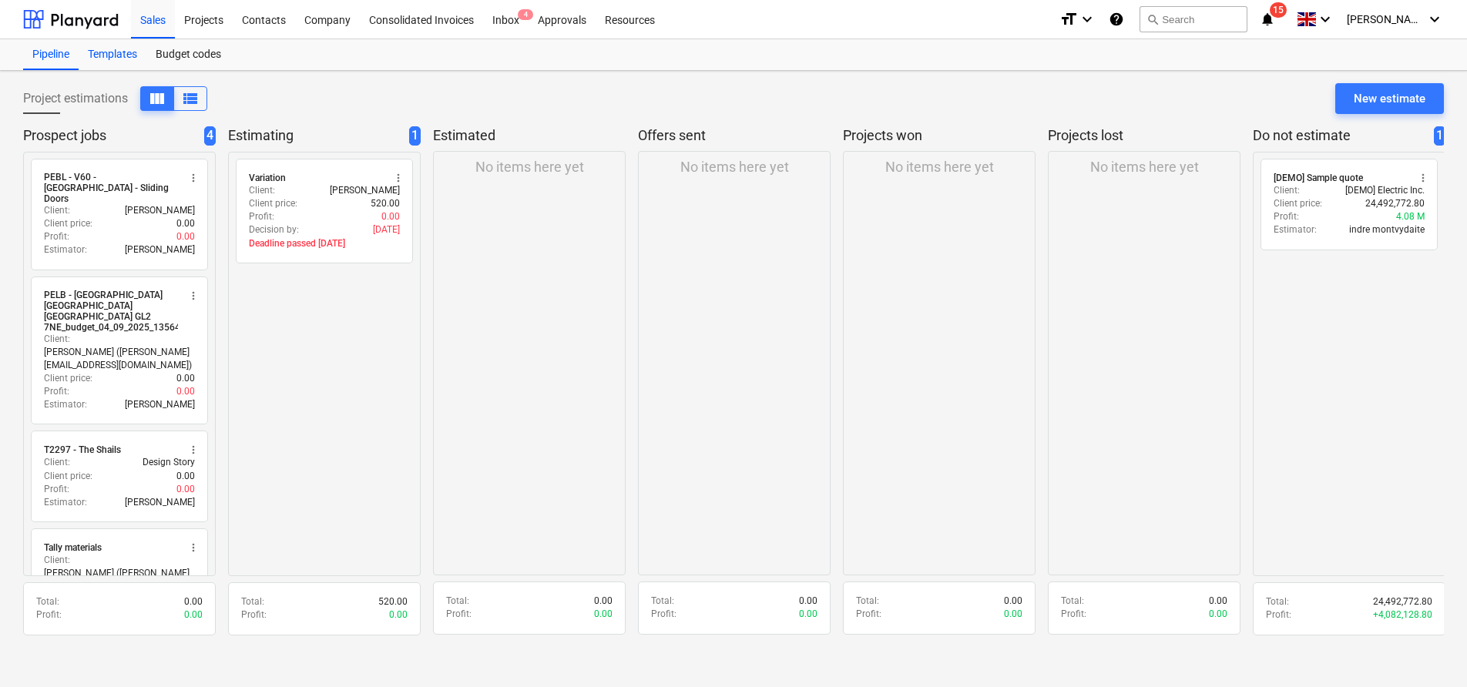
click at [113, 49] on div "Templates" at bounding box center [113, 54] width 68 height 31
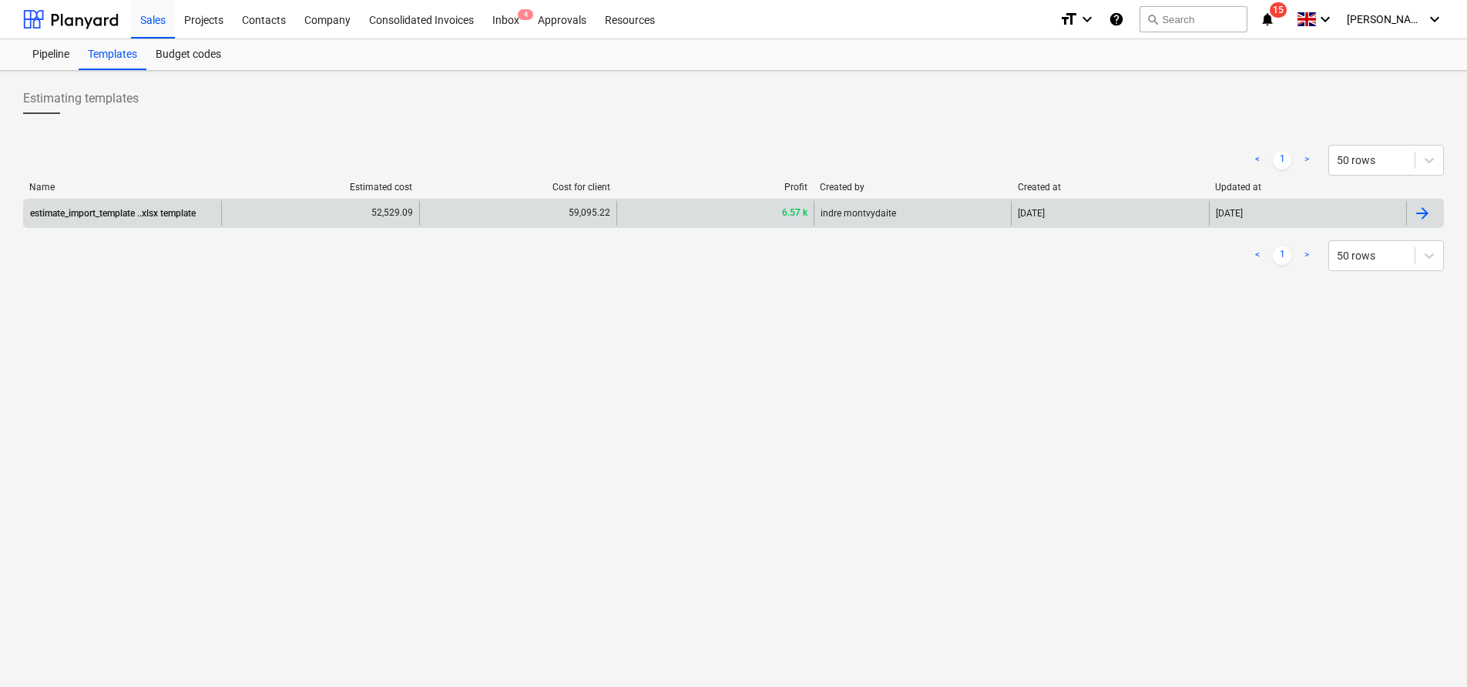
click at [210, 220] on div "estimate_import_template ..xlsx template" at bounding box center [122, 213] width 197 height 25
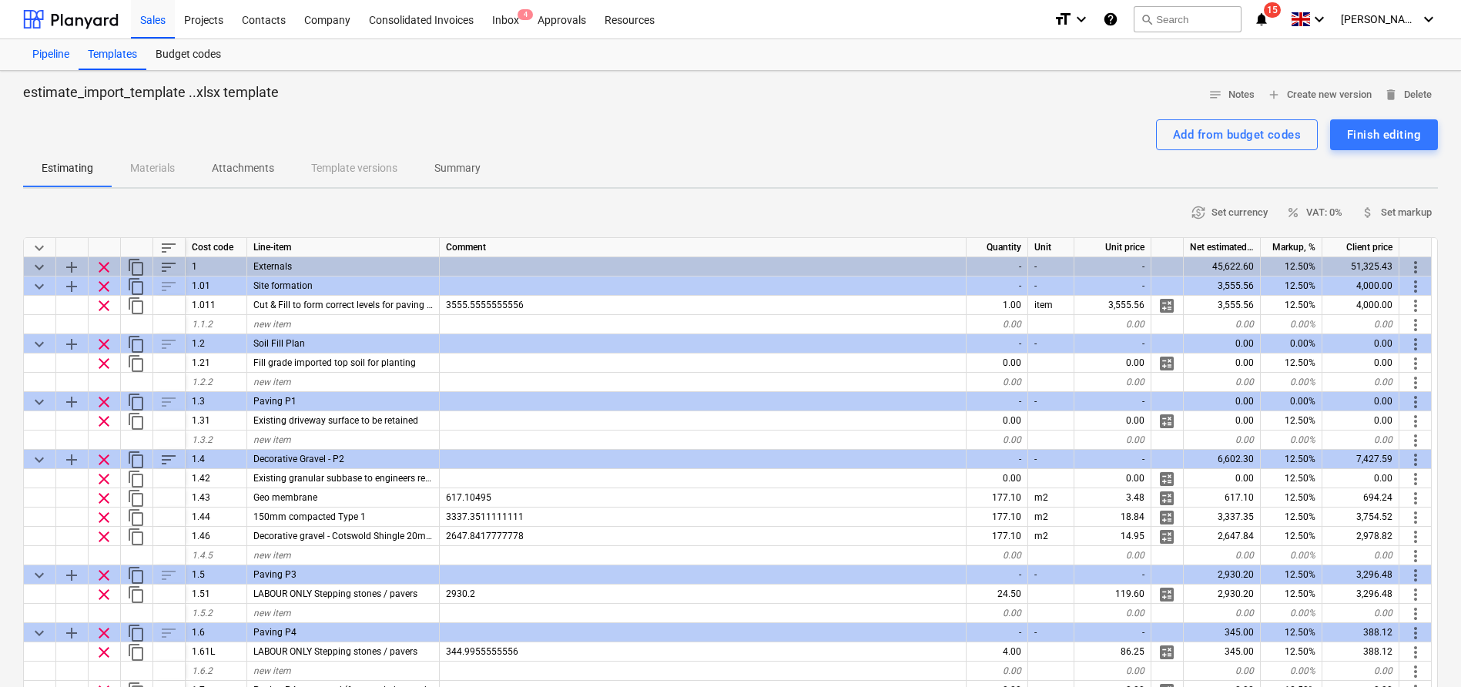
click at [52, 46] on div "Pipeline" at bounding box center [50, 54] width 55 height 31
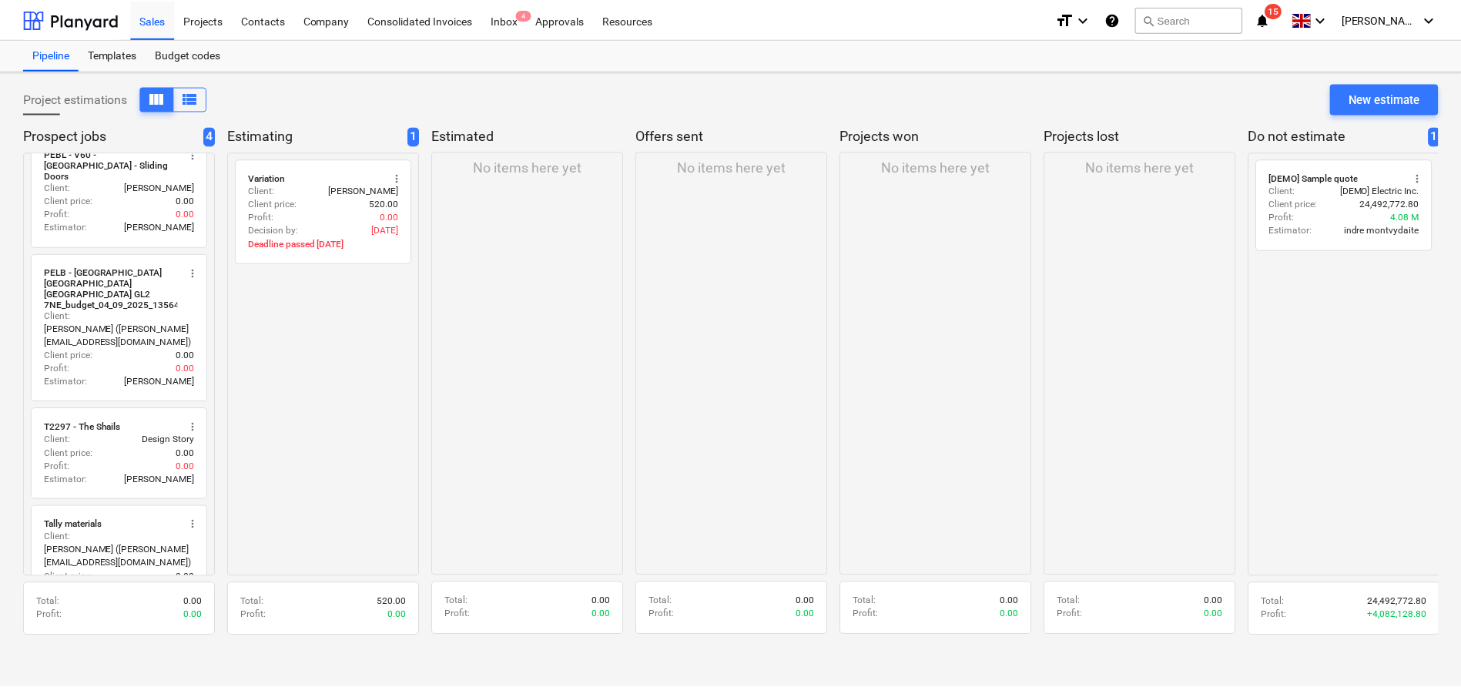
scroll to position [55, 0]
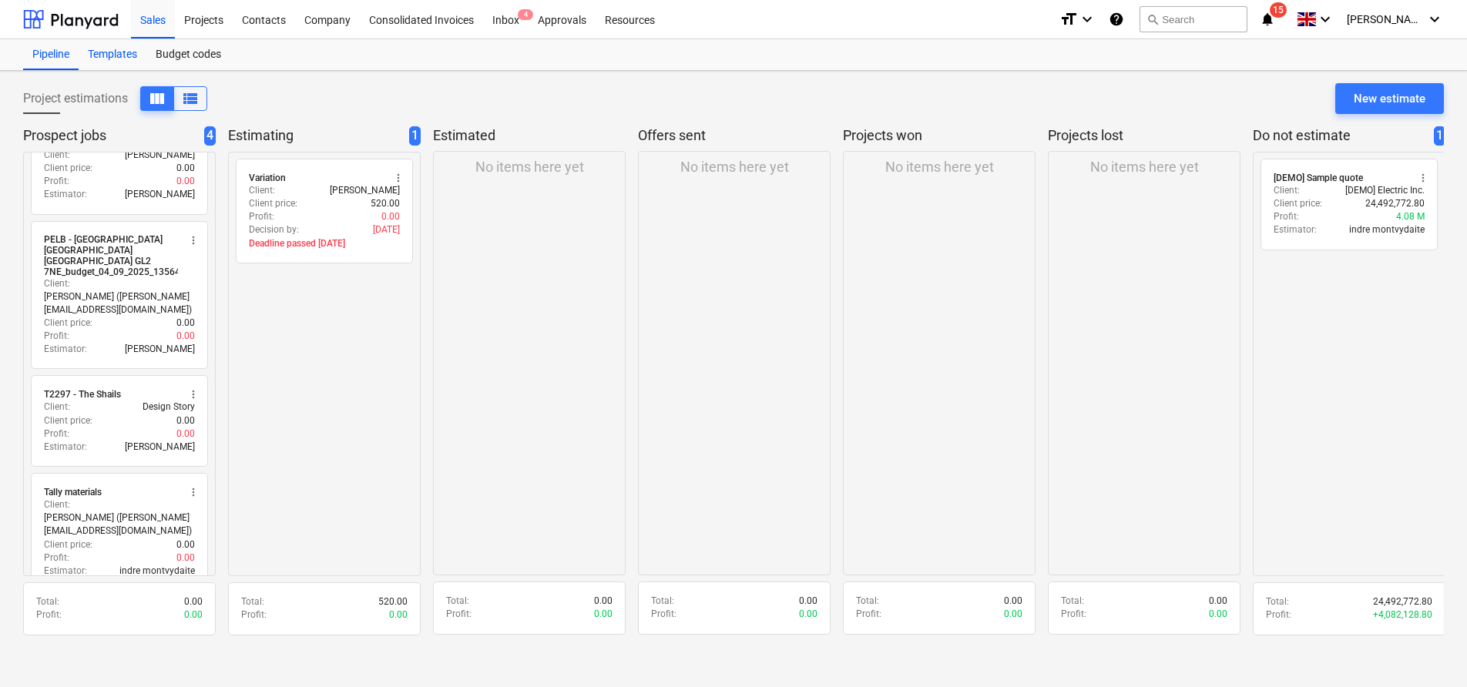
click at [131, 56] on div "Templates" at bounding box center [113, 54] width 68 height 31
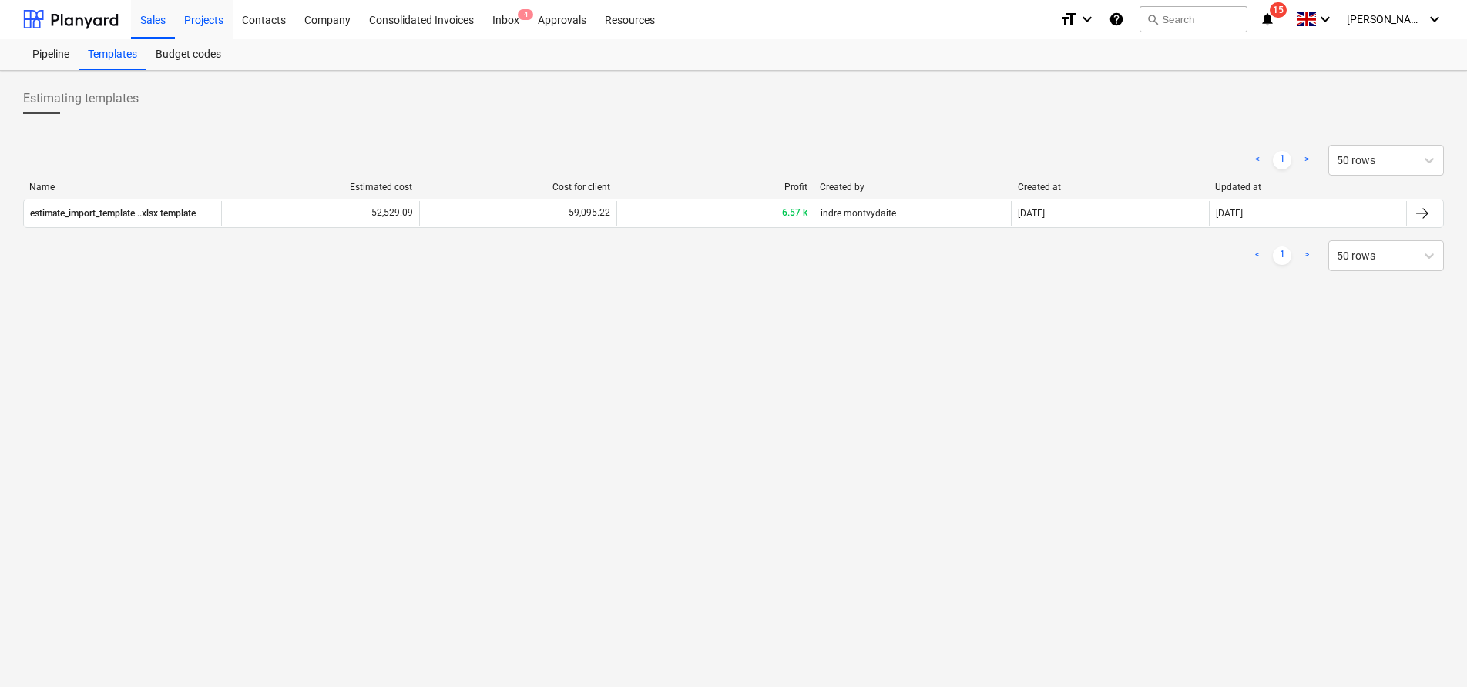
click at [184, 25] on div "Projects" at bounding box center [204, 18] width 58 height 39
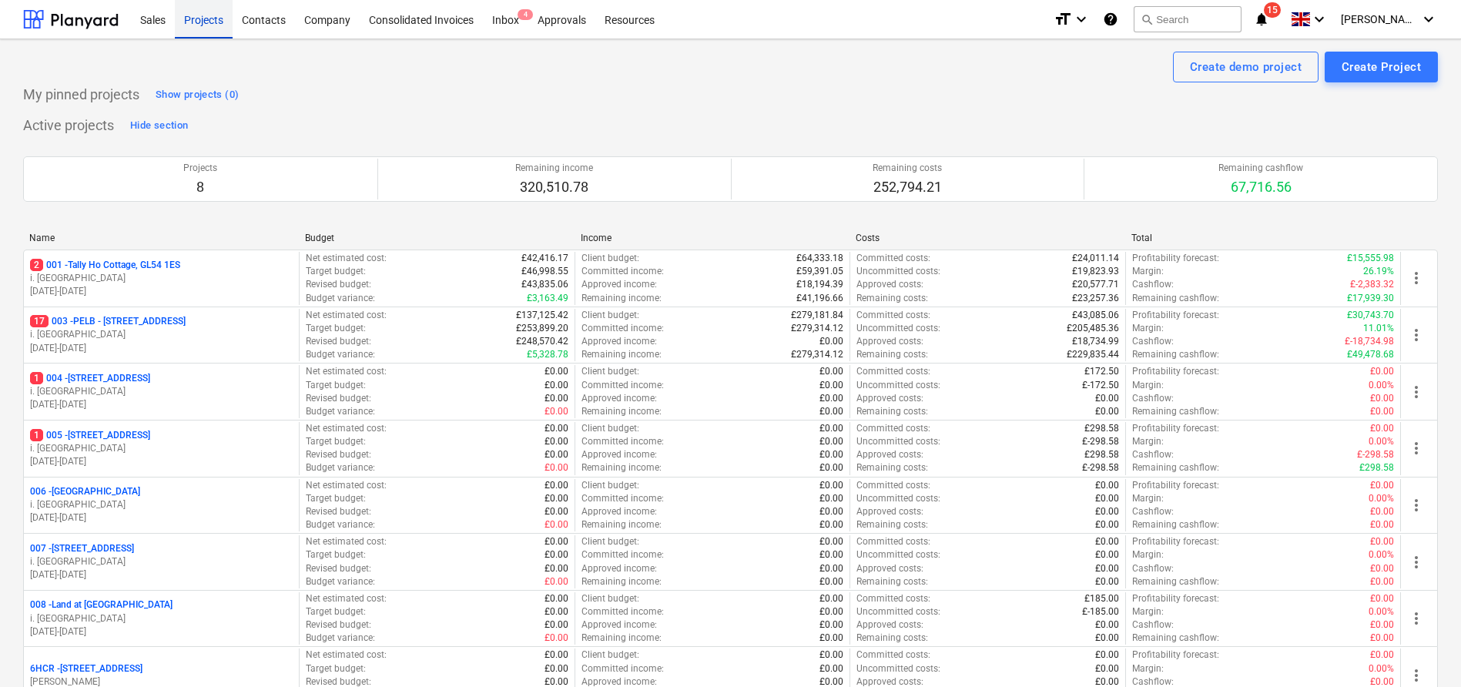
click at [226, 27] on div "Projects" at bounding box center [204, 18] width 58 height 39
click at [249, 25] on div "Contacts" at bounding box center [264, 18] width 62 height 39
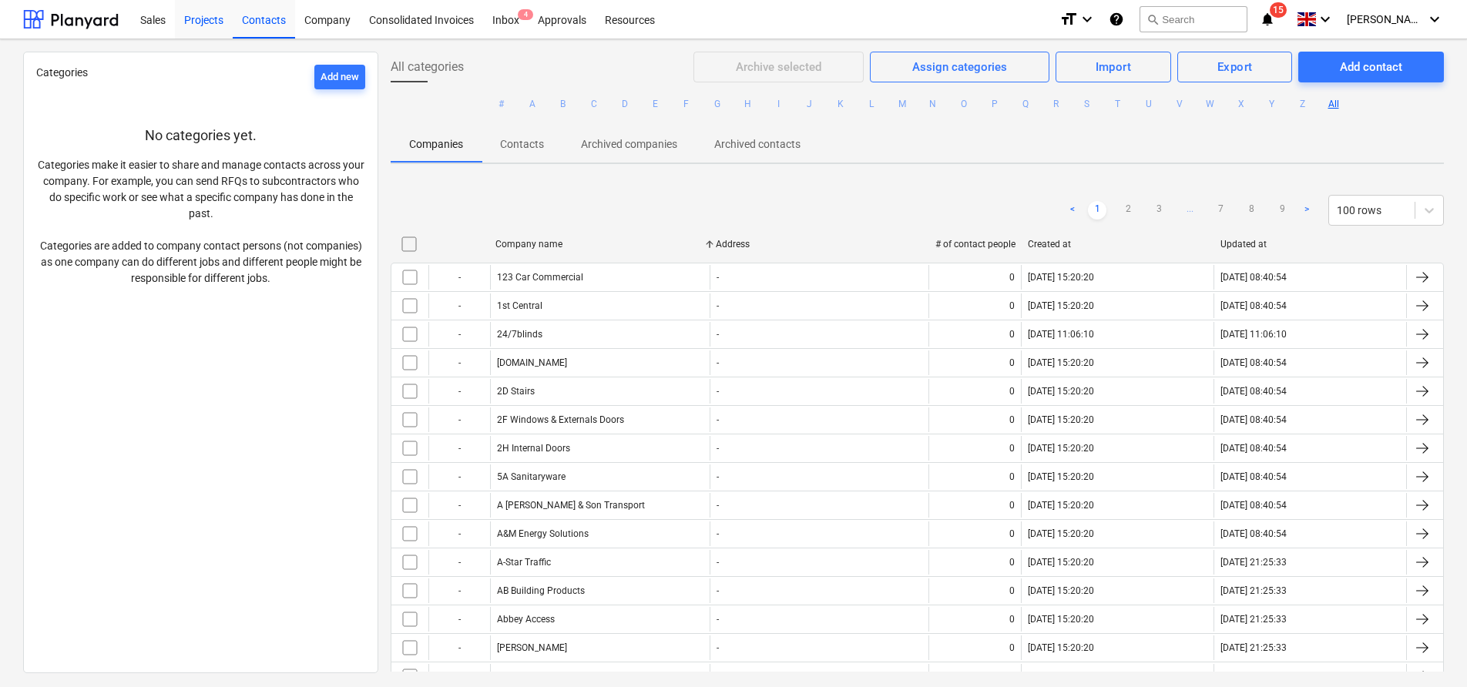
click at [198, 30] on div "Projects" at bounding box center [204, 18] width 58 height 39
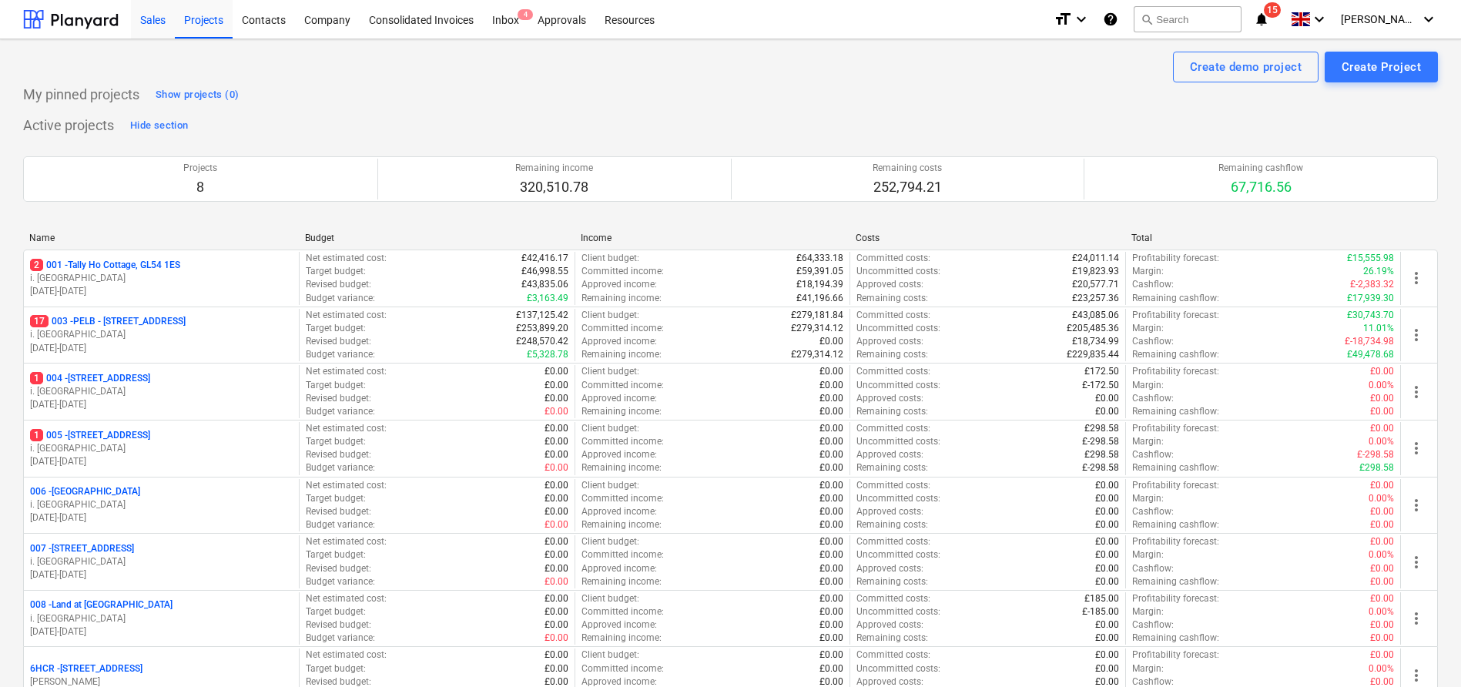
click at [149, 28] on div "Sales" at bounding box center [153, 18] width 44 height 39
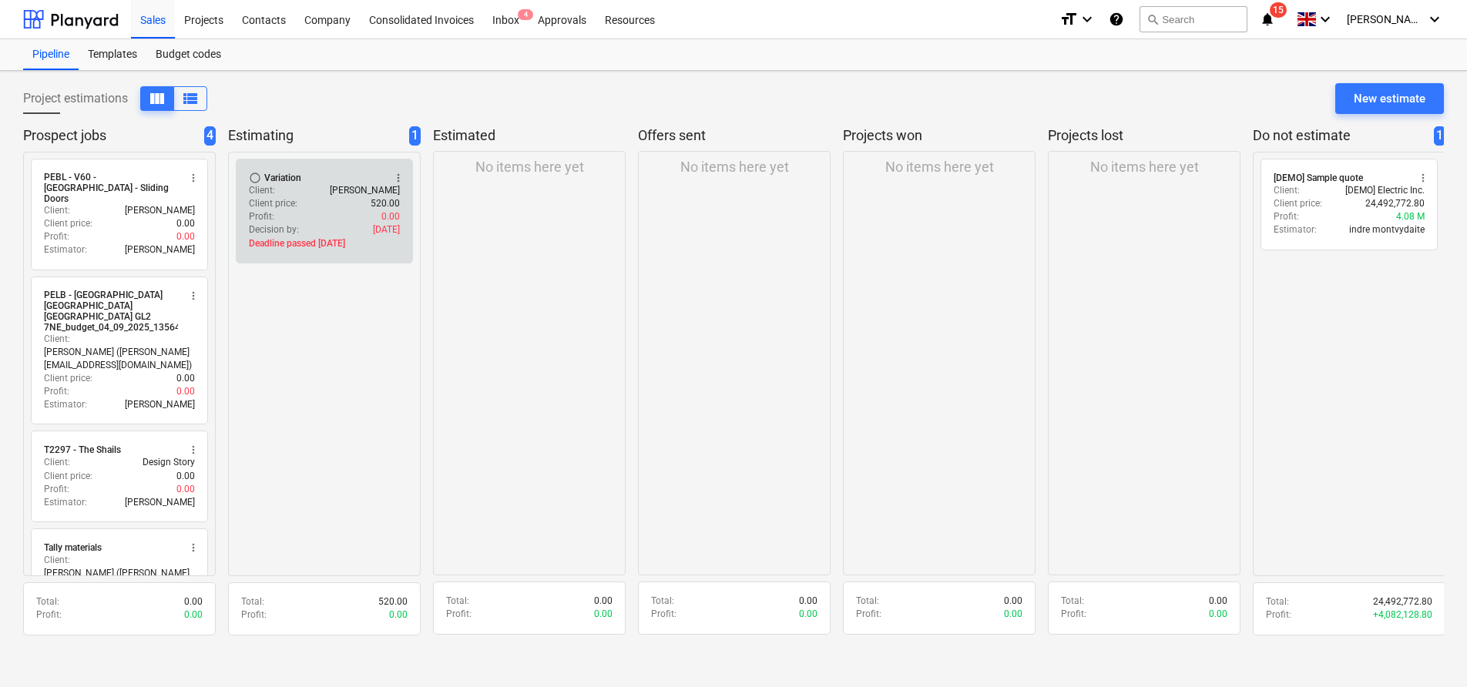
click at [333, 229] on div "Decision by : 02 Sep 2025" at bounding box center [324, 229] width 151 height 13
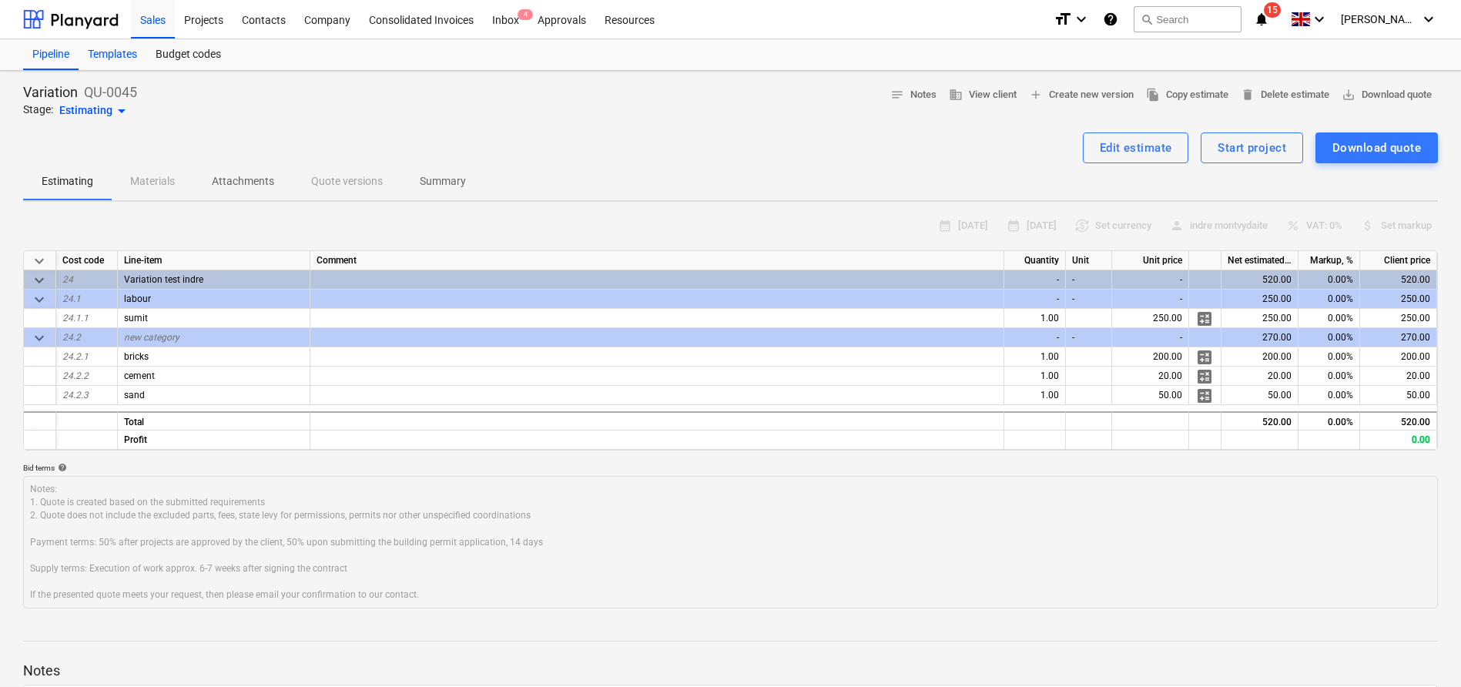
click at [125, 56] on div "Templates" at bounding box center [113, 54] width 68 height 31
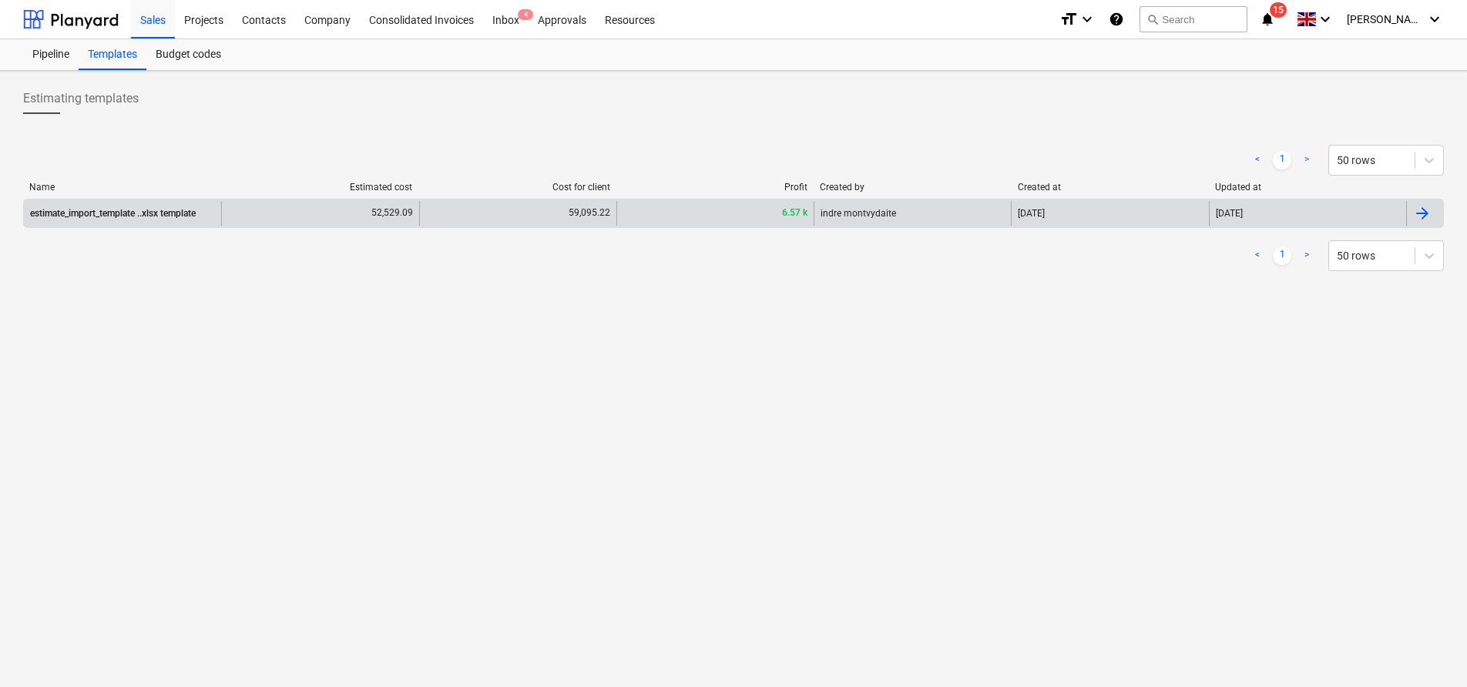
click at [153, 206] on div "estimate_import_template ..xlsx template" at bounding box center [122, 213] width 197 height 25
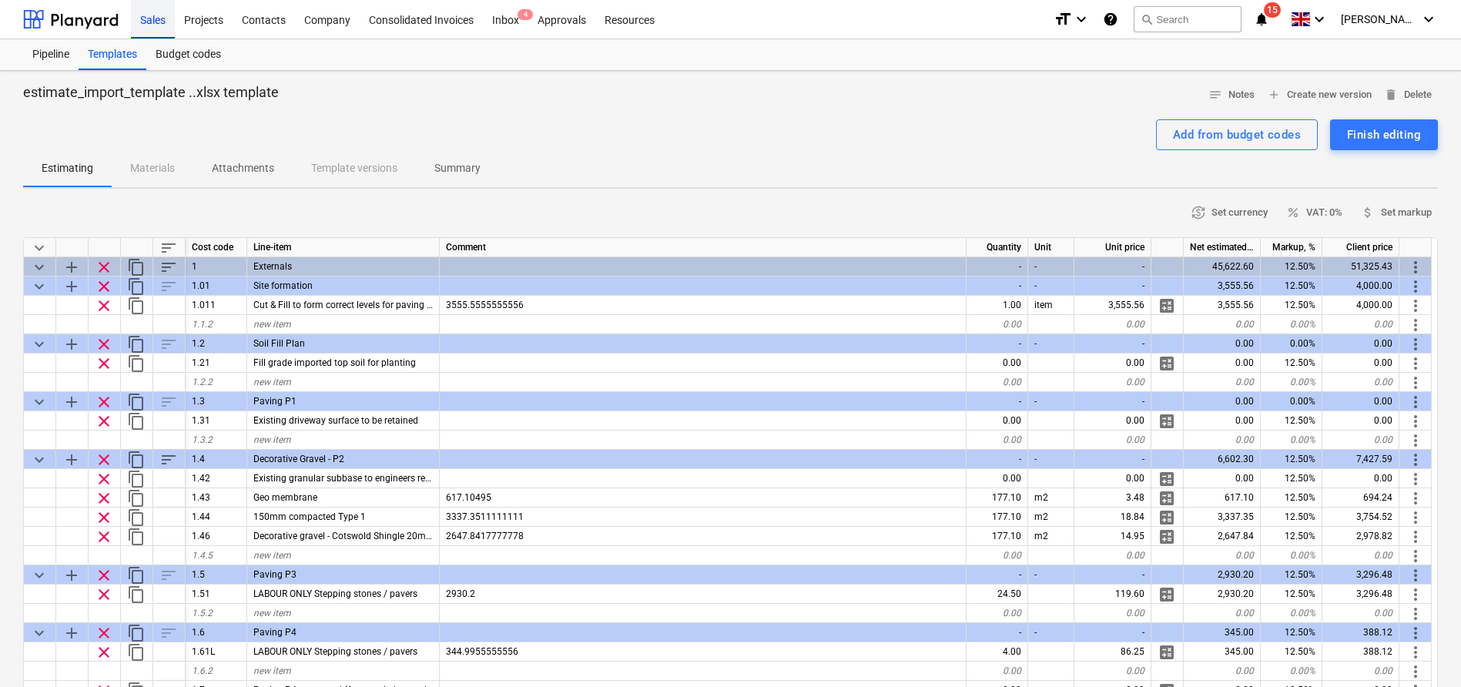
click at [165, 22] on div "Sales" at bounding box center [153, 18] width 44 height 39
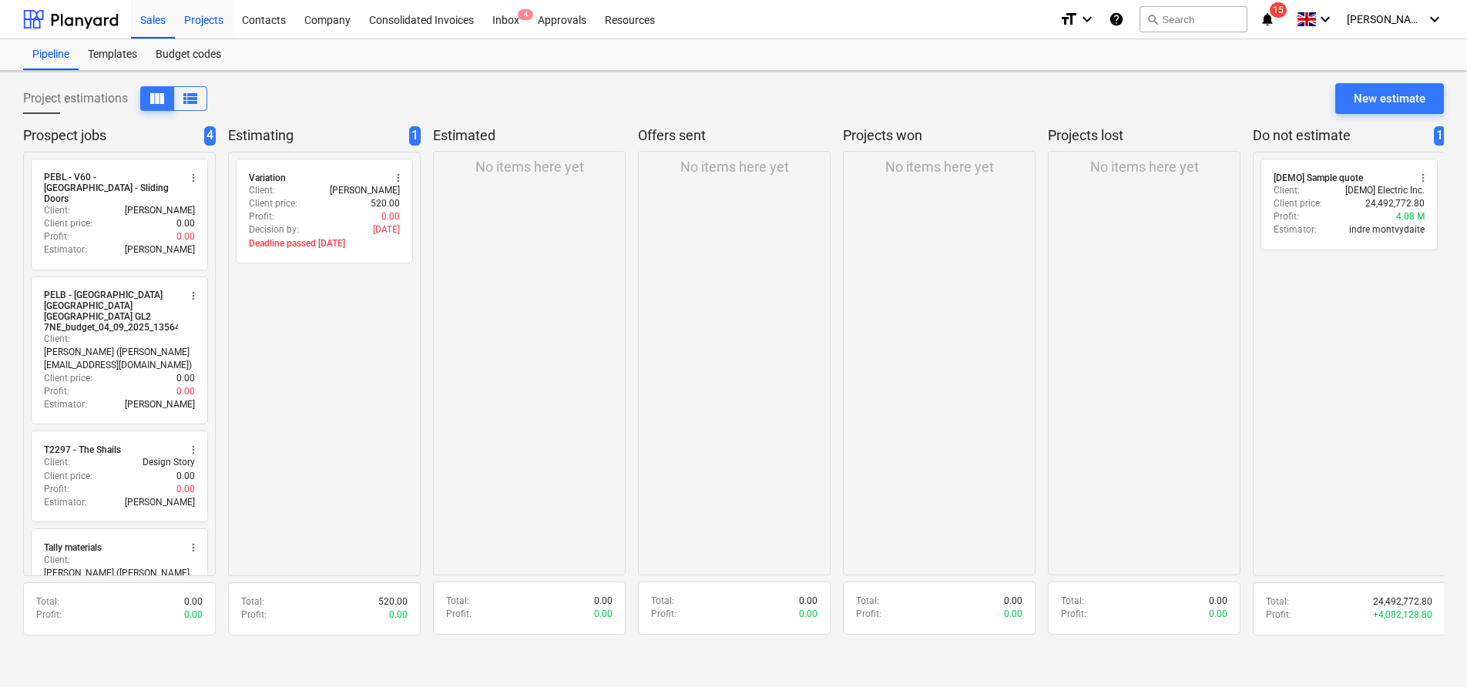
click at [199, 23] on div "Projects" at bounding box center [204, 18] width 58 height 39
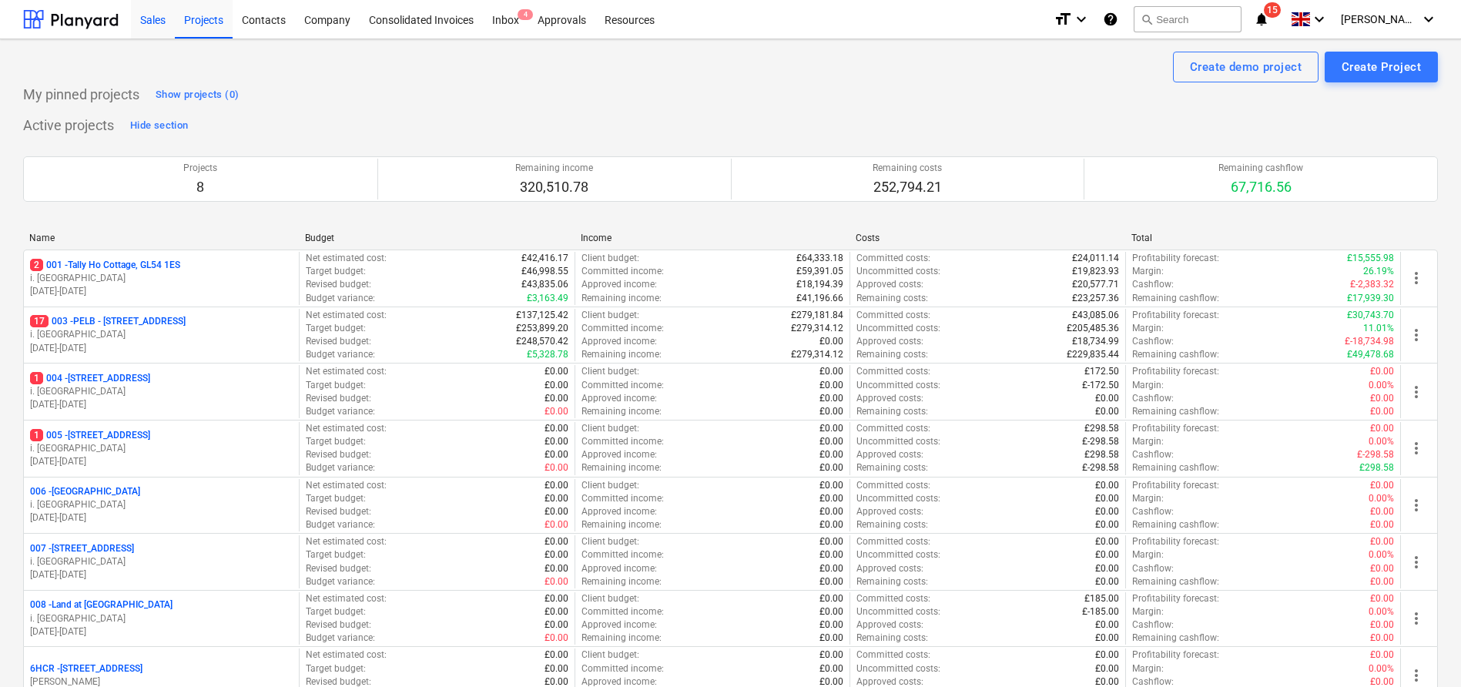
click at [137, 21] on div "Sales" at bounding box center [153, 18] width 44 height 39
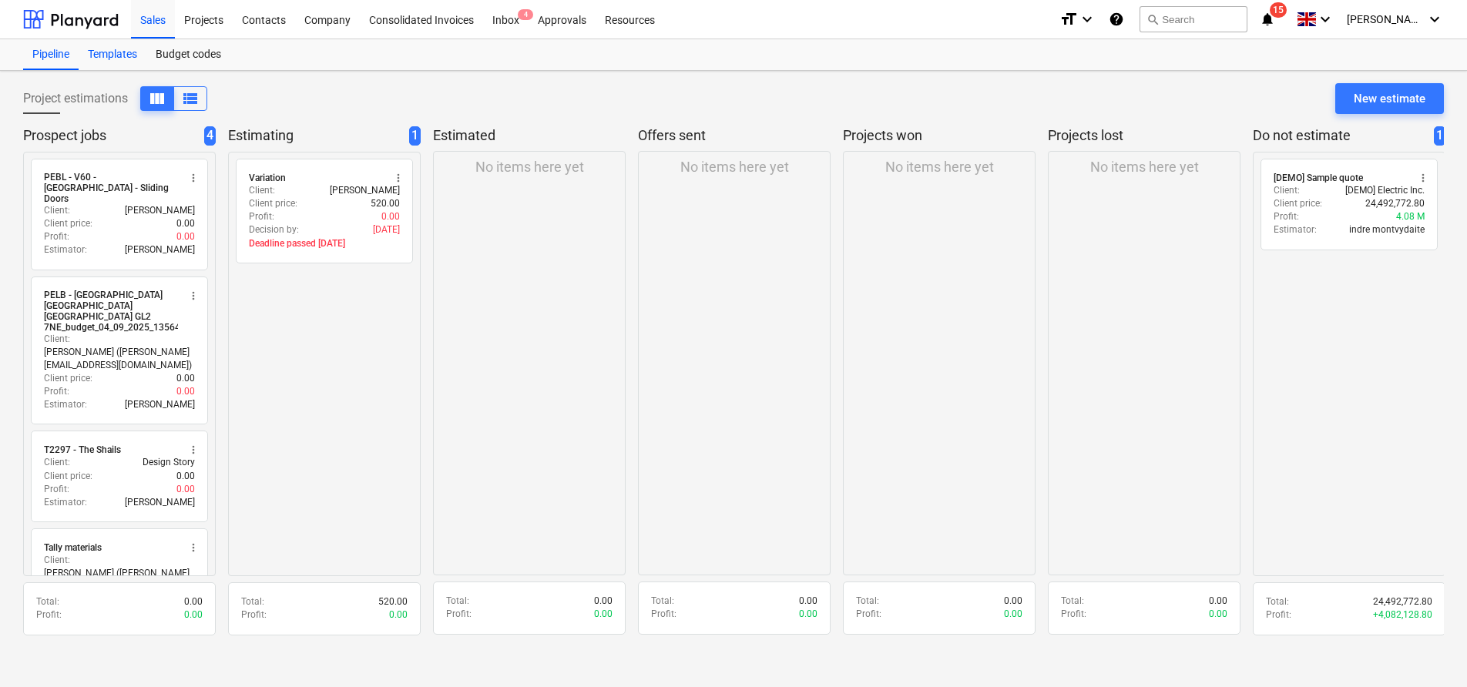
click at [105, 63] on div "Templates" at bounding box center [113, 54] width 68 height 31
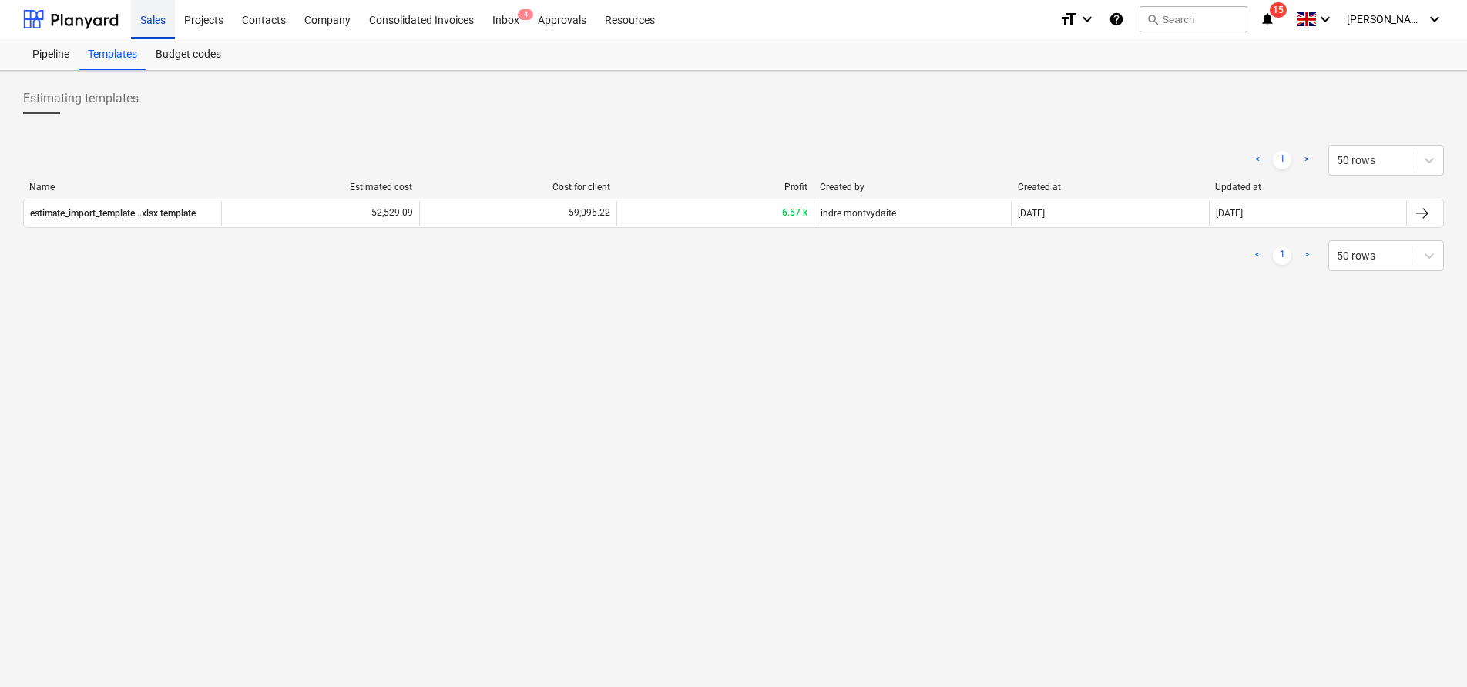
click at [155, 9] on div "Sales" at bounding box center [153, 18] width 44 height 39
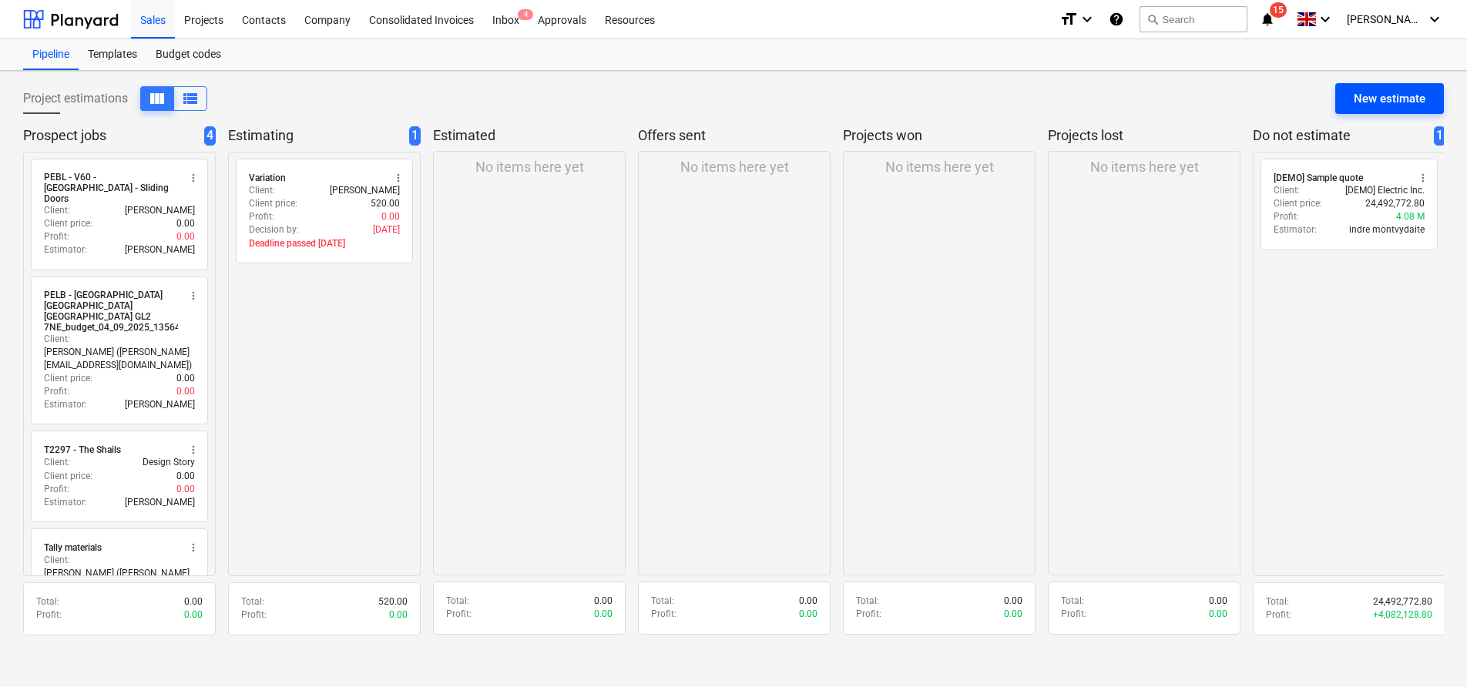
click at [1425, 101] on button "New estimate" at bounding box center [1389, 98] width 109 height 31
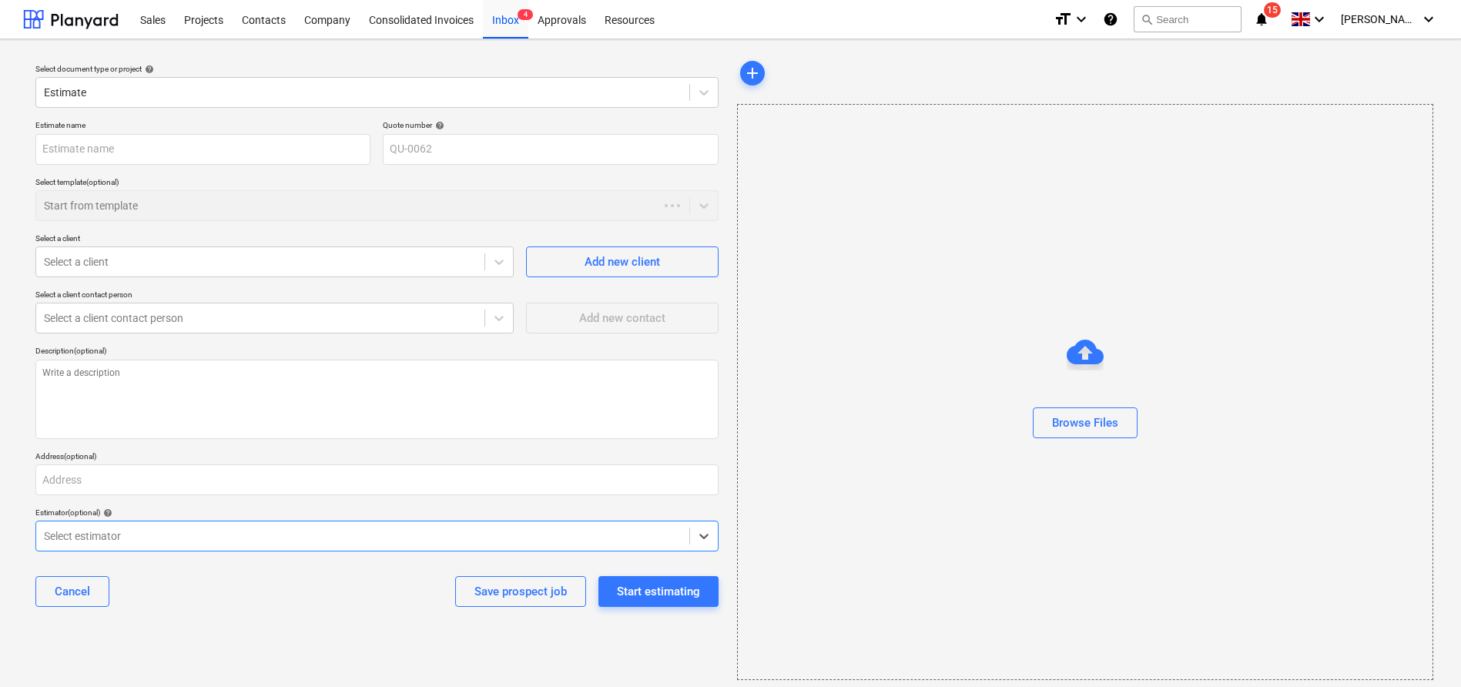
type textarea "x"
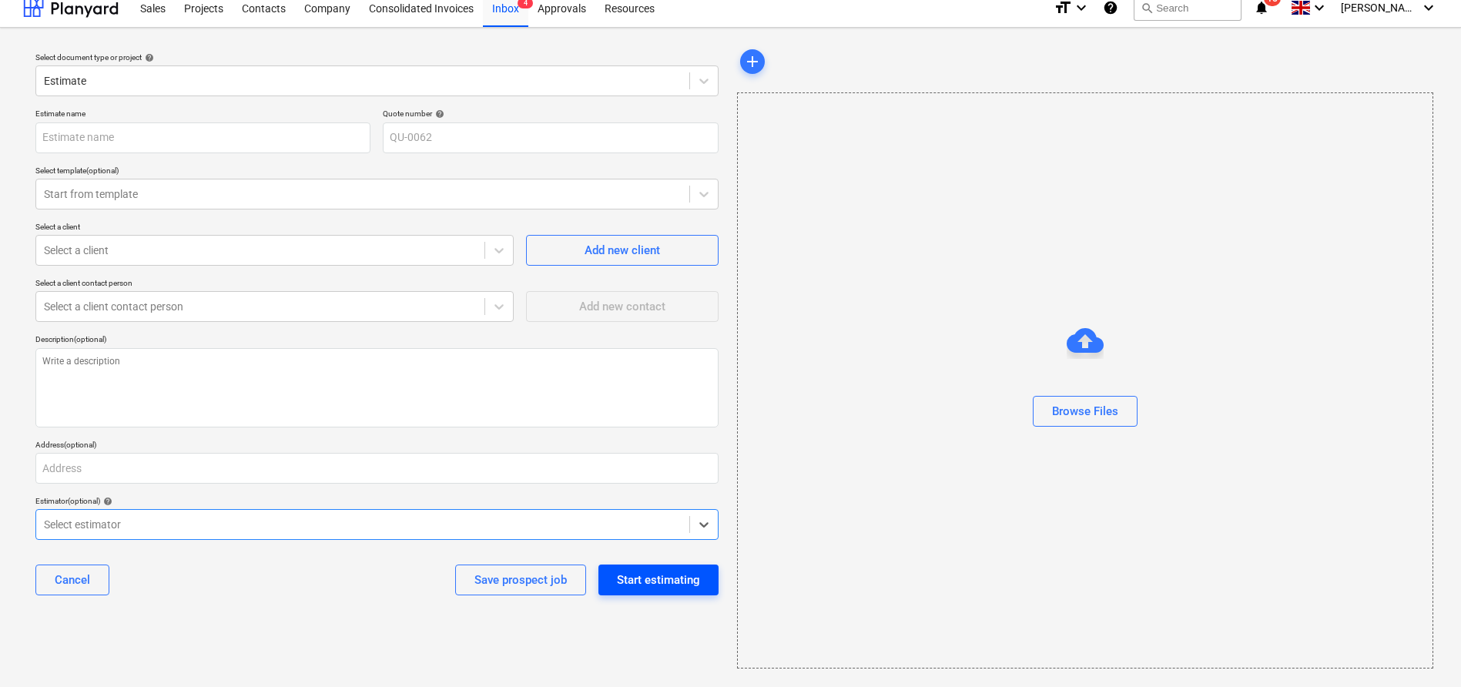
click at [655, 589] on div "Start estimating" at bounding box center [658, 580] width 83 height 20
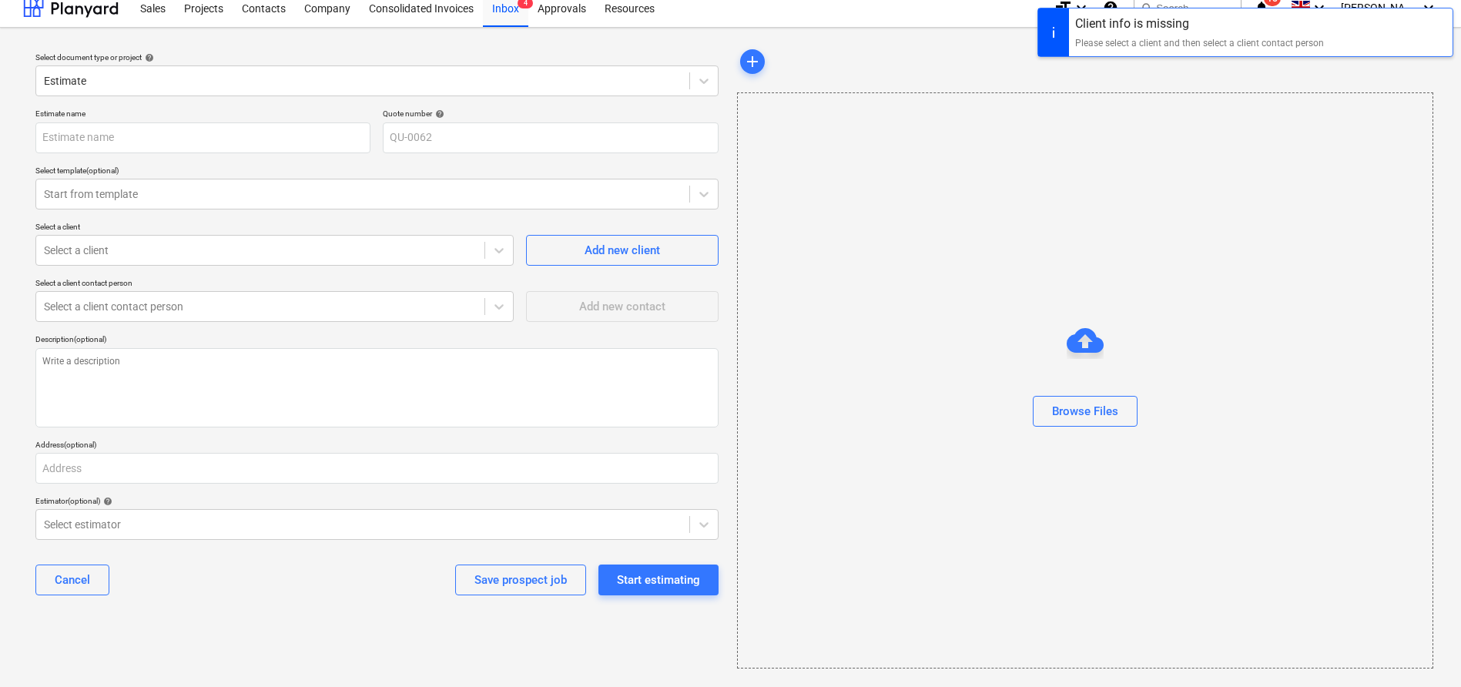
click at [264, 601] on div "Cancel Save prospect job Start estimating" at bounding box center [376, 579] width 683 height 55
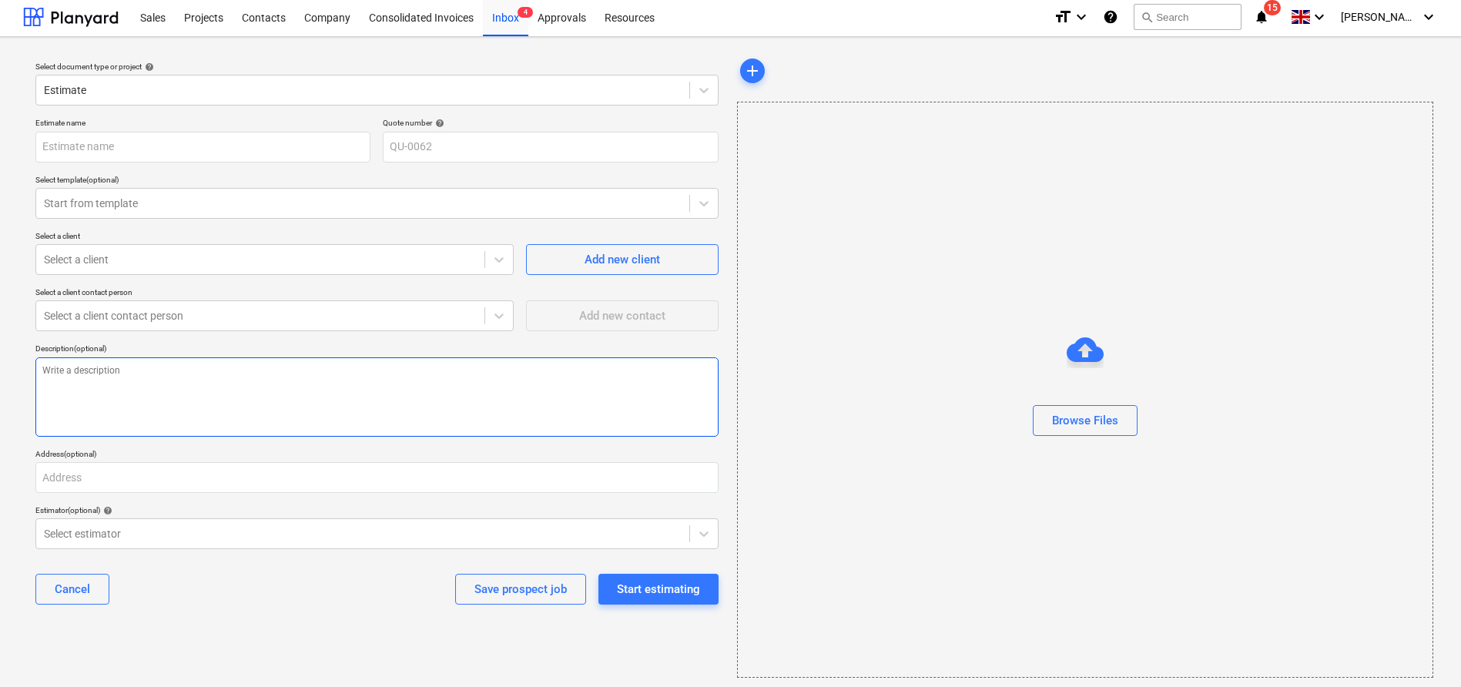
scroll to position [0, 0]
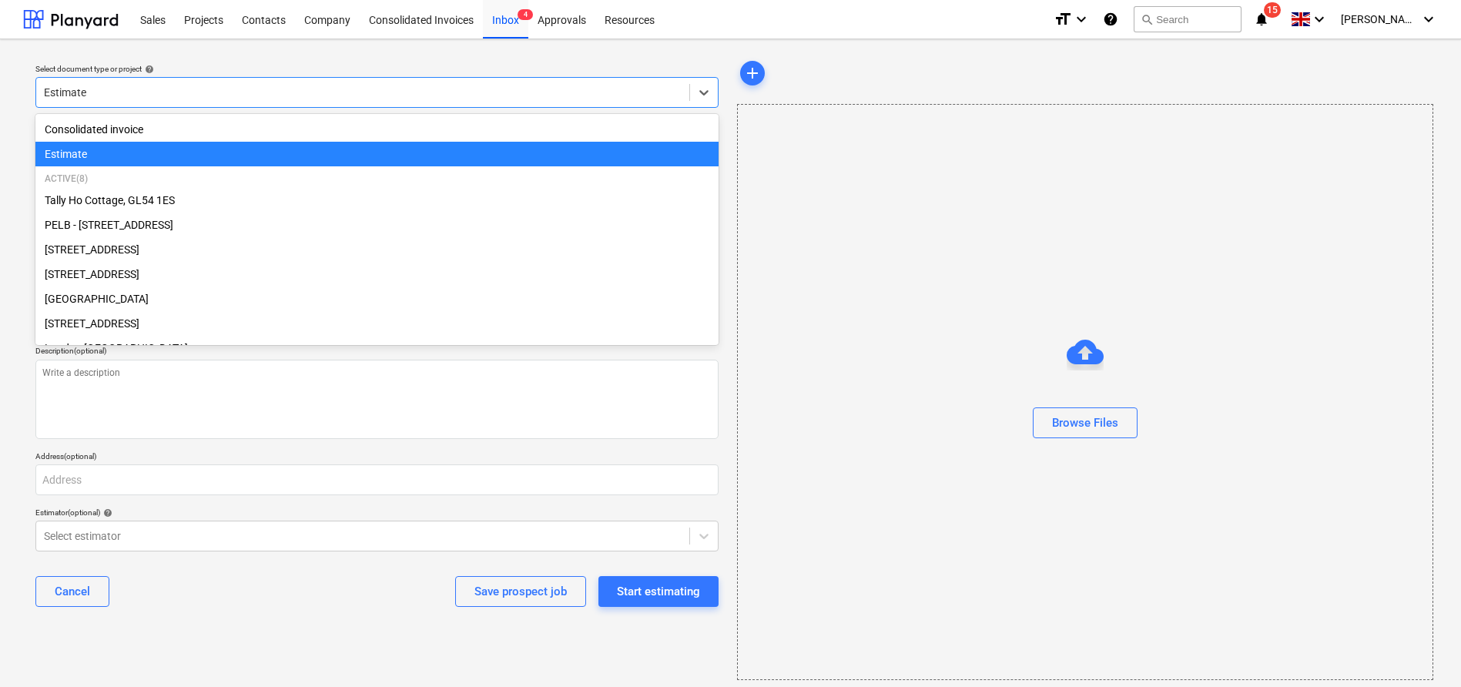
click at [136, 90] on div at bounding box center [363, 92] width 638 height 15
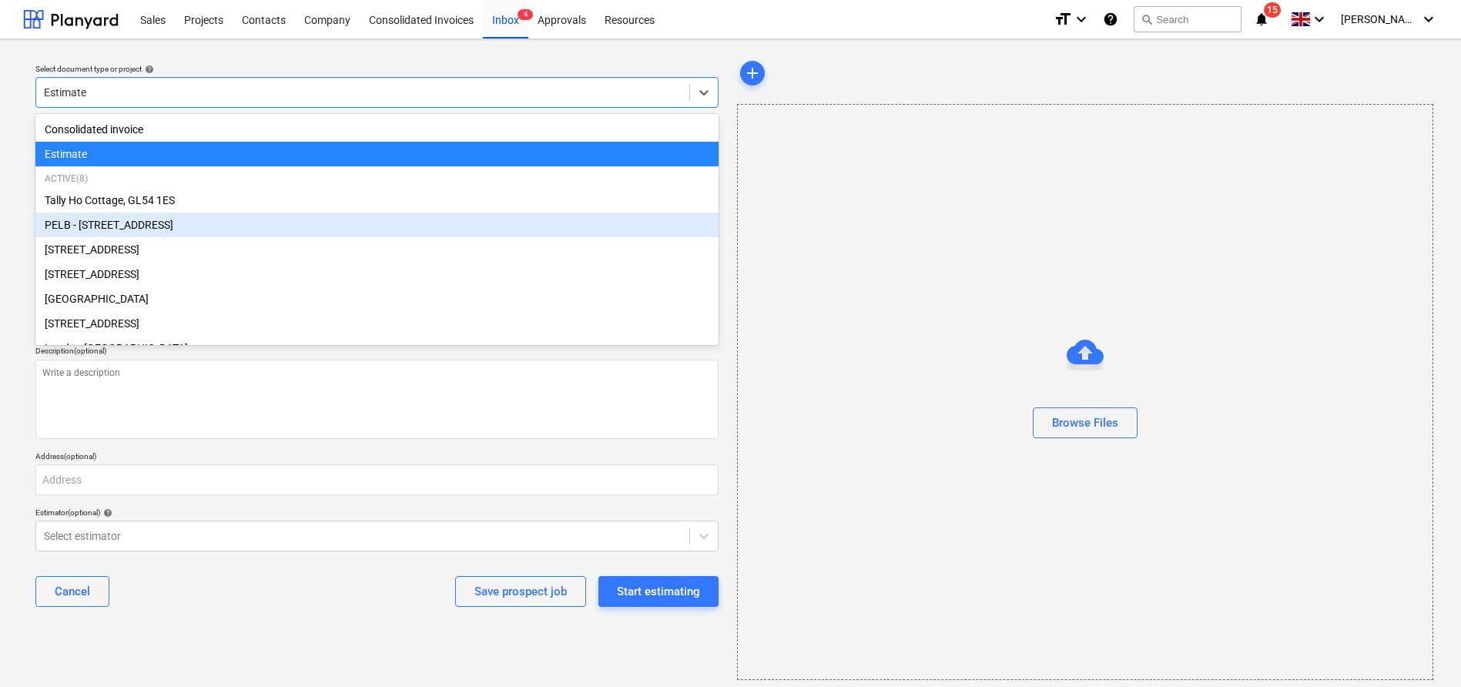
scroll to position [49, 0]
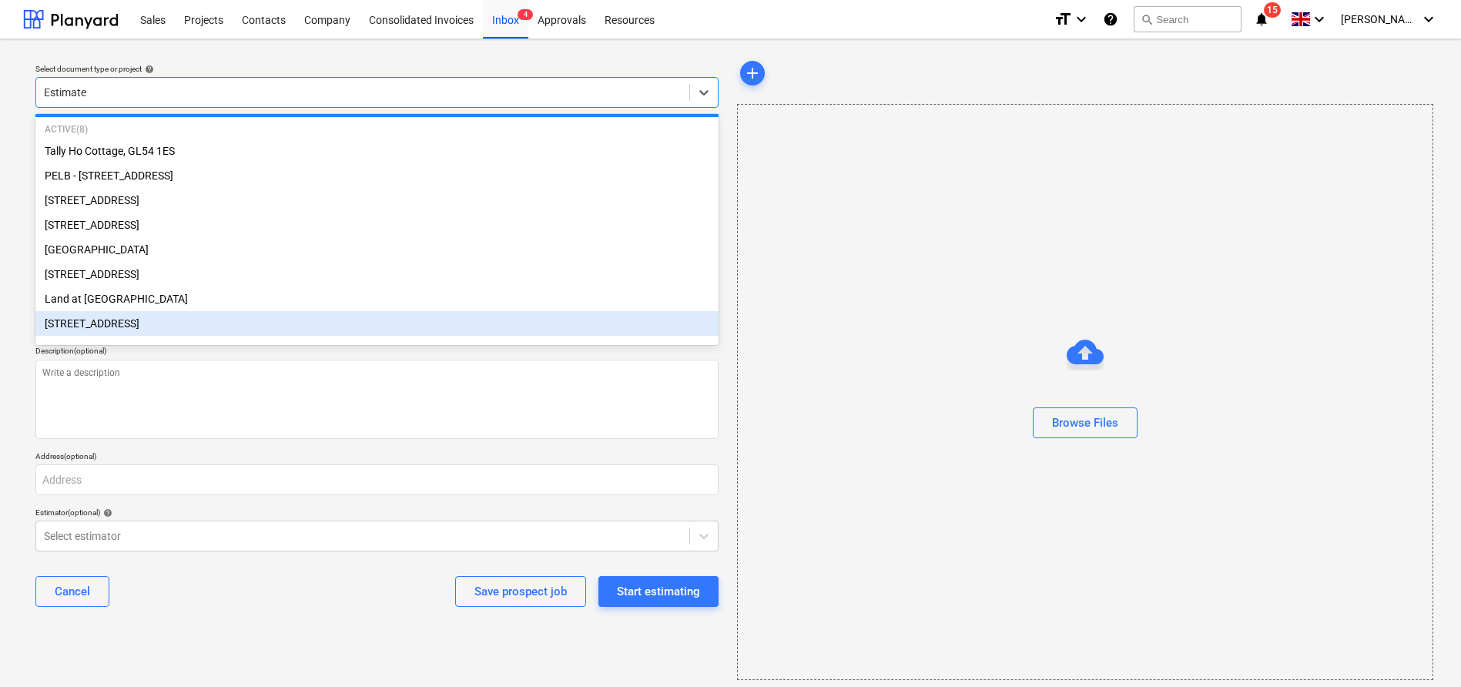
click at [231, 323] on div "6 Hatherley Court Road - Phase 2" at bounding box center [376, 323] width 683 height 25
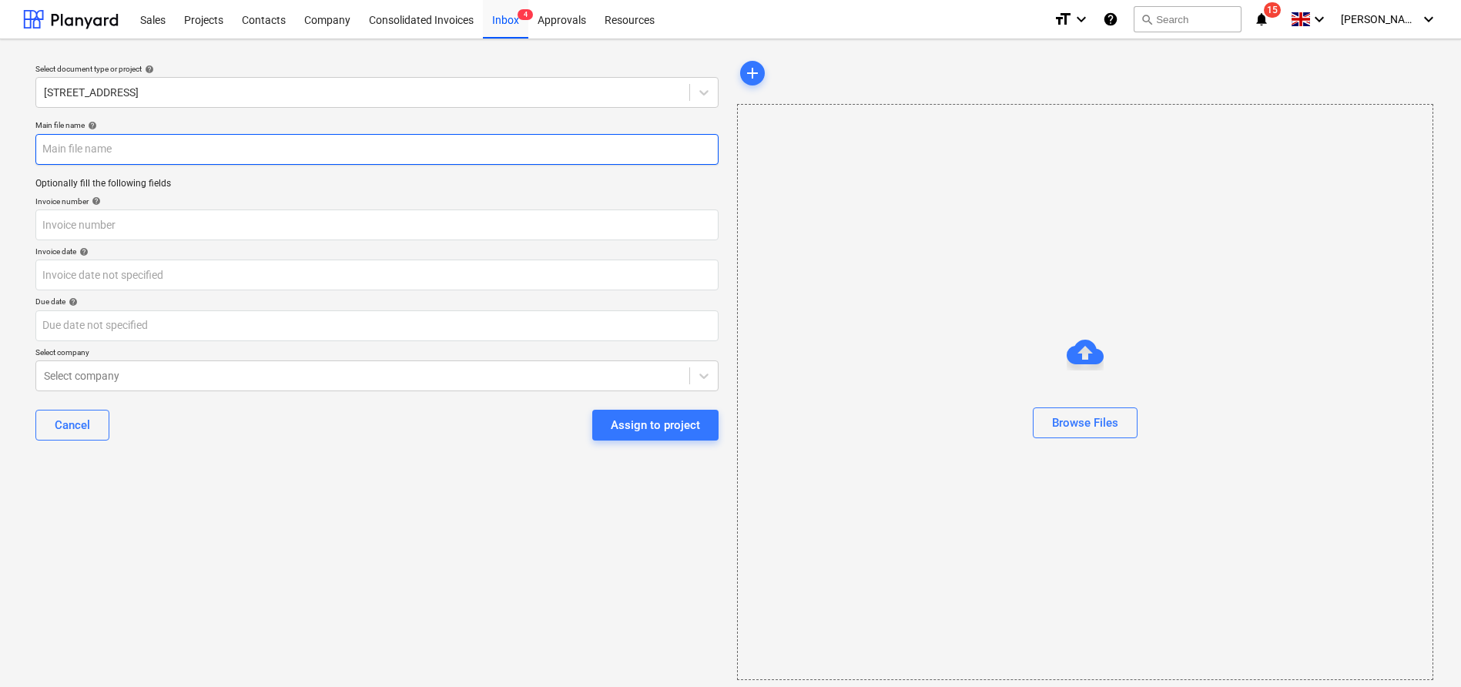
click at [96, 156] on input "text" at bounding box center [376, 149] width 683 height 31
type input "6 Hatherley Court Road - Phase 2 - Matford Construction Group Project Estimate"
click at [297, 474] on div "Select document type or project help 6 Hatherley Court Road - Phase 2 Main file…" at bounding box center [377, 369] width 708 height 635
click at [328, 509] on div "Select document type or project help 6 Hatherley Court Road - Phase 2 Main file…" at bounding box center [377, 369] width 708 height 635
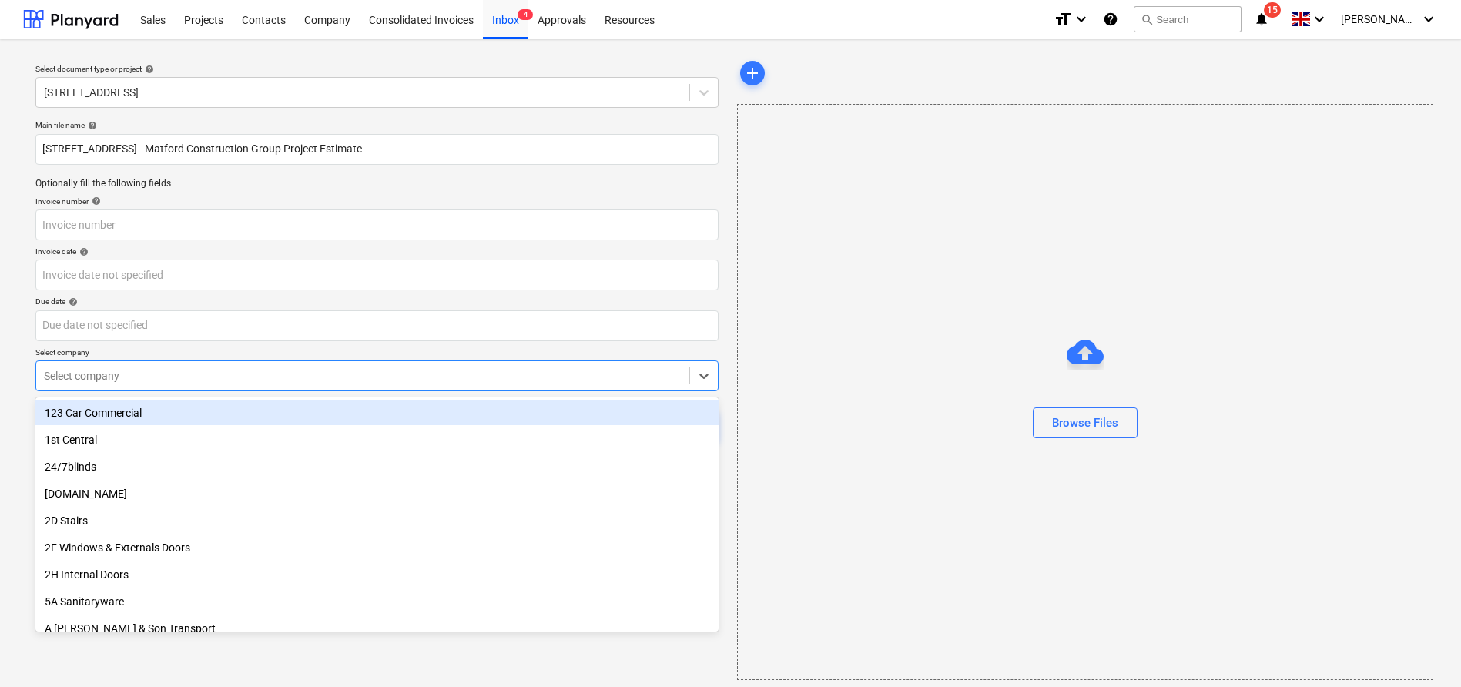
click at [255, 365] on div "Select company" at bounding box center [362, 376] width 653 height 22
click at [14, 253] on div "Select document type or project help 6 Hatherley Court Road - Phase 2 Main file…" at bounding box center [730, 368] width 1461 height 659
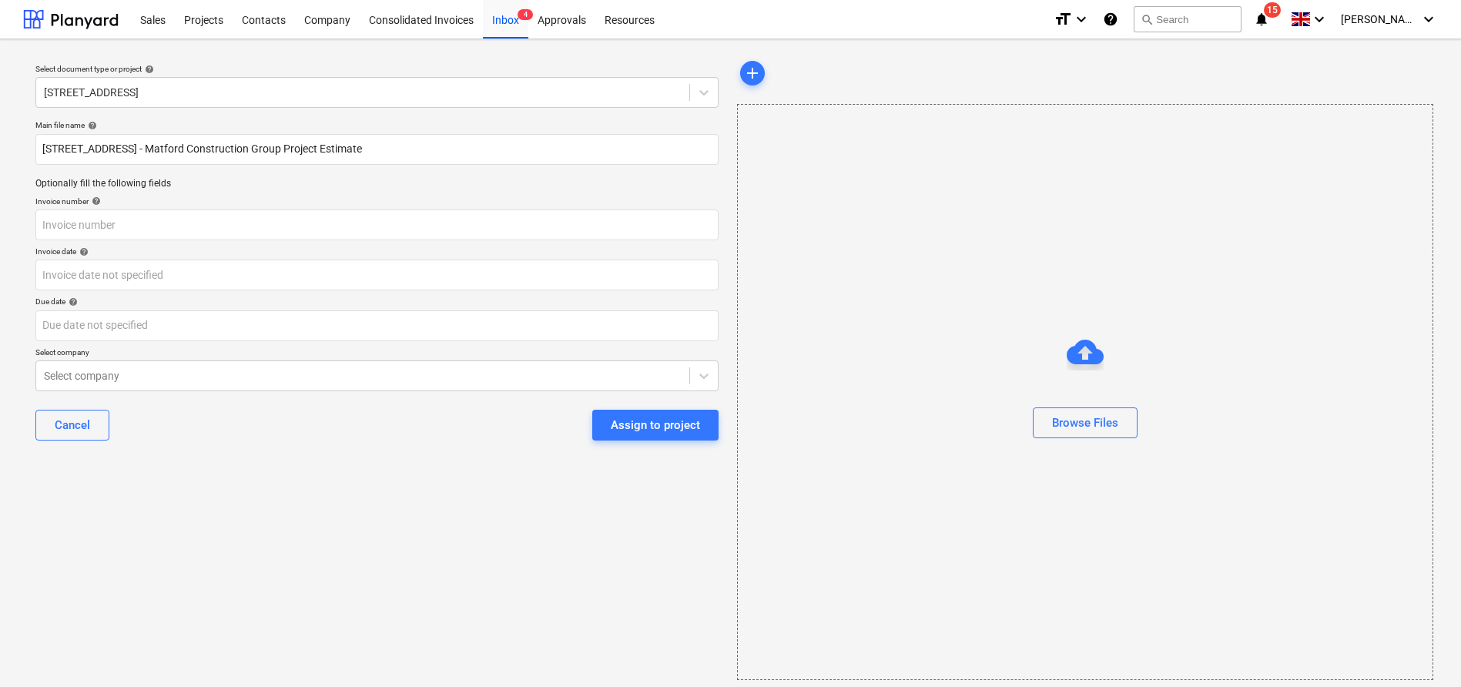
click at [170, 615] on div "Select document type or project help 6 Hatherley Court Road - Phase 2 Main file…" at bounding box center [377, 369] width 708 height 635
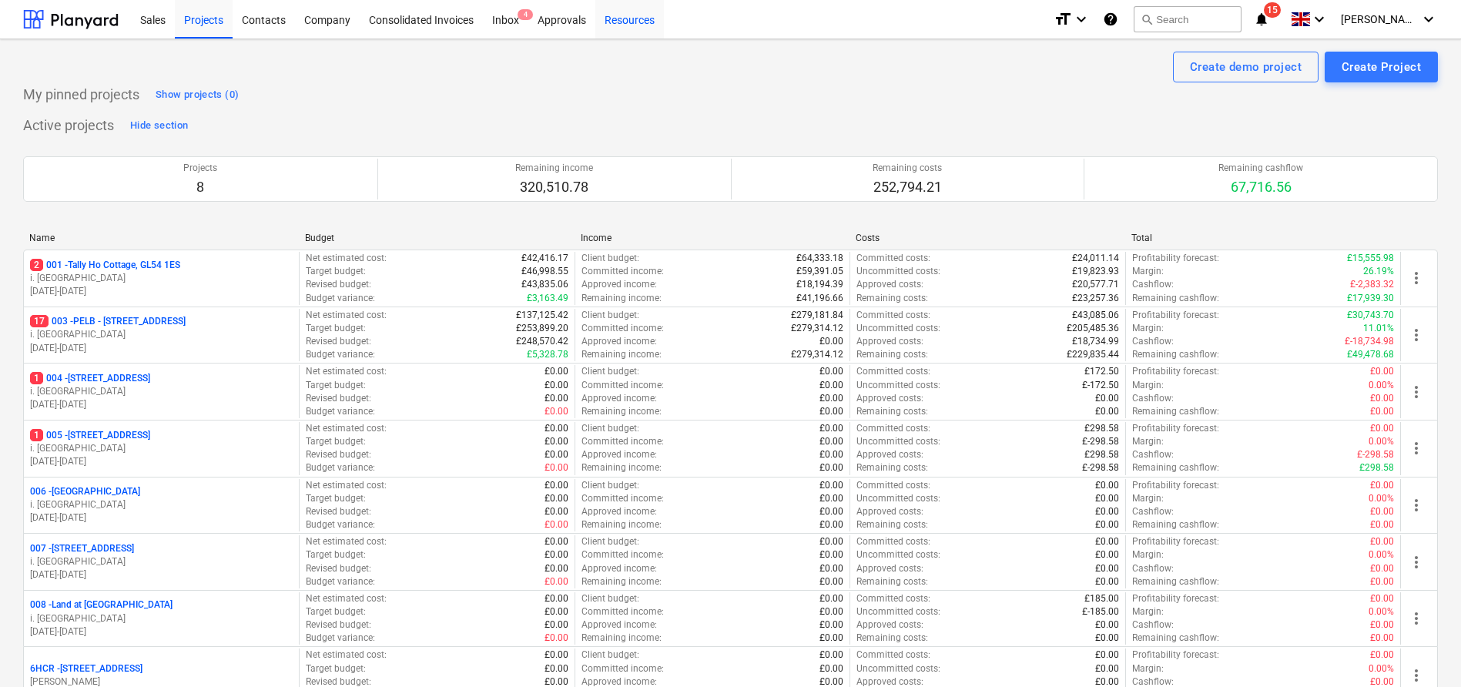
click at [621, 16] on div "Resources" at bounding box center [629, 18] width 69 height 39
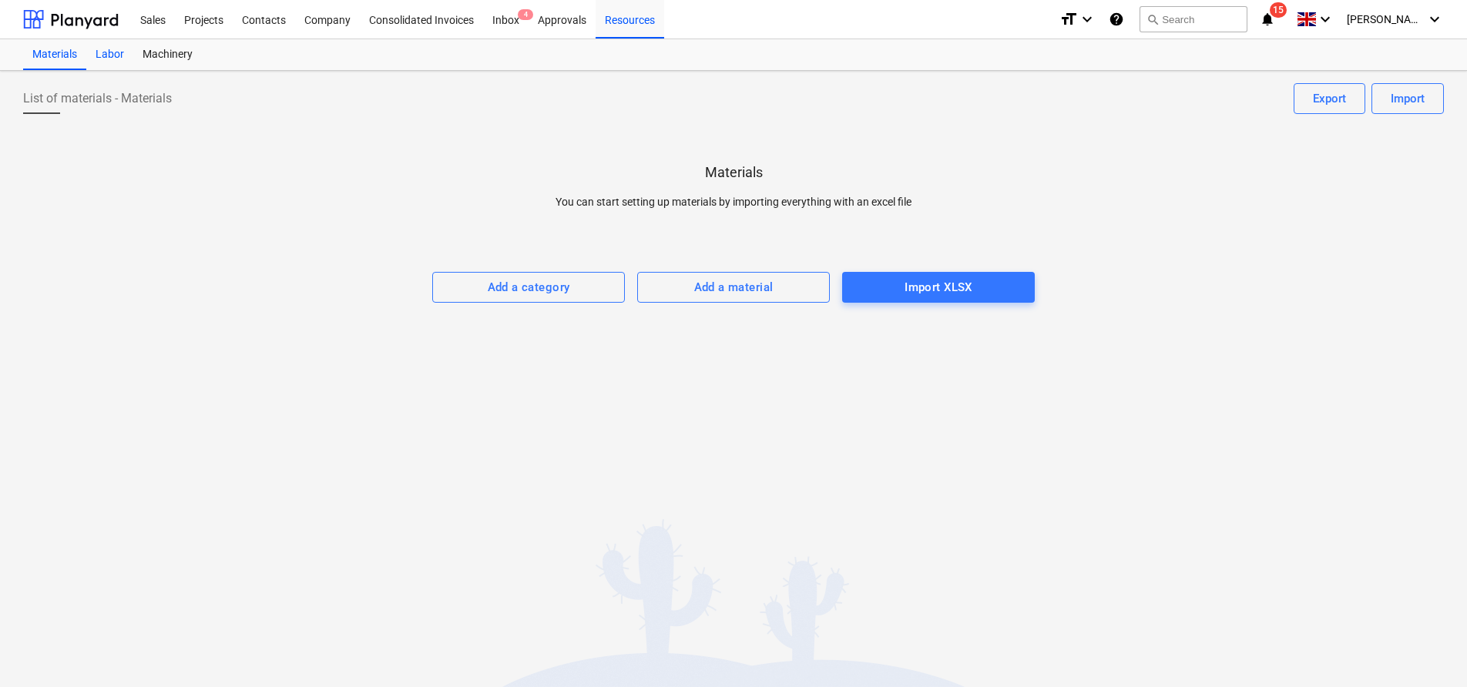
click at [106, 53] on div "Labor" at bounding box center [109, 54] width 47 height 31
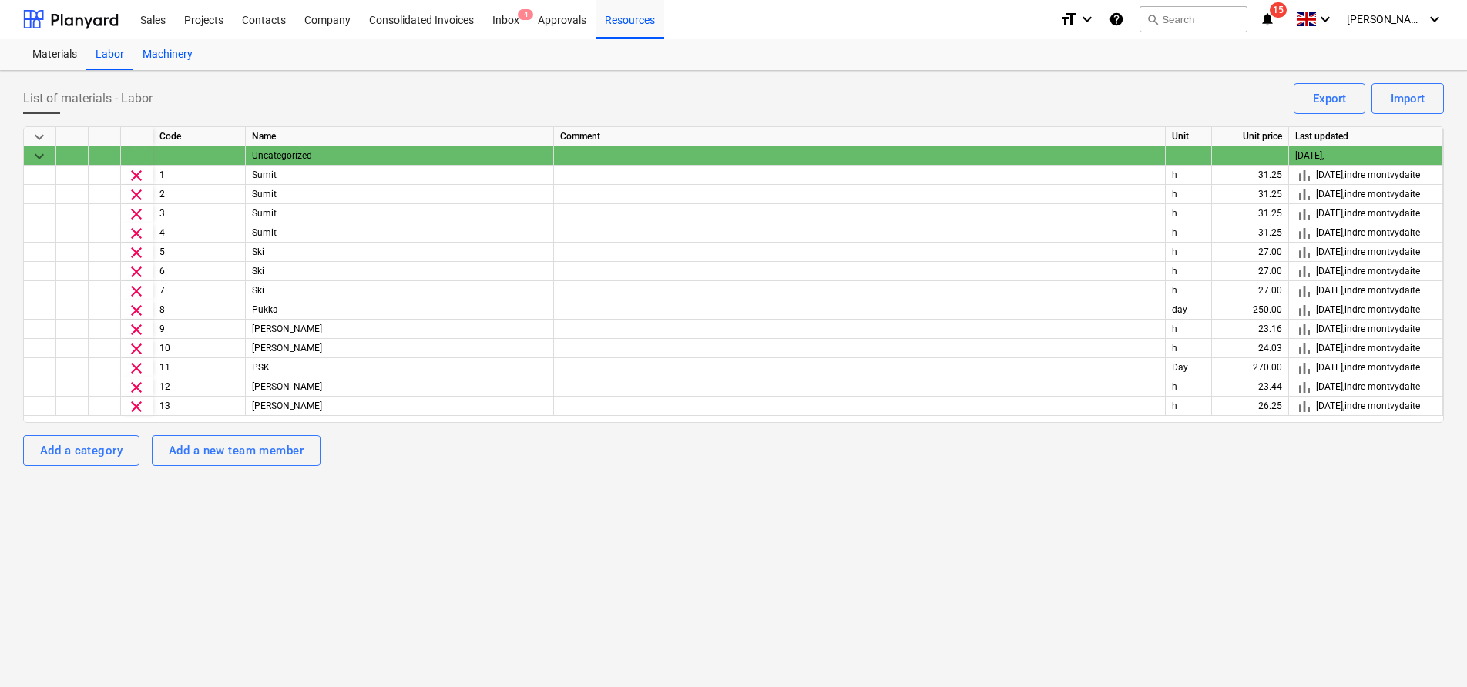
click at [156, 55] on div "Machinery" at bounding box center [167, 54] width 69 height 31
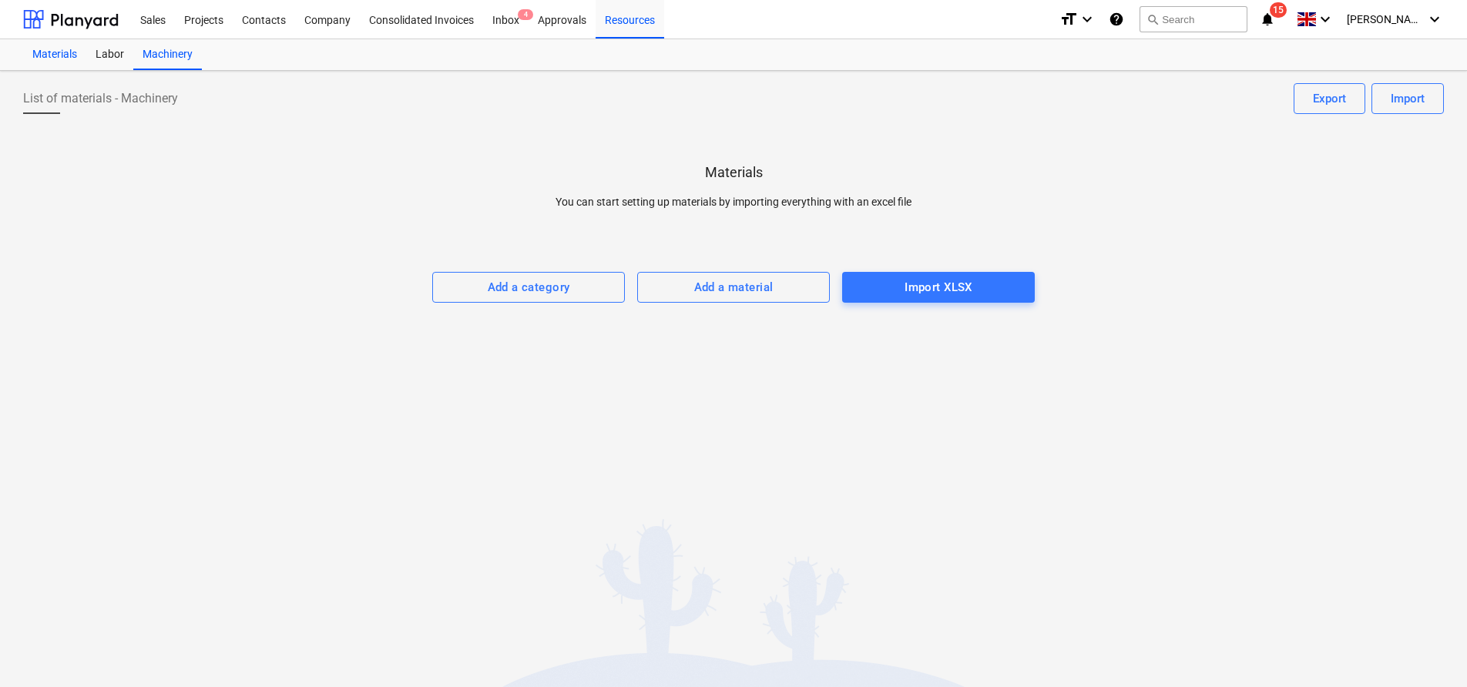
click at [55, 64] on div "Materials" at bounding box center [54, 54] width 63 height 31
click at [90, 55] on div "Labor" at bounding box center [109, 54] width 47 height 31
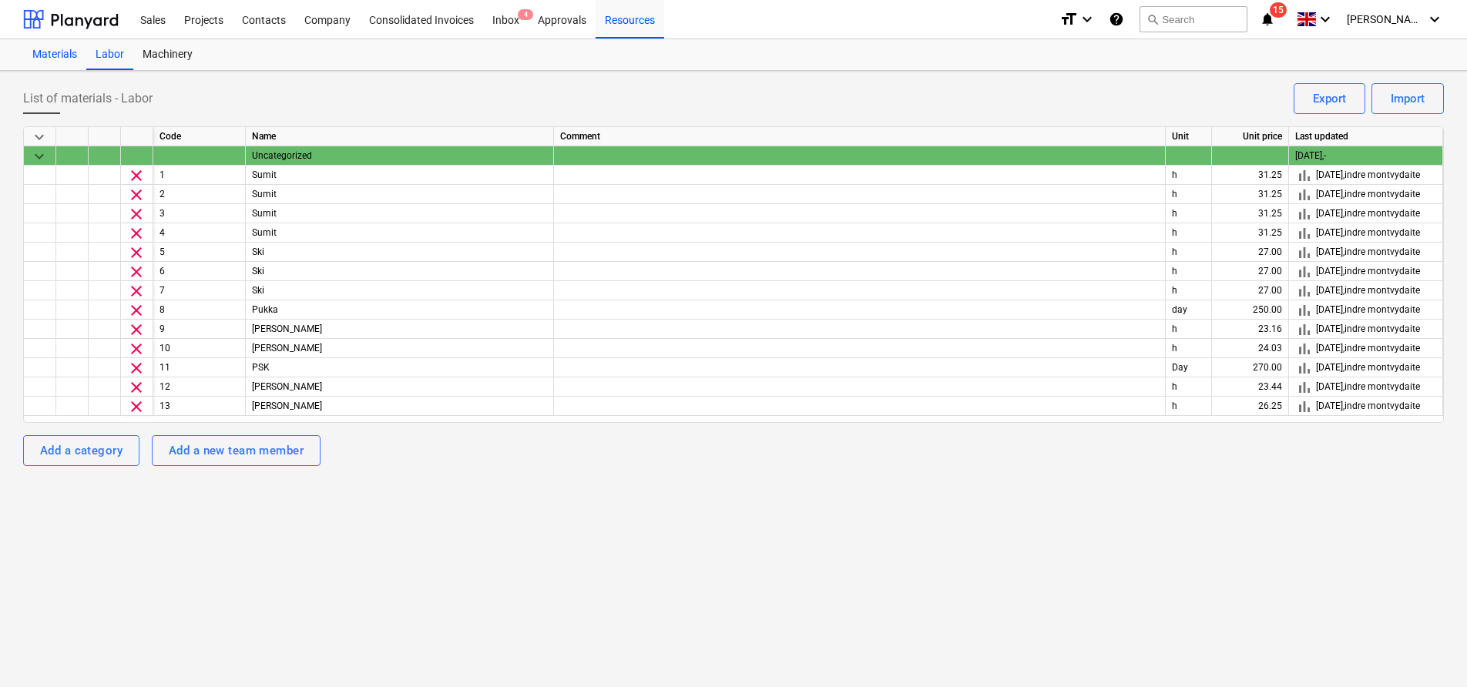
click at [82, 53] on div "Materials" at bounding box center [54, 54] width 63 height 31
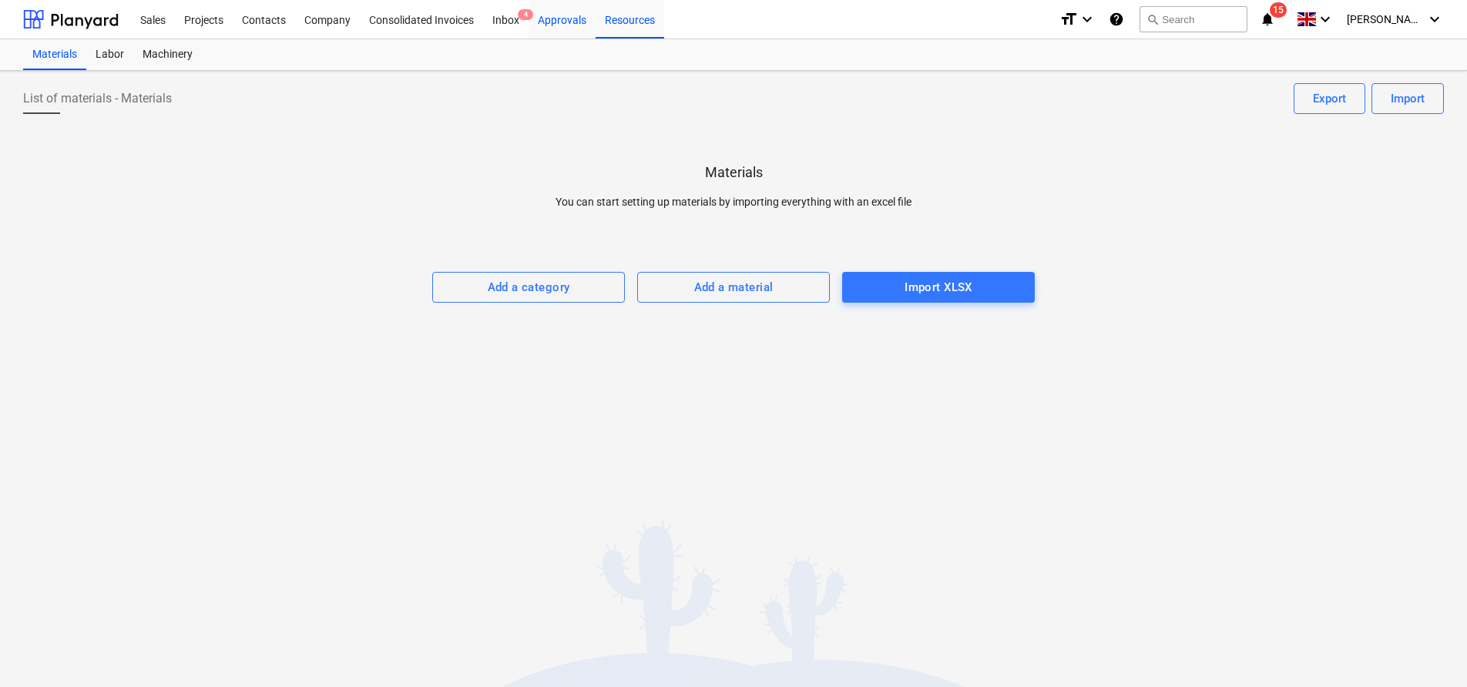
click at [566, 20] on div "Approvals" at bounding box center [561, 18] width 67 height 39
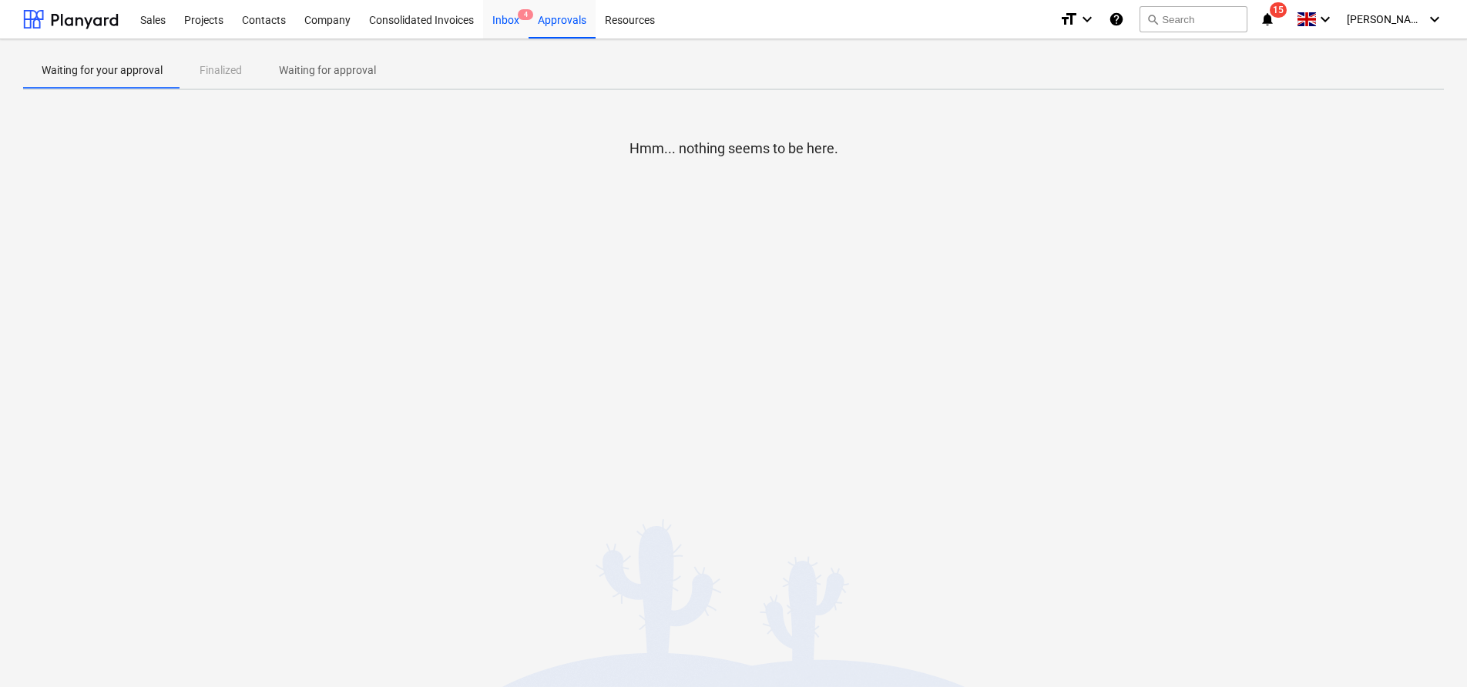
click at [508, 19] on div "Inbox 4" at bounding box center [505, 18] width 45 height 39
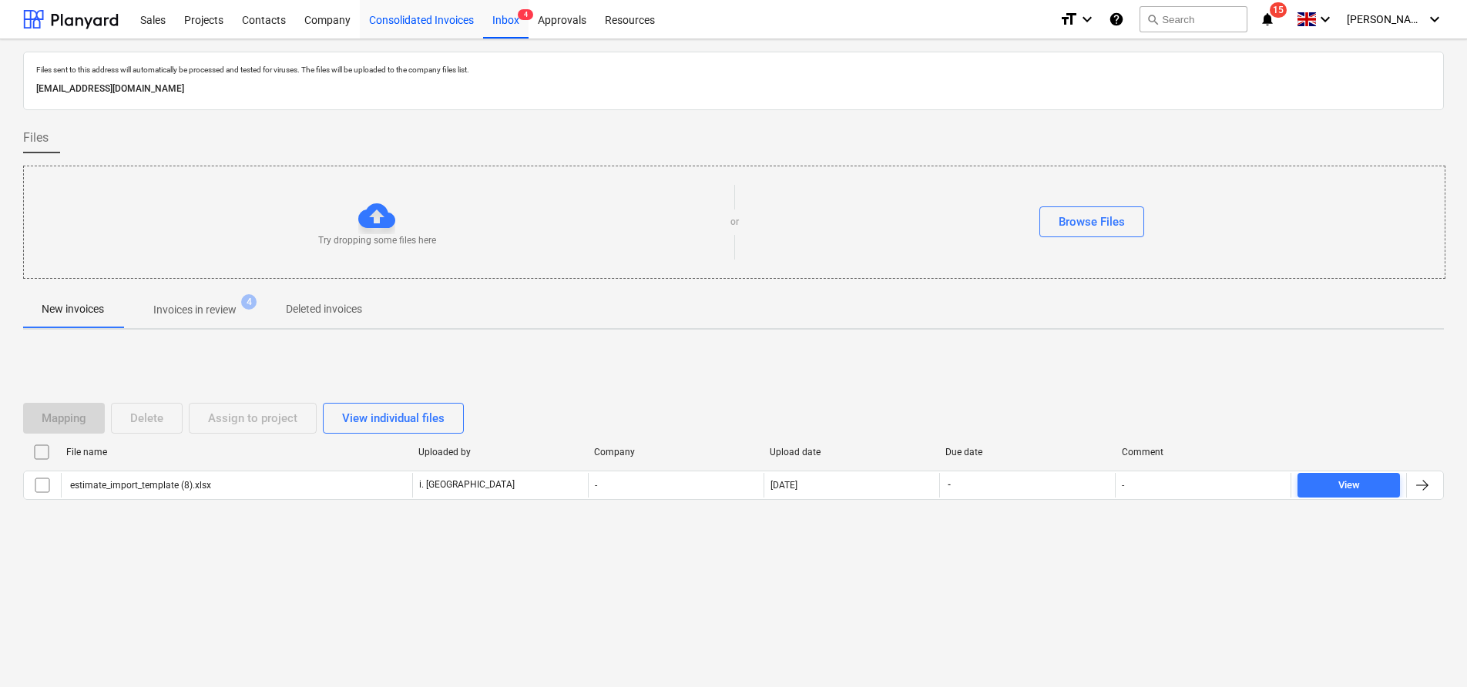
click at [423, 24] on div "Consolidated Invoices" at bounding box center [421, 18] width 123 height 39
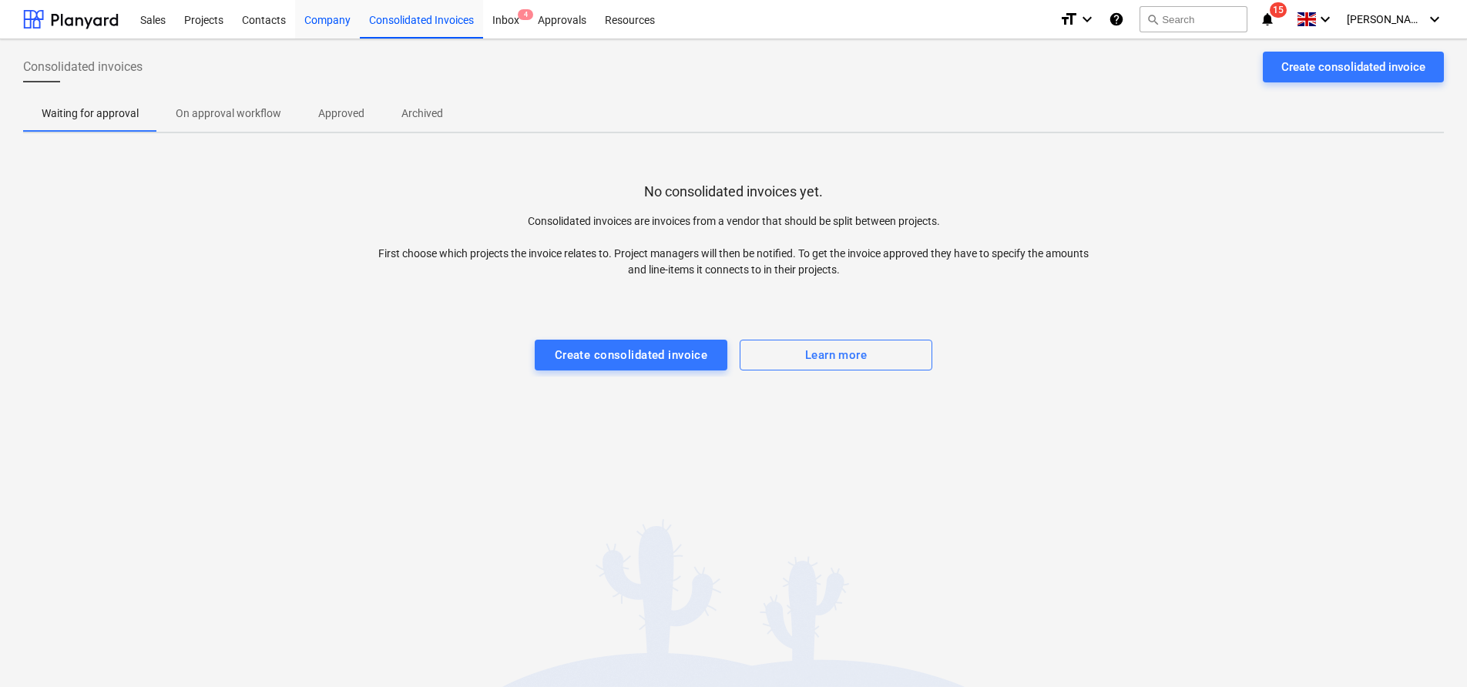
click at [315, 22] on div "Company" at bounding box center [327, 18] width 65 height 39
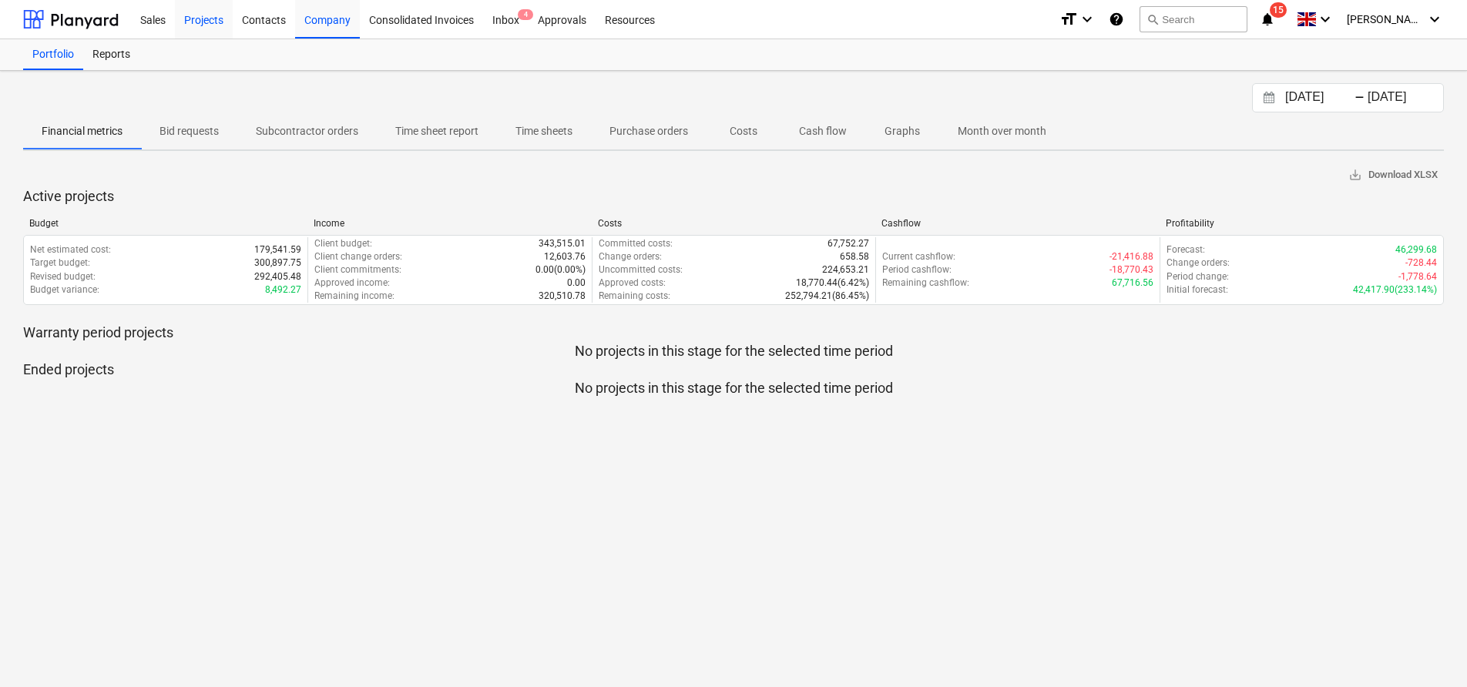
drag, startPoint x: 251, startPoint y: 21, endPoint x: 215, endPoint y: 24, distance: 36.3
click at [251, 21] on div "Contacts" at bounding box center [264, 18] width 62 height 39
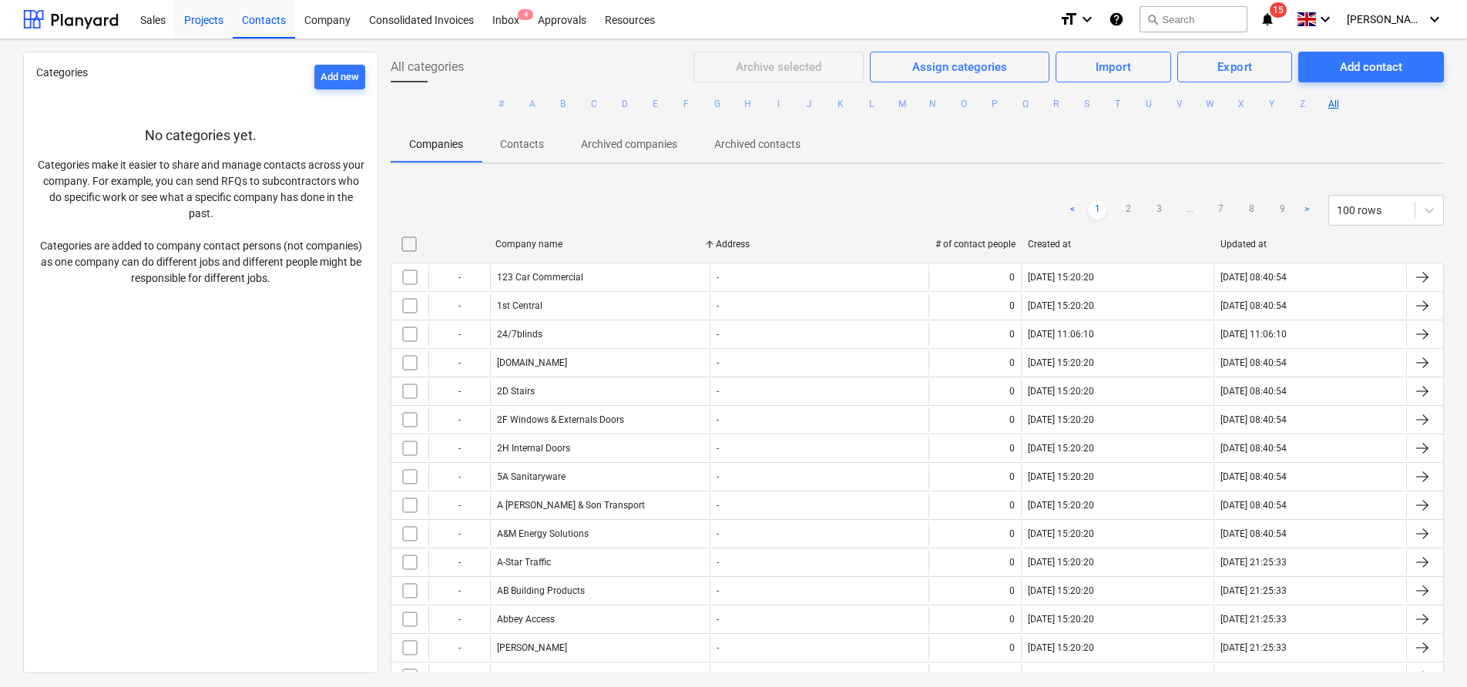
click at [213, 24] on div "Projects" at bounding box center [204, 18] width 58 height 39
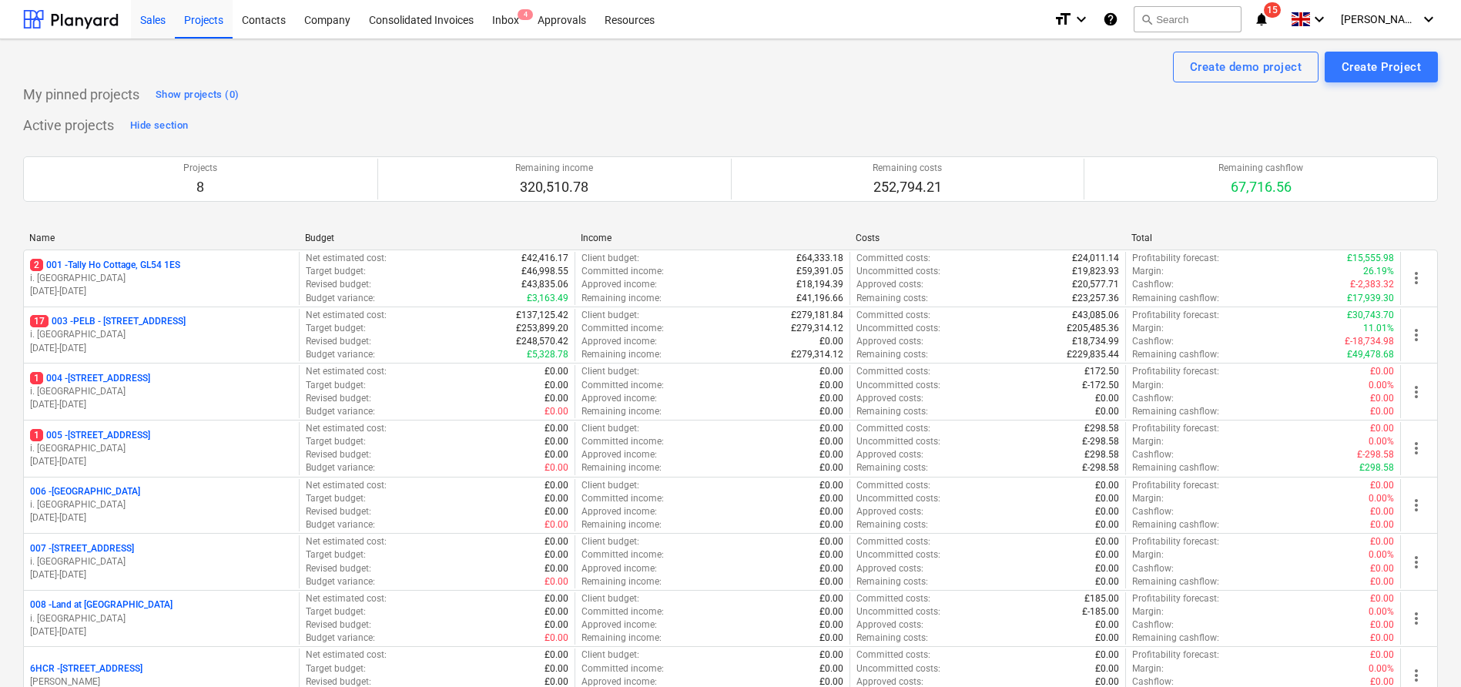
click at [150, 23] on div "Sales" at bounding box center [153, 18] width 44 height 39
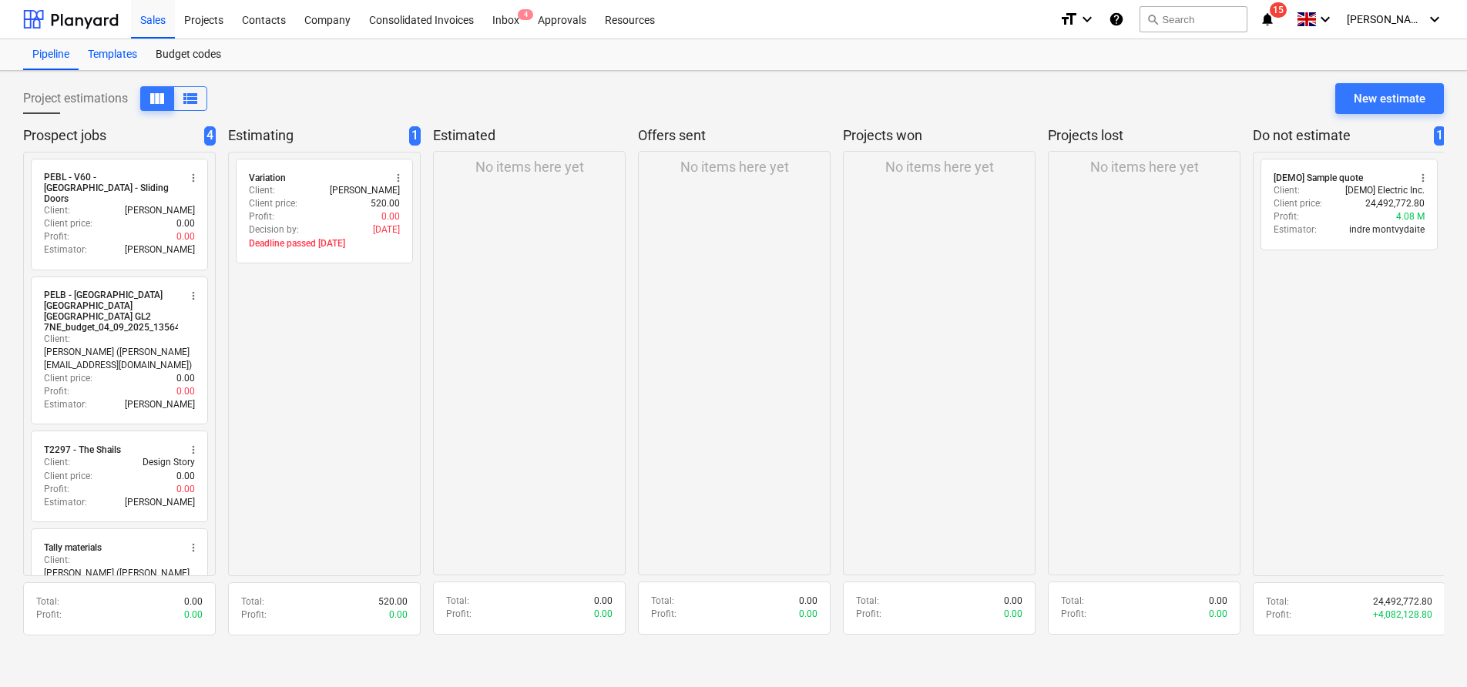
click at [116, 52] on div "Templates" at bounding box center [113, 54] width 68 height 31
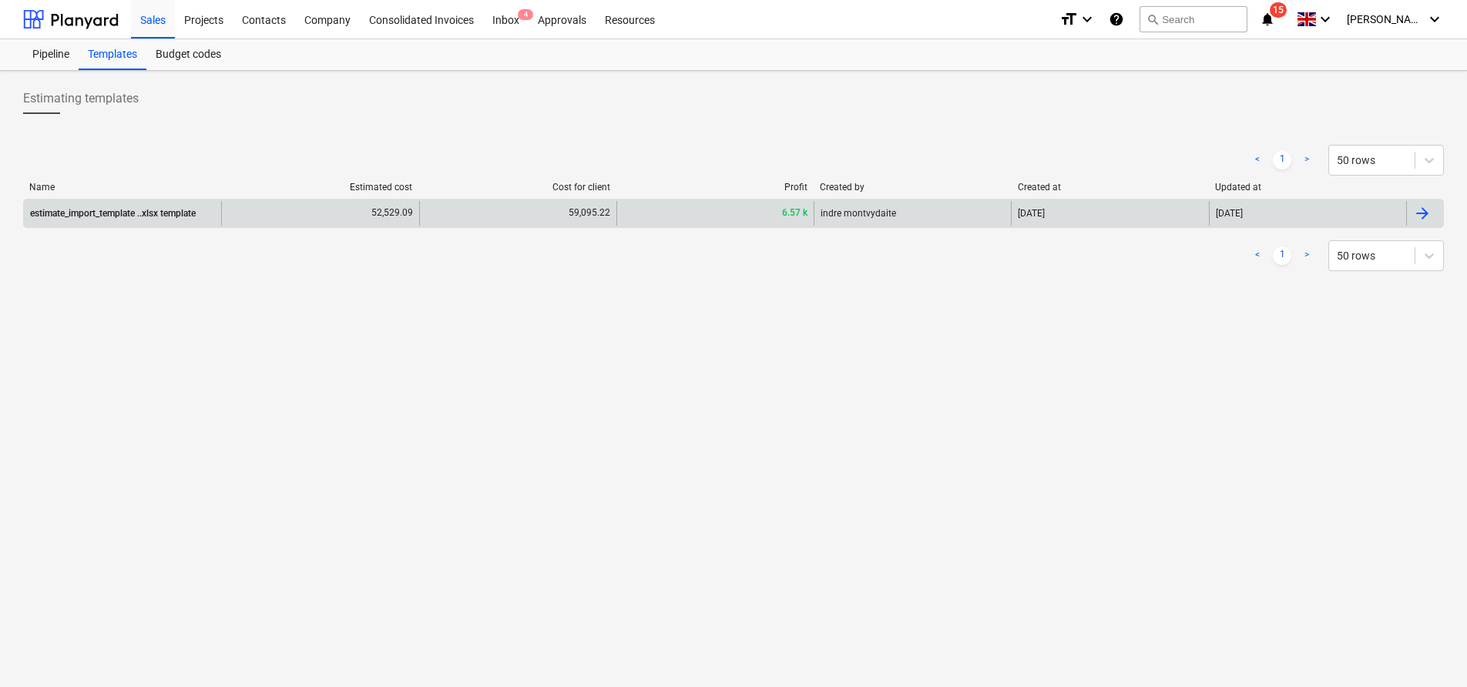
click at [172, 219] on div "estimate_import_template ..xlsx template" at bounding box center [122, 213] width 197 height 25
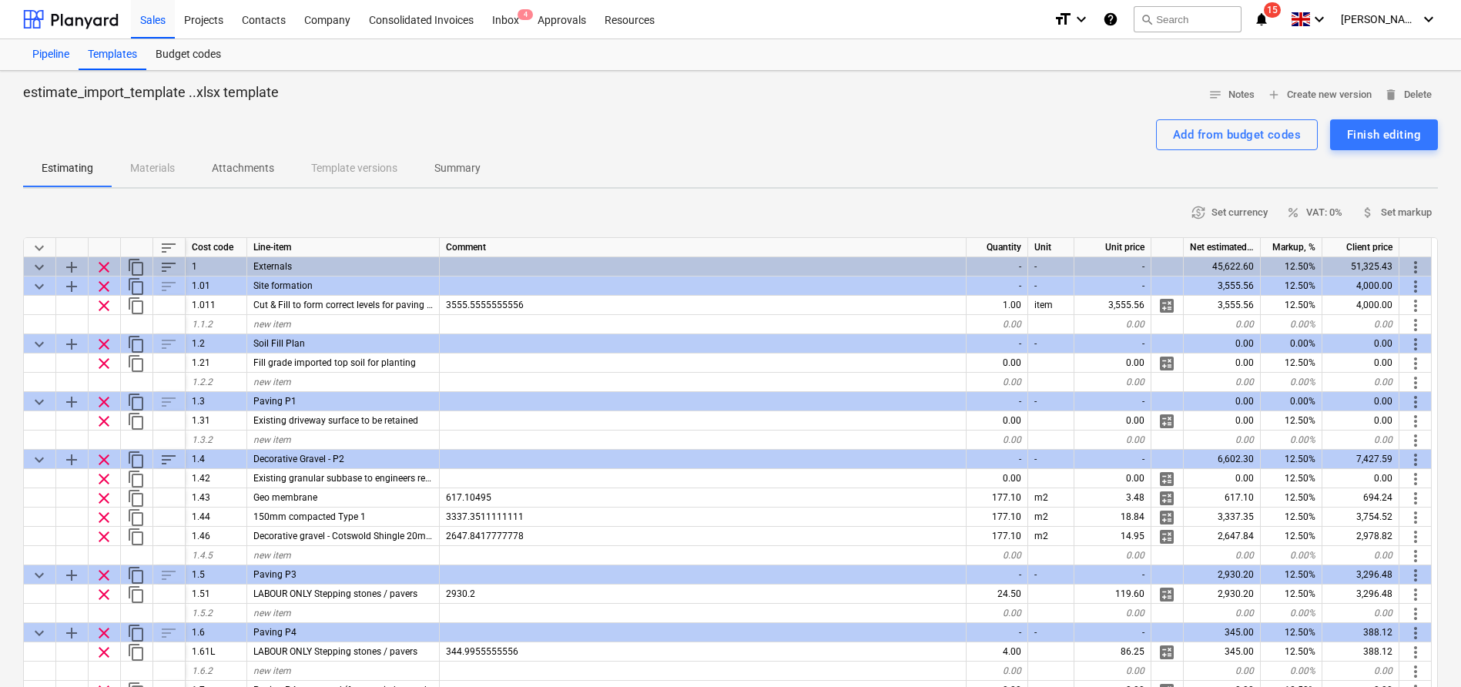
click at [74, 52] on div "Pipeline" at bounding box center [50, 54] width 55 height 31
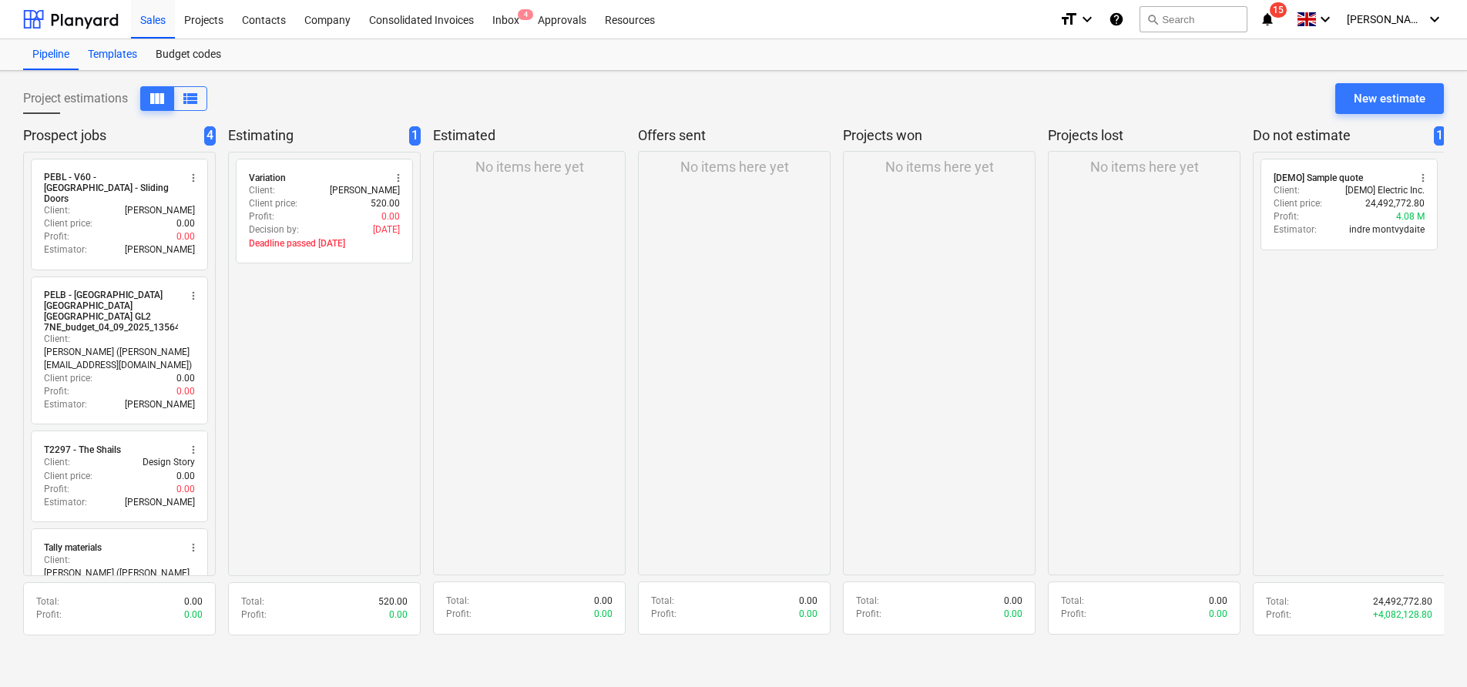
click at [109, 52] on div "Templates" at bounding box center [113, 54] width 68 height 31
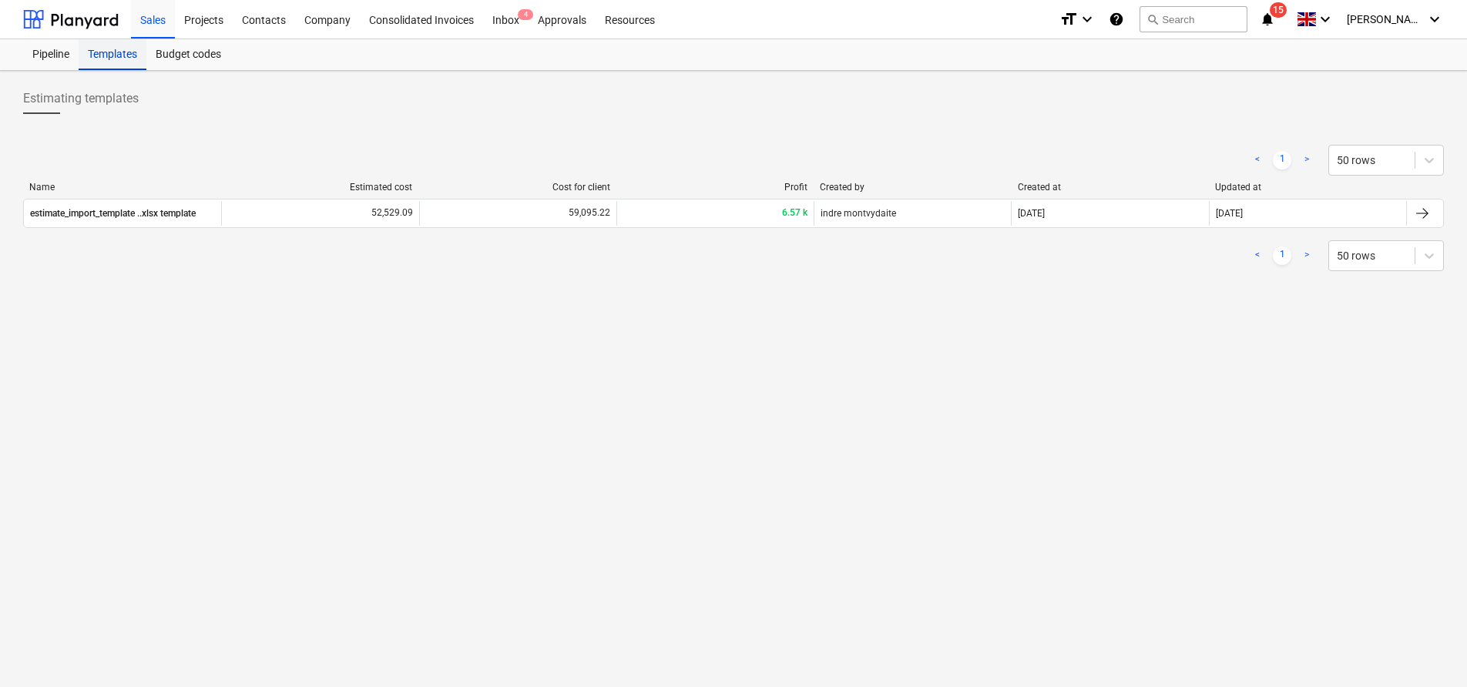
click at [84, 53] on div "Templates" at bounding box center [113, 54] width 68 height 31
click at [67, 56] on div "Pipeline" at bounding box center [50, 54] width 55 height 31
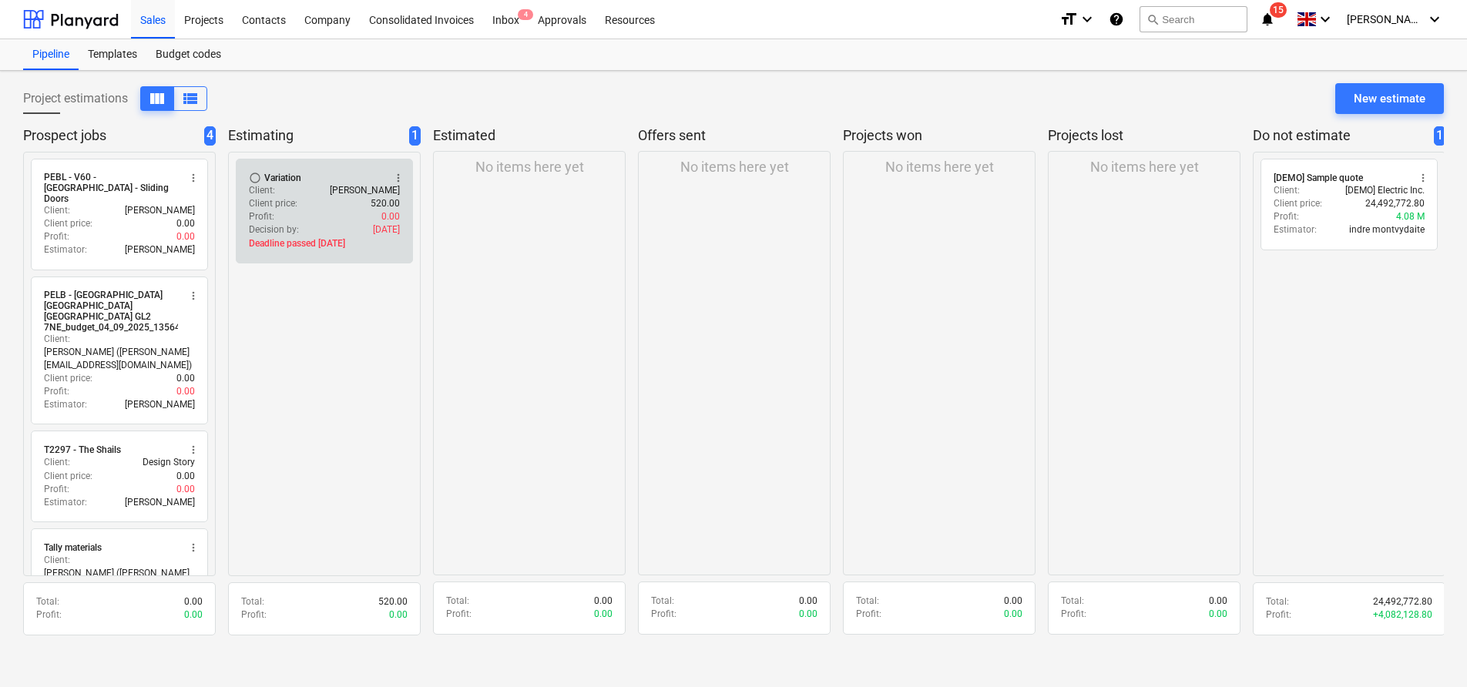
click at [303, 211] on div "Profit : 0.00" at bounding box center [324, 216] width 151 height 13
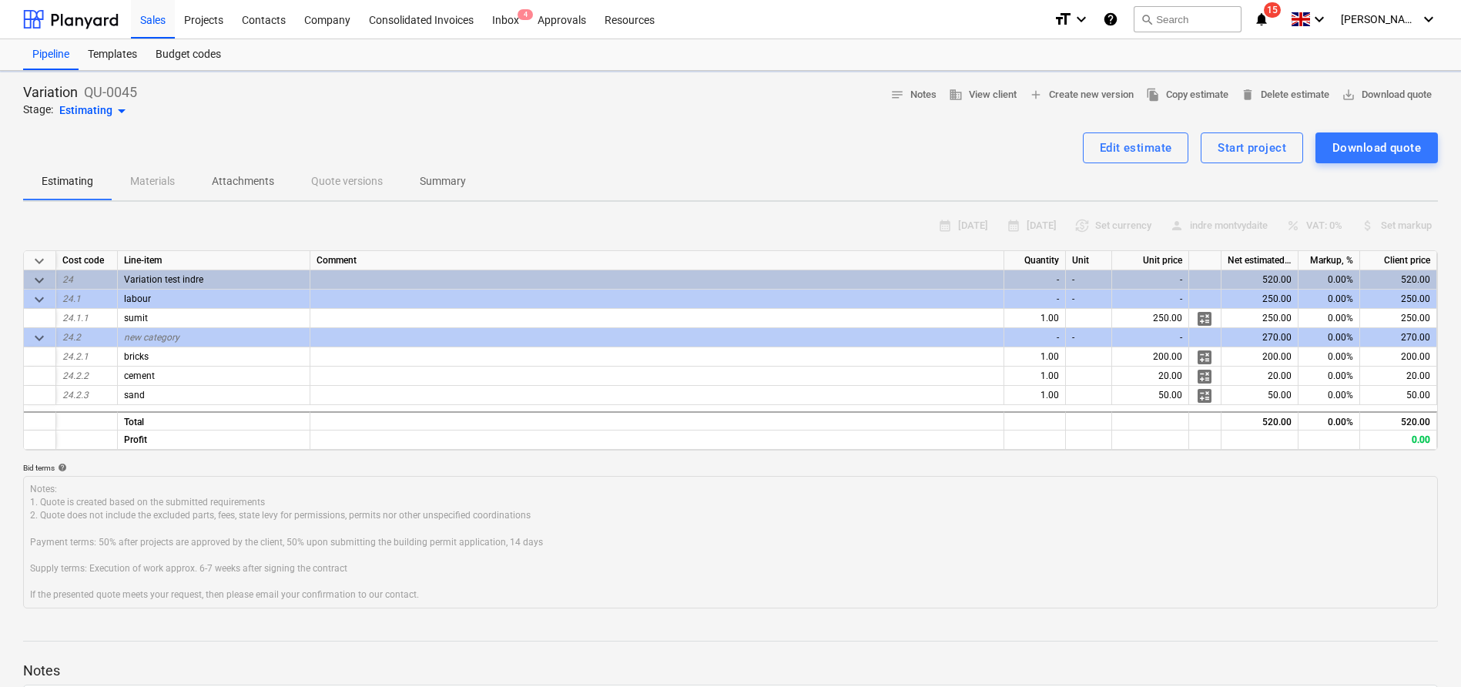
type textarea "x"
click at [59, 51] on div "Pipeline" at bounding box center [50, 54] width 55 height 31
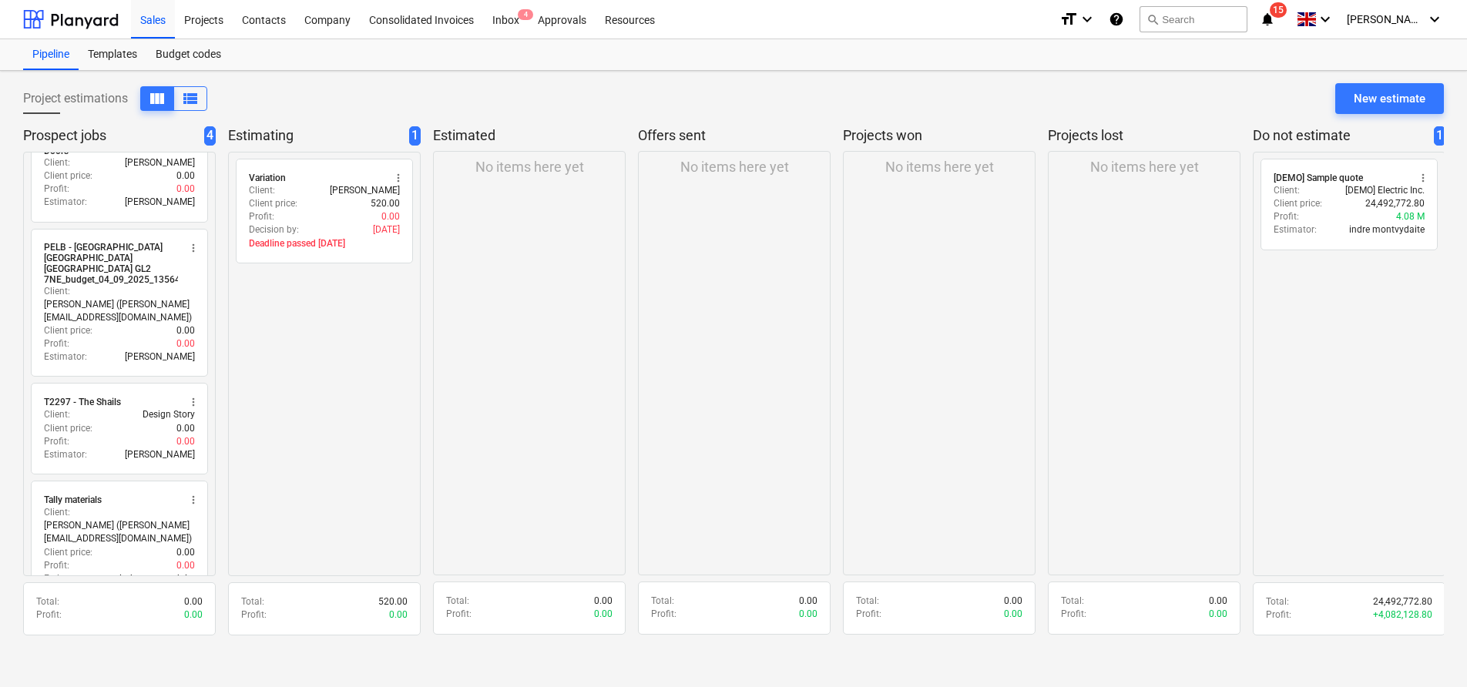
scroll to position [55, 0]
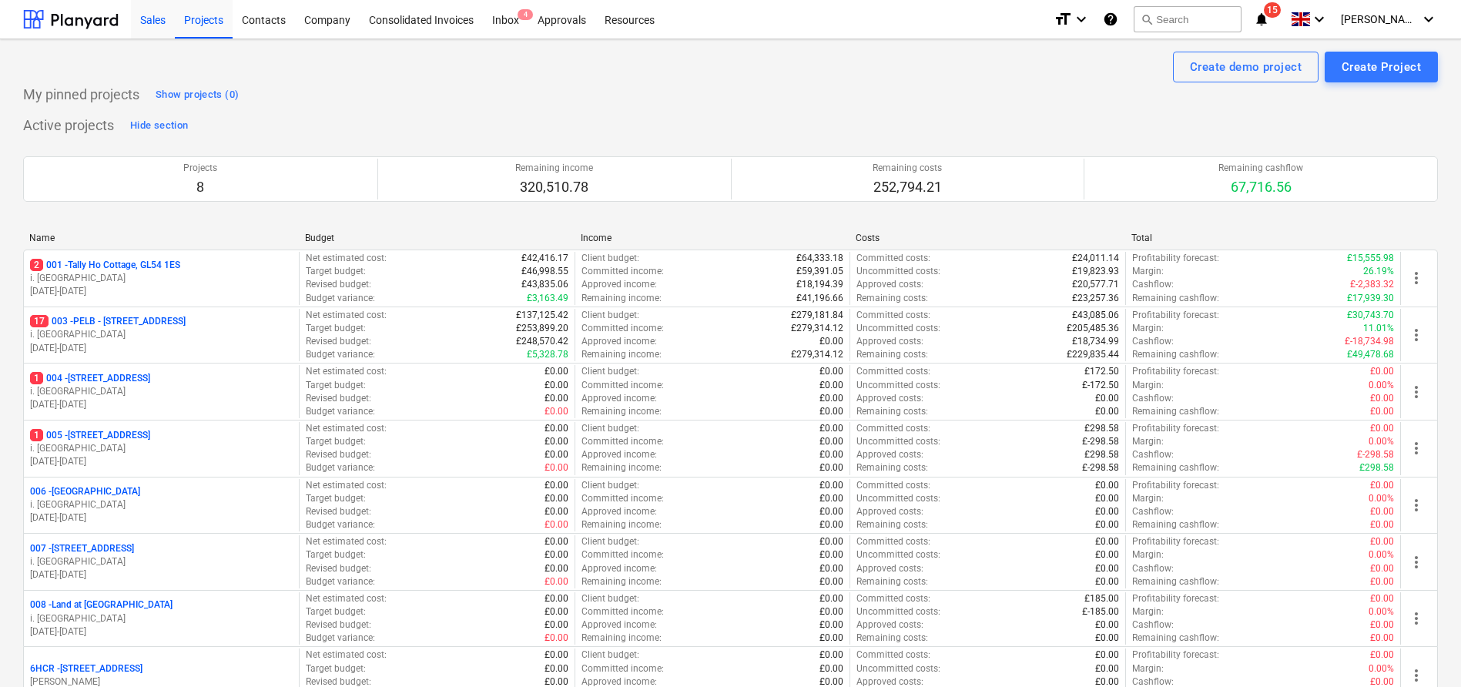
click at [142, 23] on div "Sales" at bounding box center [153, 18] width 44 height 39
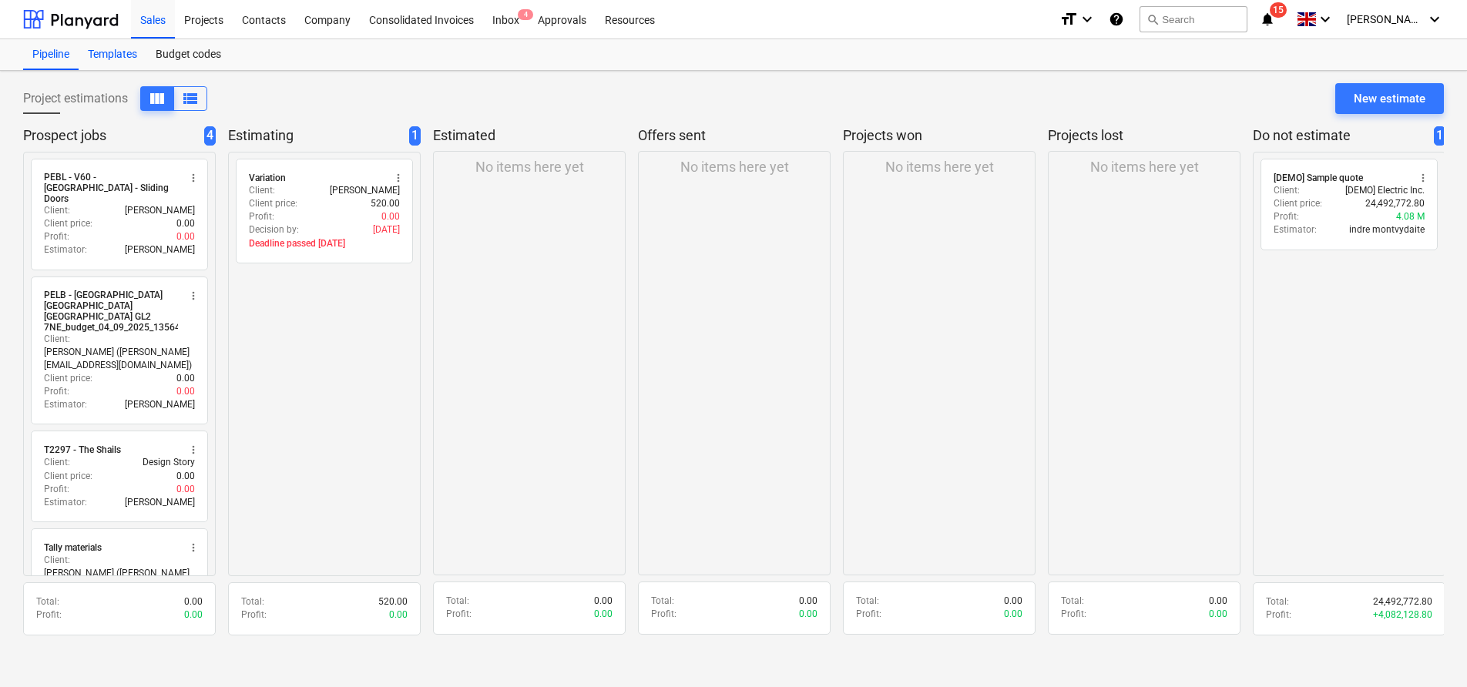
click at [118, 64] on div "Templates" at bounding box center [113, 54] width 68 height 31
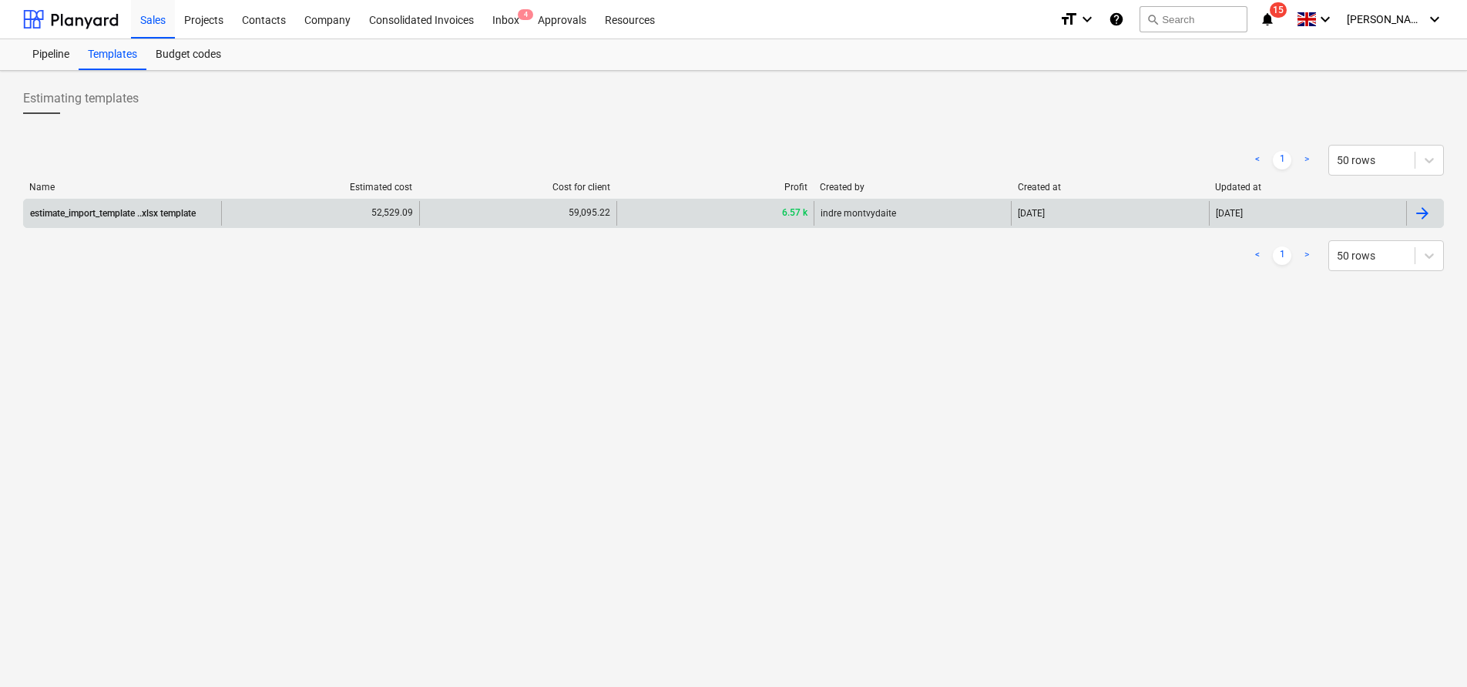
click at [116, 211] on div "estimate_import_template ..xlsx template" at bounding box center [113, 213] width 166 height 11
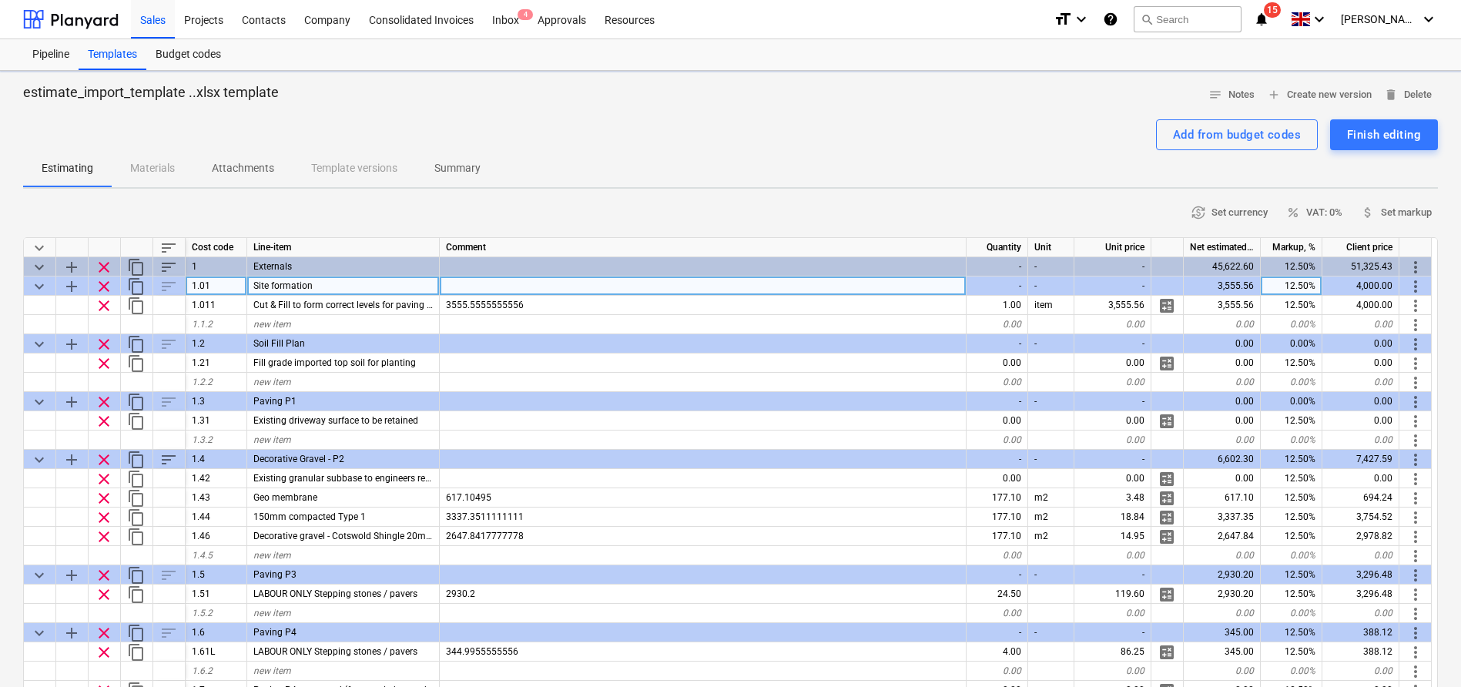
type textarea "x"
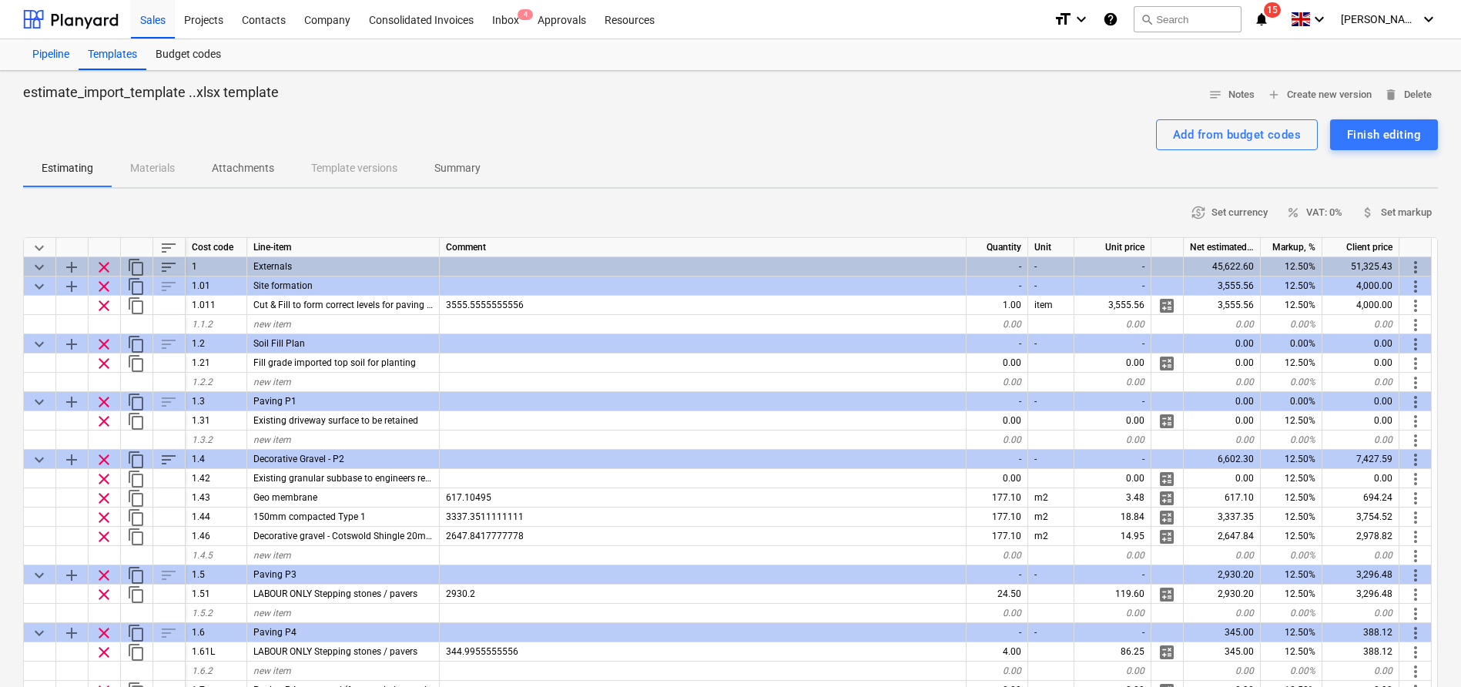
click at [68, 54] on div "Pipeline" at bounding box center [50, 54] width 55 height 31
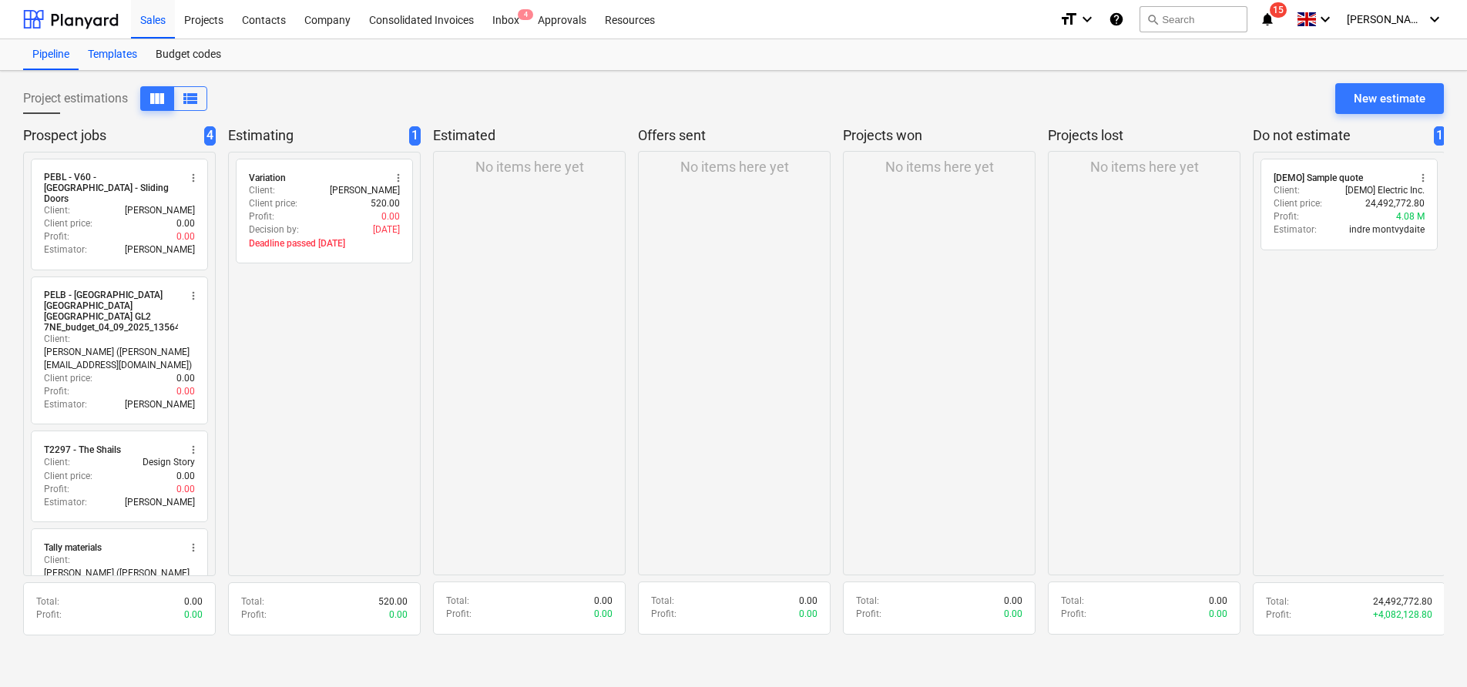
click at [115, 55] on div "Templates" at bounding box center [113, 54] width 68 height 31
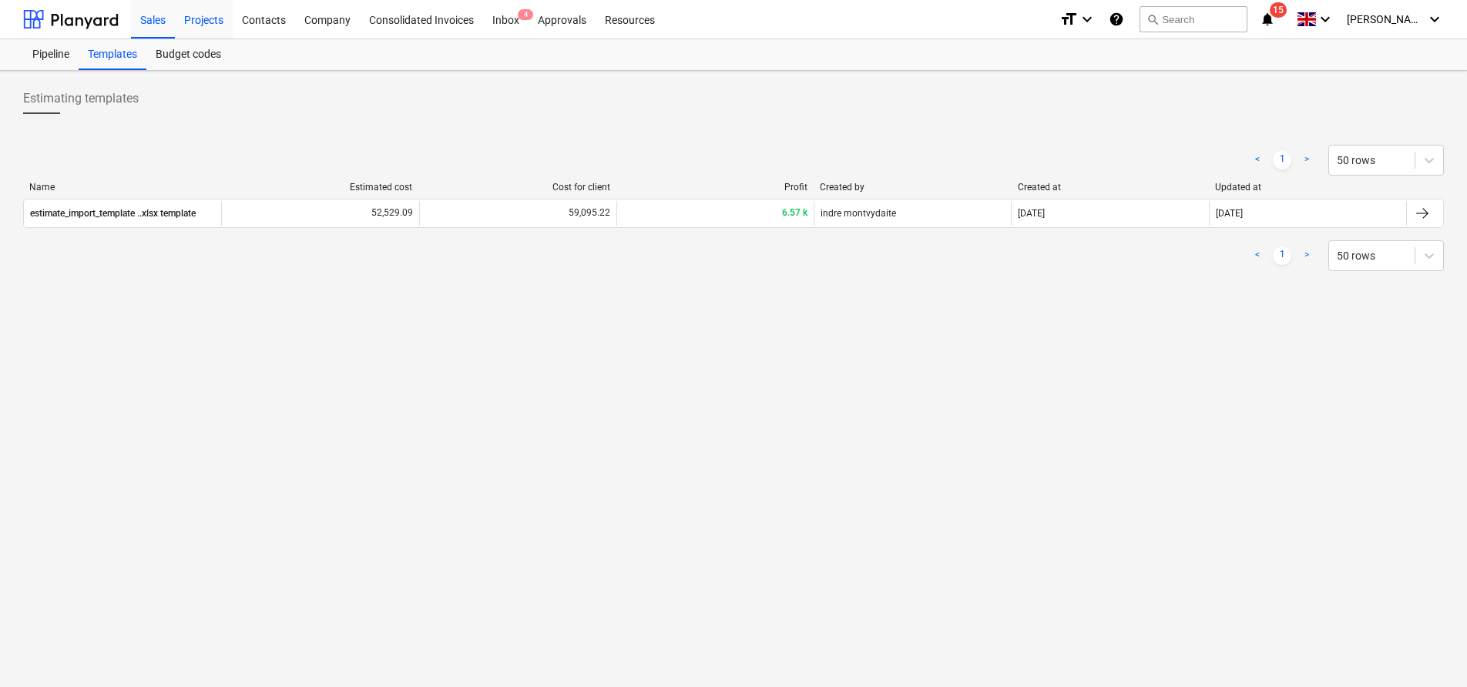
click at [206, 32] on div "Projects" at bounding box center [204, 18] width 58 height 39
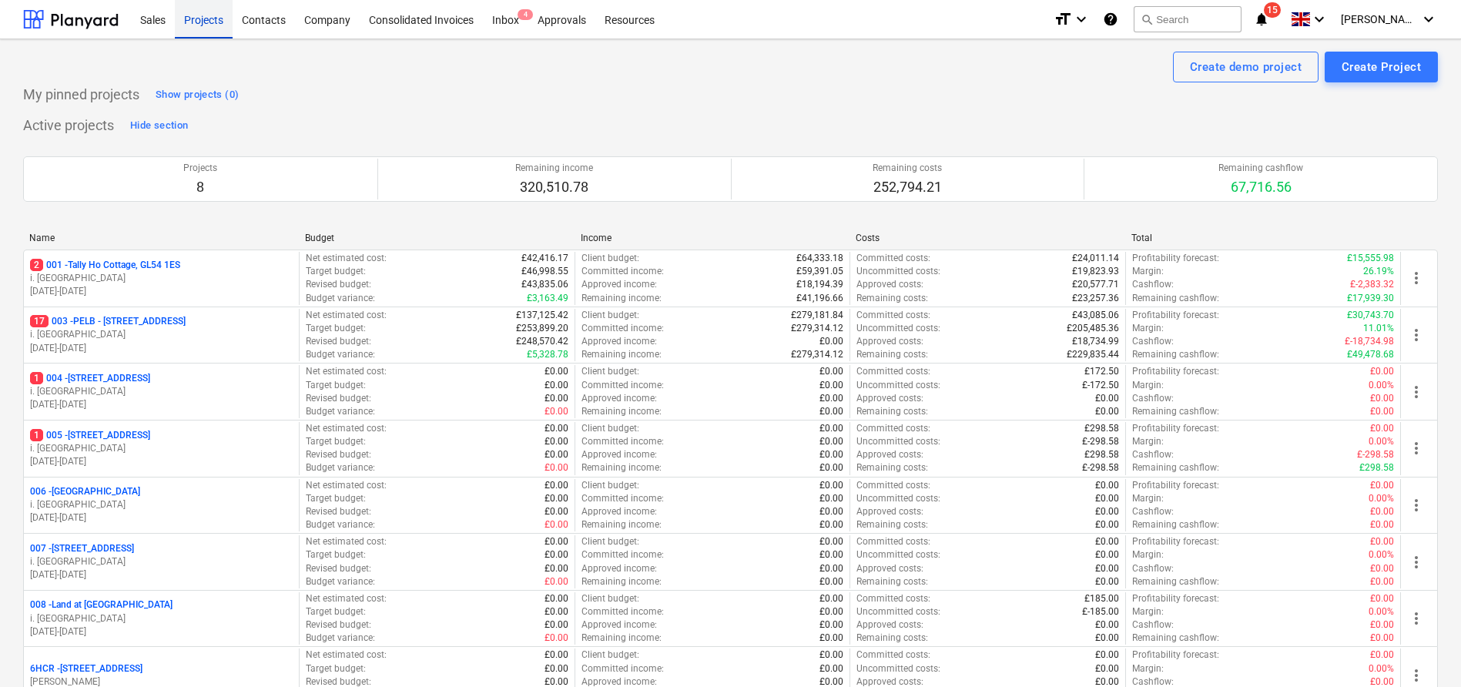
click at [203, 15] on div "Projects" at bounding box center [204, 18] width 58 height 39
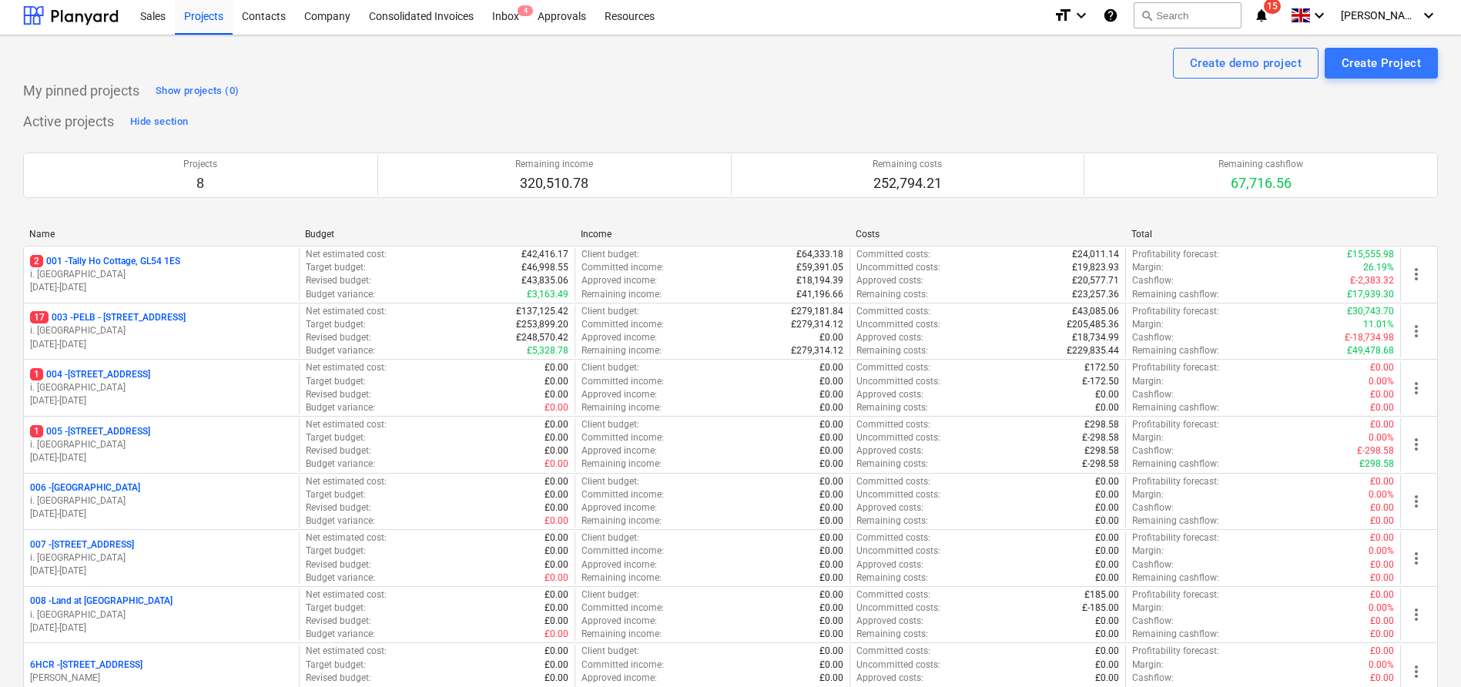
scroll to position [140, 0]
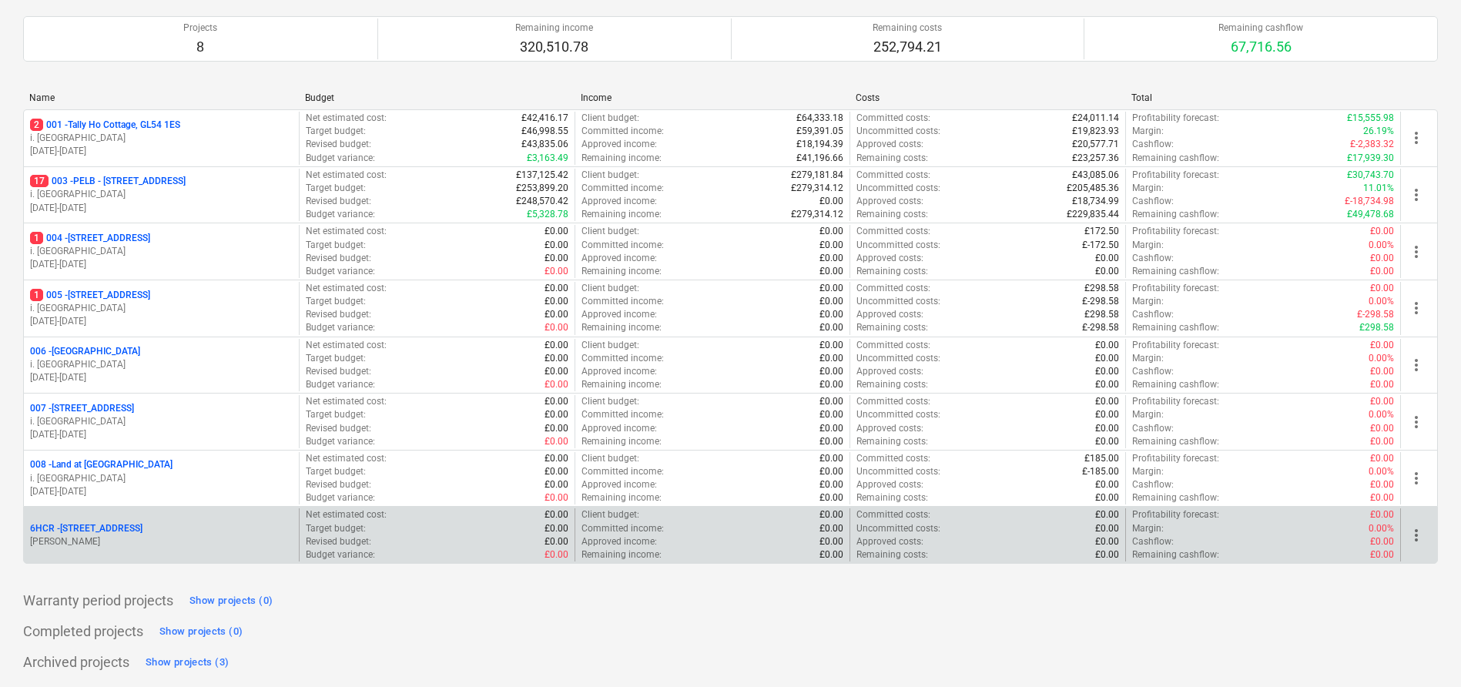
click at [162, 519] on div "6HCR - 6 Hatherley Court Road - Phase 2 J. Westcarr" at bounding box center [161, 534] width 275 height 53
click at [142, 527] on p "6HCR - 6 Hatherley Court Road - Phase 2" at bounding box center [86, 528] width 112 height 13
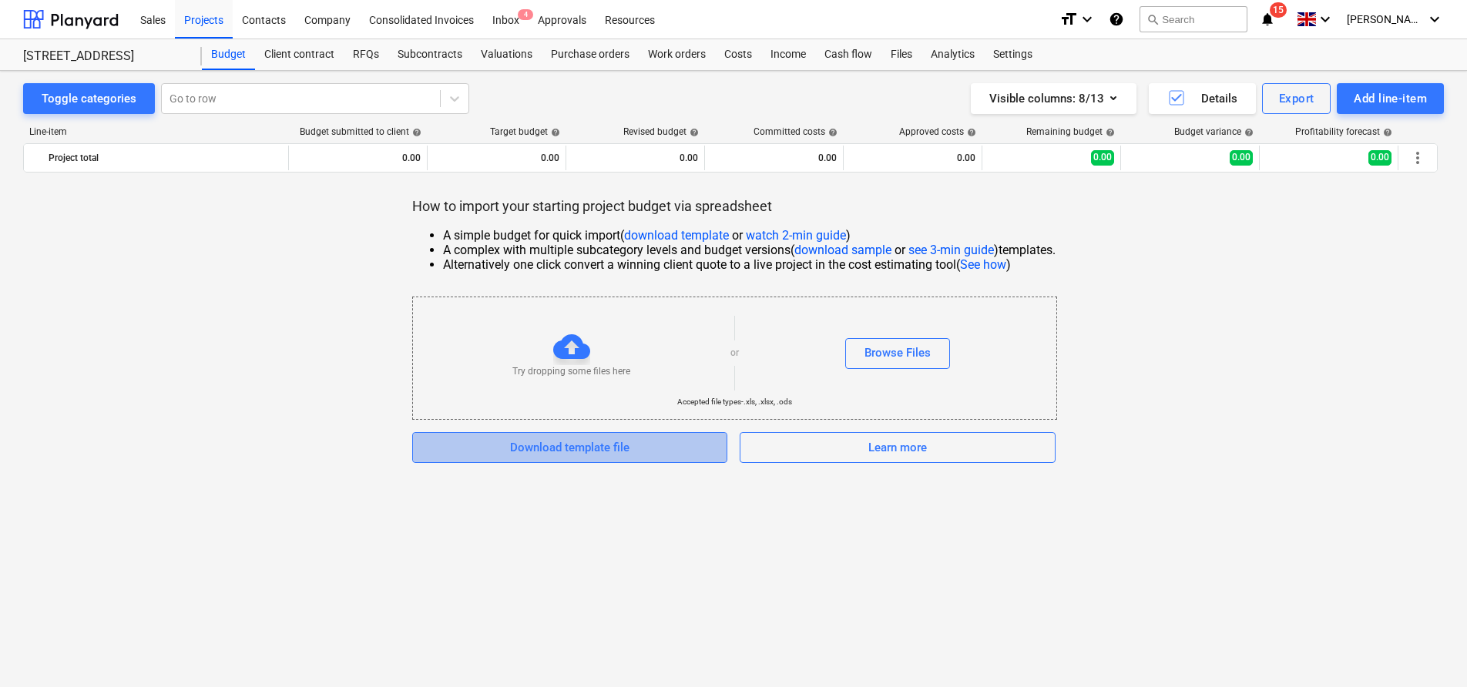
click at [575, 451] on div "Download template file" at bounding box center [569, 447] width 119 height 20
